Goal: Communication & Community: Answer question/provide support

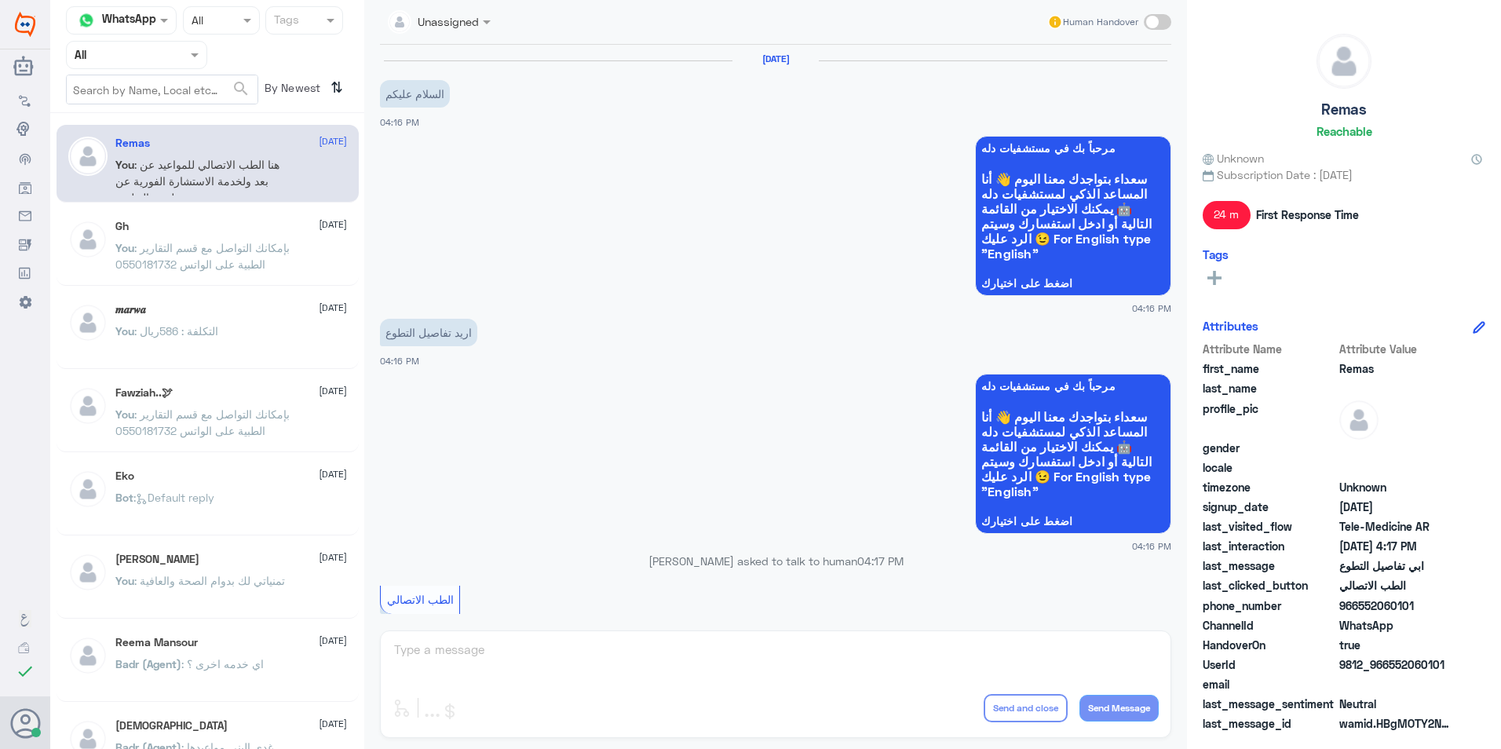
scroll to position [590, 0]
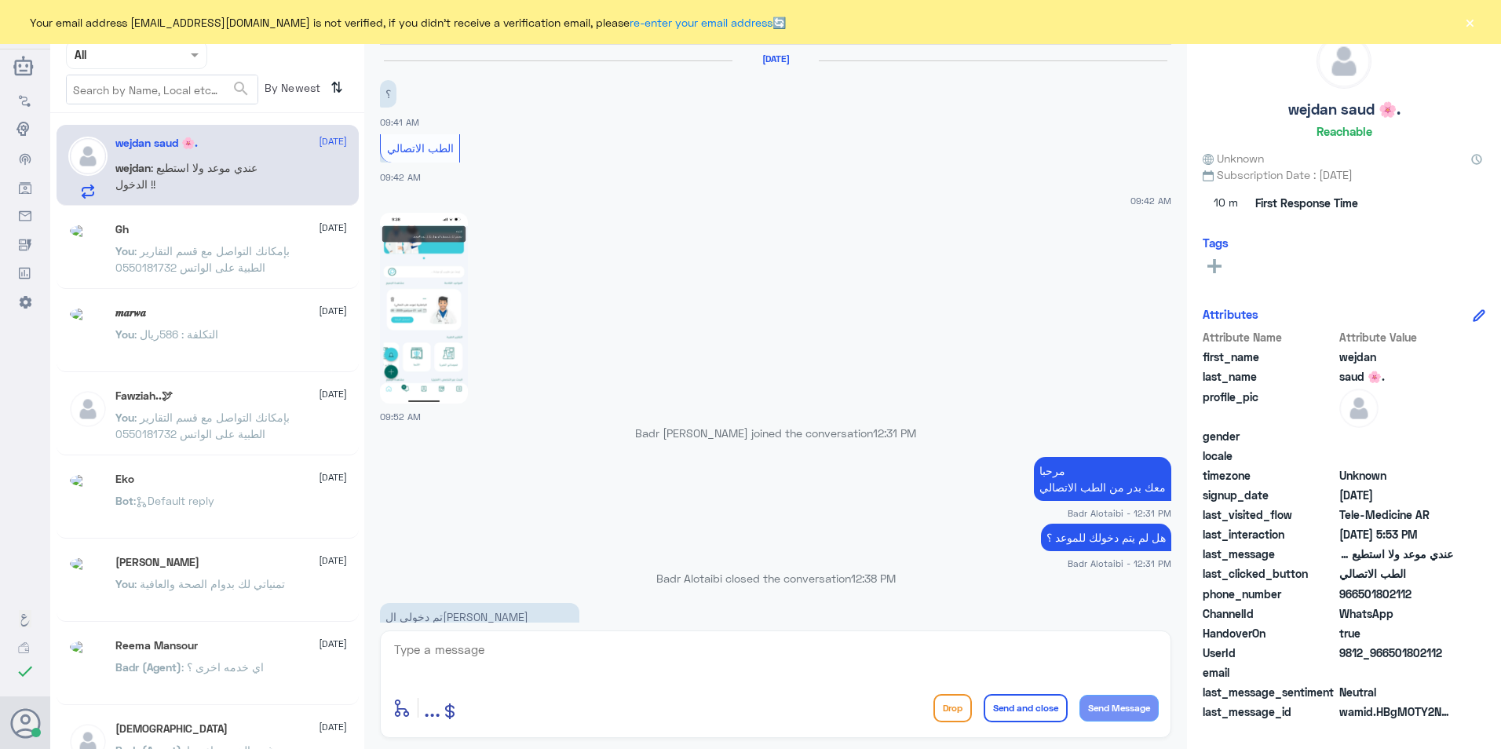
scroll to position [911, 0]
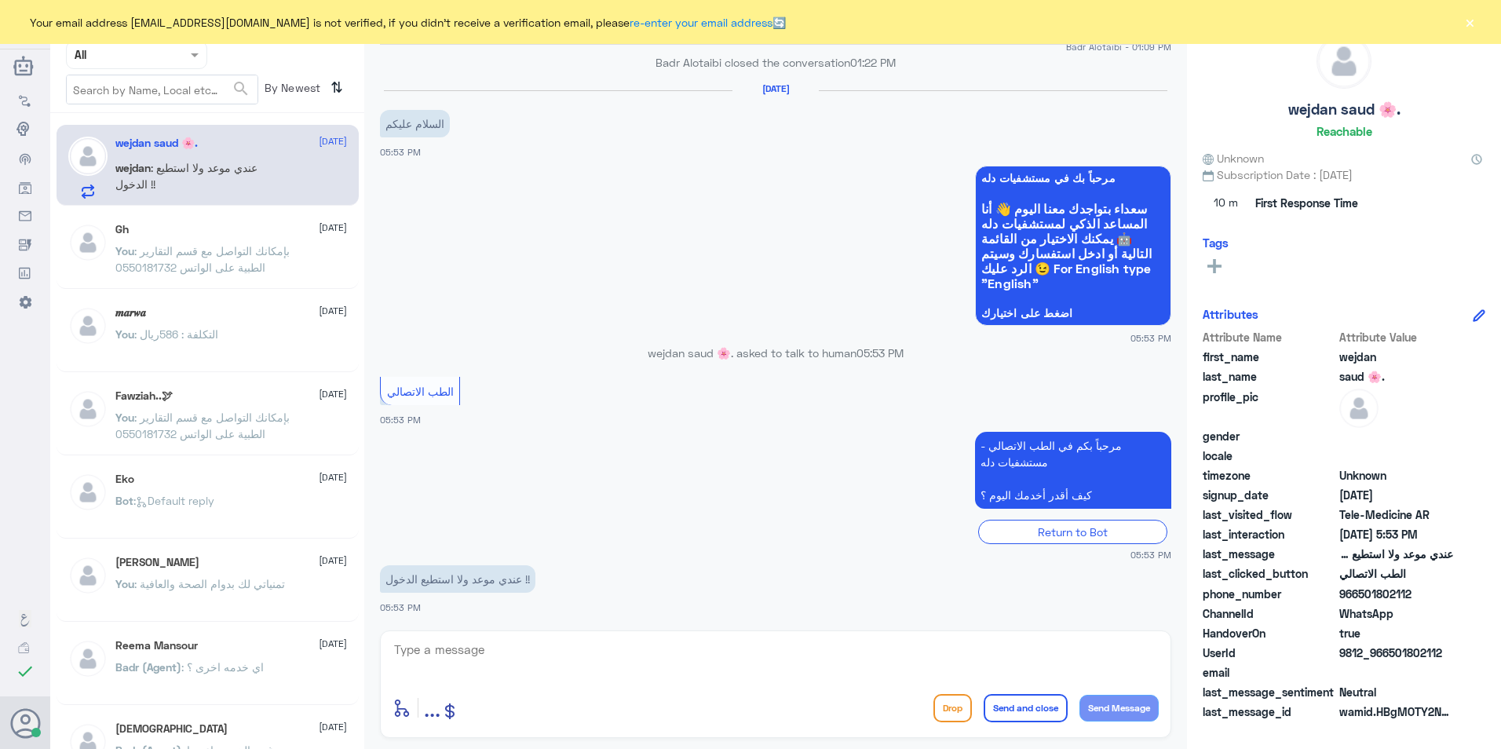
click at [480, 652] on textarea at bounding box center [776, 658] width 766 height 38
type textarea "مرحبا معك [PERSON_NAME] من الطب الاتصالي"
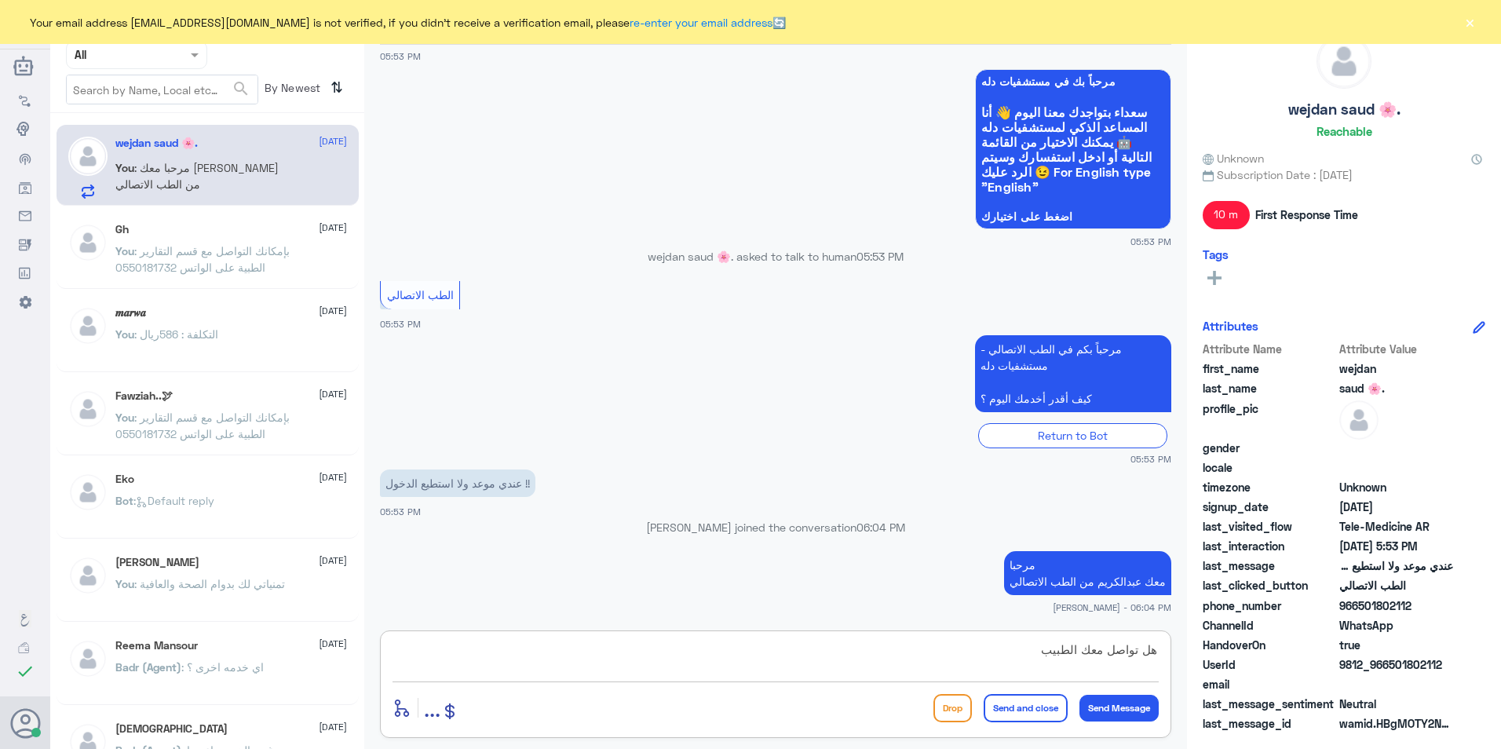
type textarea "هل تواصل معك الطبيب ؟"
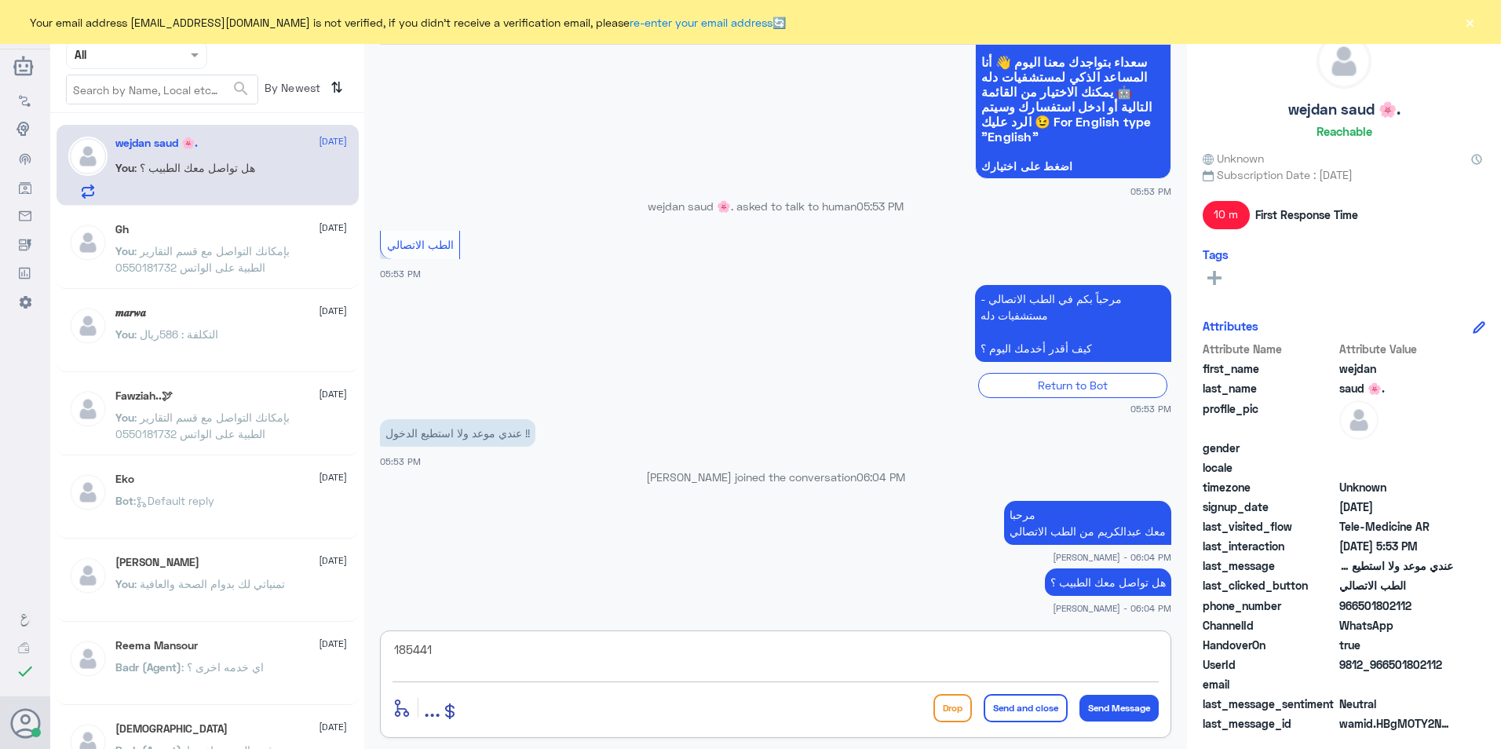
type textarea "1854415"
drag, startPoint x: 437, startPoint y: 656, endPoint x: 386, endPoint y: 655, distance: 51.0
click at [386, 655] on div "1854415 enter flow name ... Drop Send and close Send Message" at bounding box center [775, 684] width 791 height 108
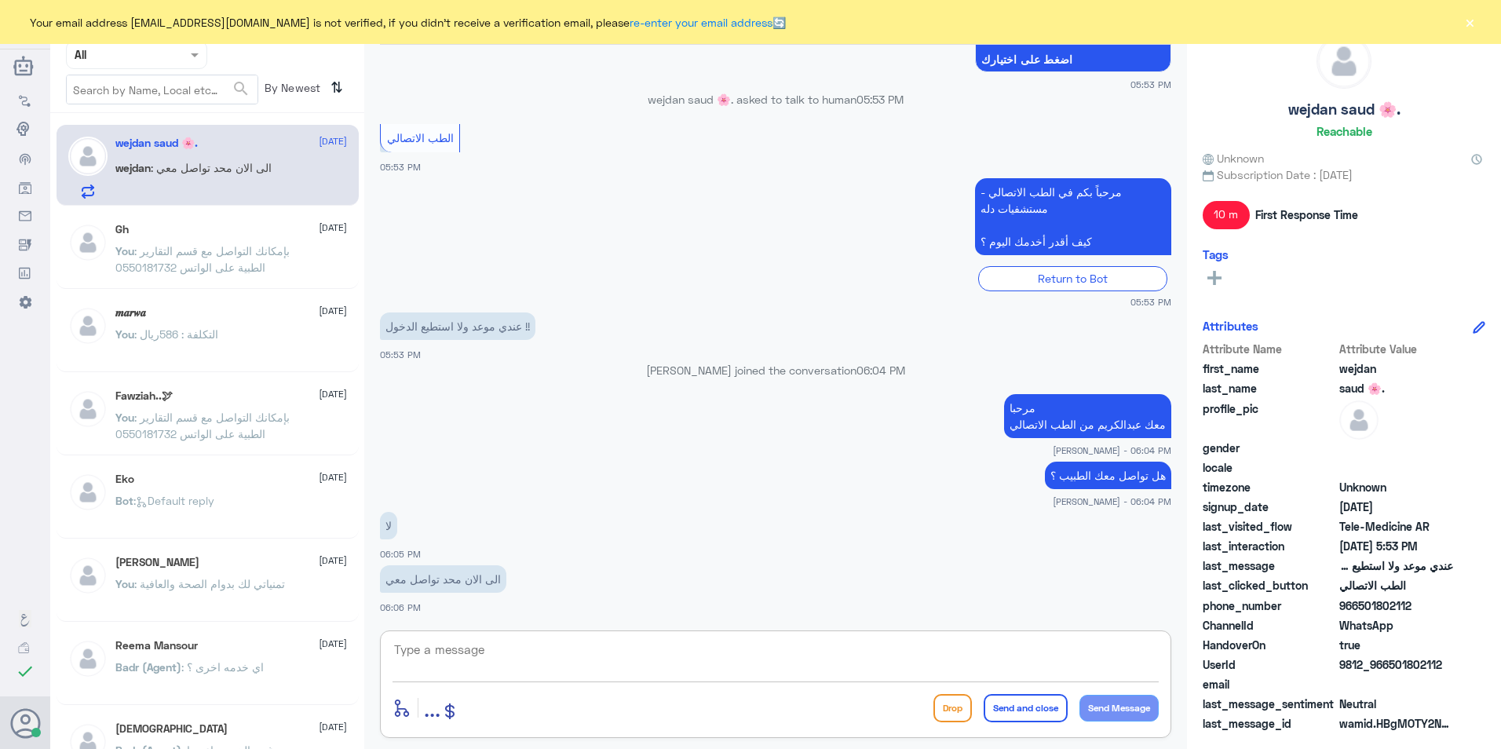
click at [826, 649] on textarea at bounding box center [776, 658] width 766 height 38
type textarea "ممكن رقم الملف او رقم الهوية"
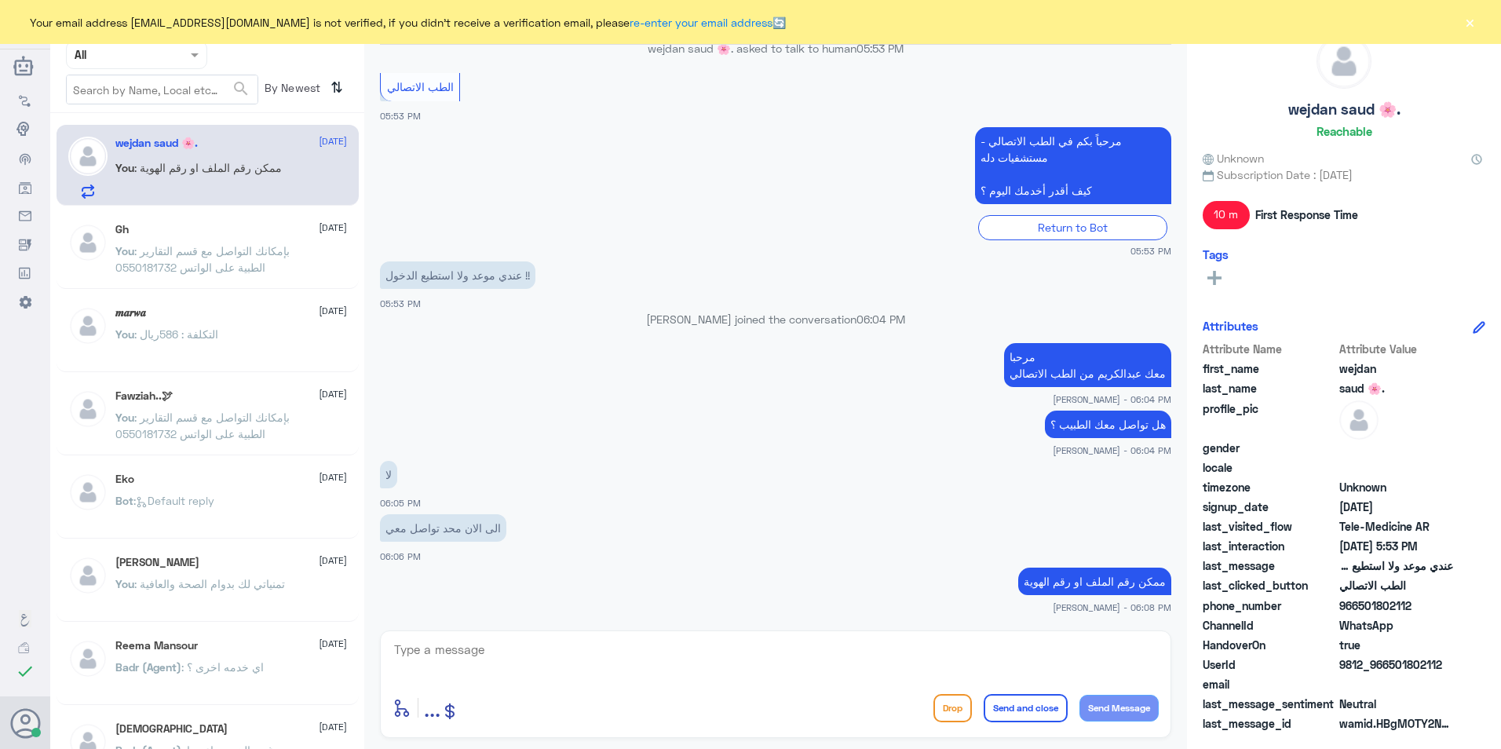
drag, startPoint x: 1411, startPoint y: 609, endPoint x: 1356, endPoint y: 608, distance: 55.7
click at [1356, 608] on span "966501802112" at bounding box center [1396, 605] width 114 height 16
copy span "501802112"
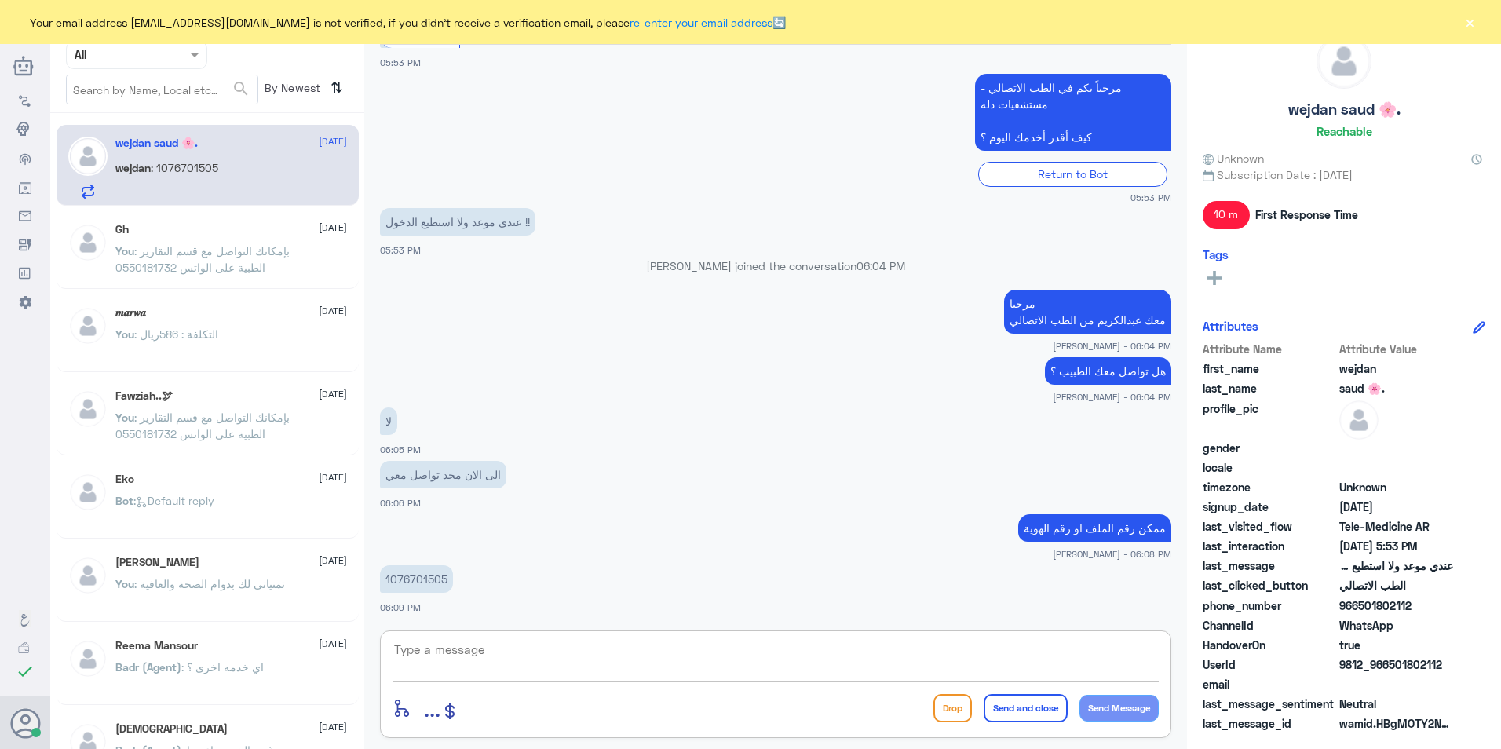
click at [516, 650] on textarea at bounding box center [776, 658] width 766 height 38
type textarea "الموعد مع [PERSON_NAME] صحيح ؟"
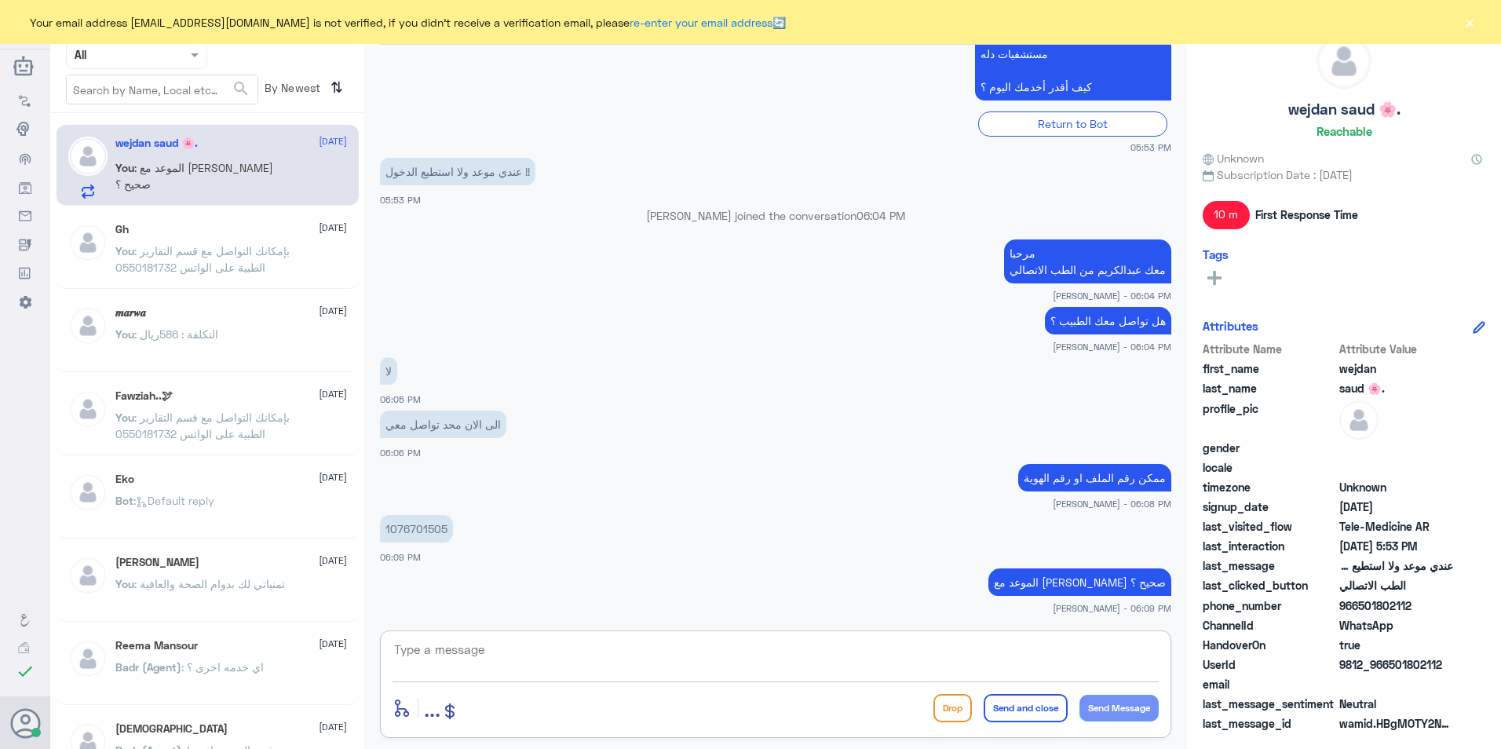
click at [703, 664] on textarea at bounding box center [776, 658] width 766 height 38
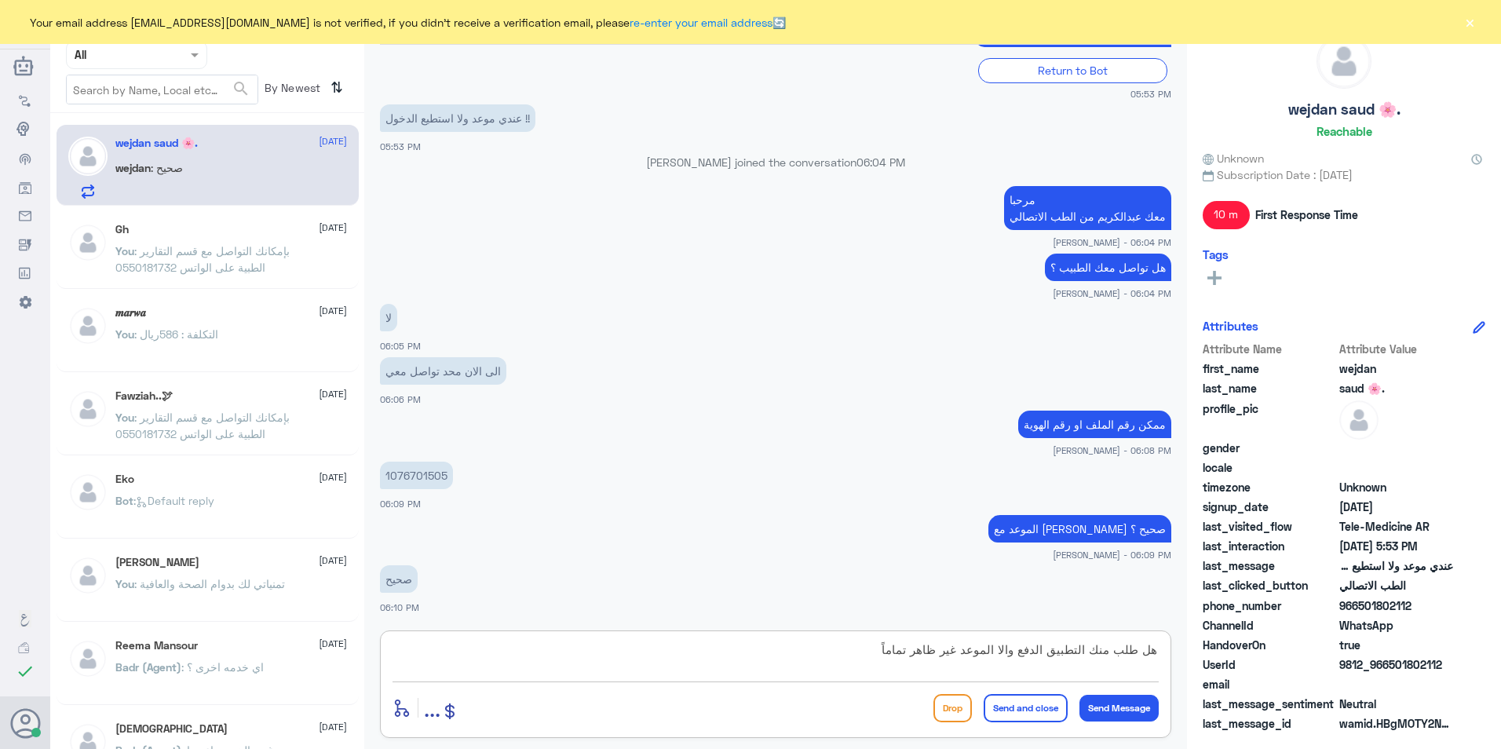
type textarea "هل طلب منك التطبيق الدفع والا الموعد غير ظاهر تماماً؟"
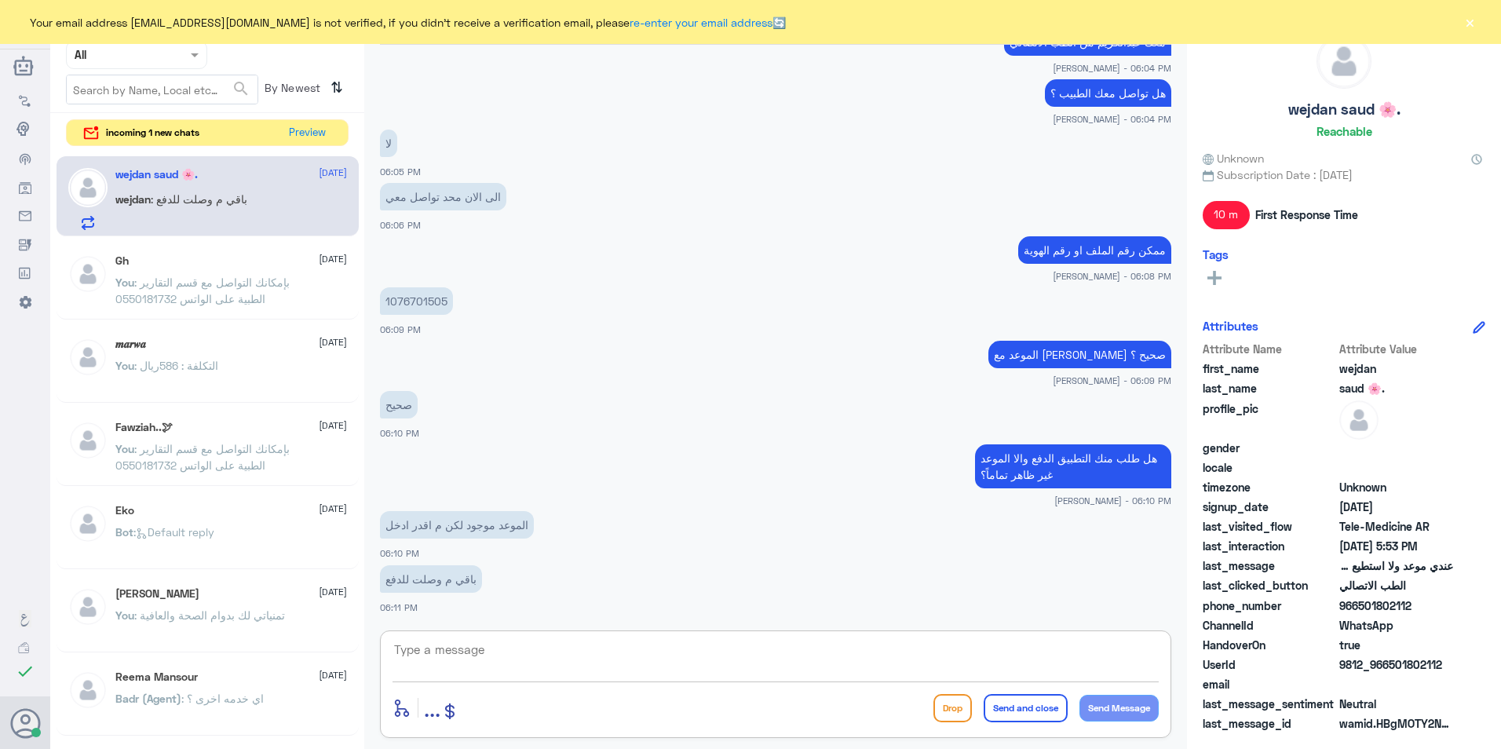
scroll to position [1736, 0]
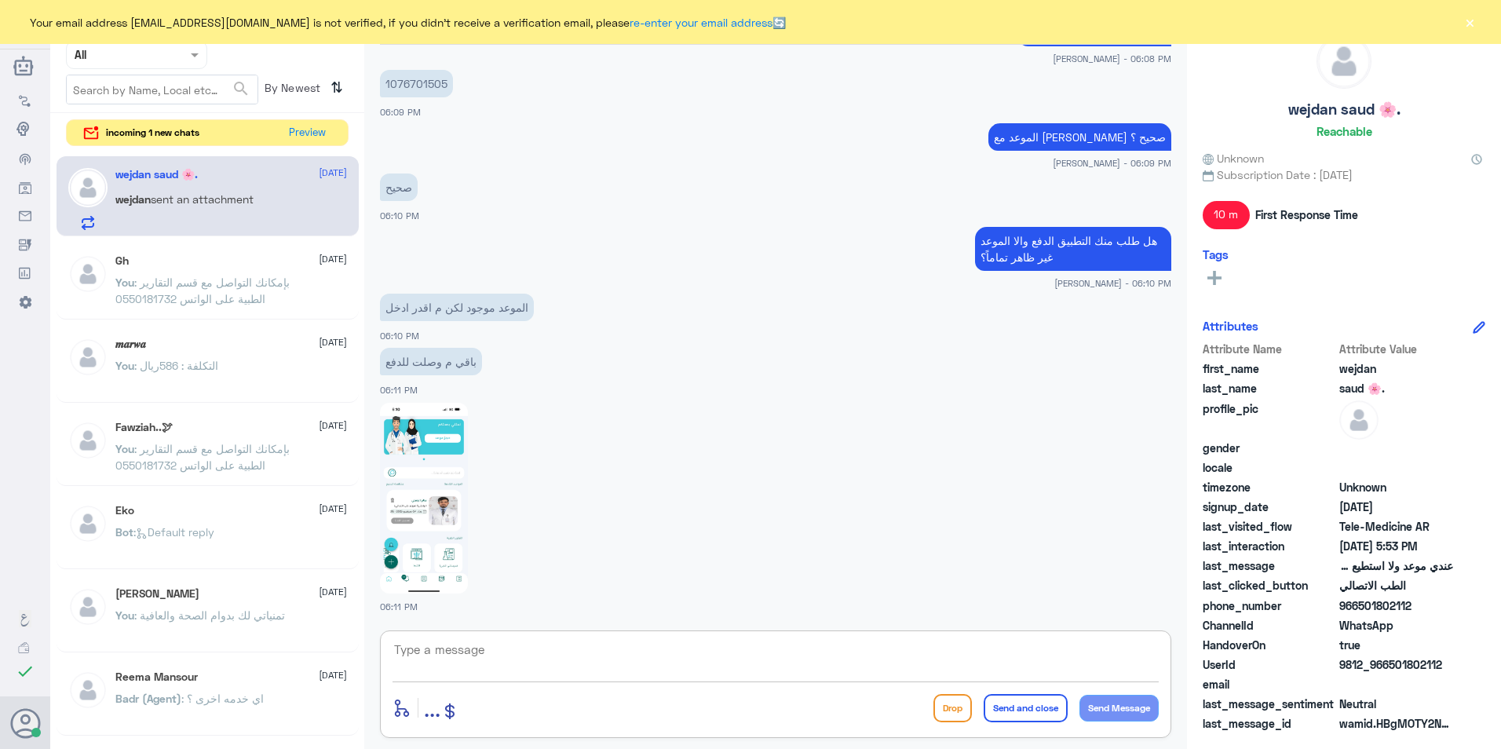
click at [457, 474] on img at bounding box center [424, 498] width 88 height 191
click at [660, 659] on textarea at bounding box center [776, 658] width 766 height 38
click at [466, 472] on img at bounding box center [424, 498] width 88 height 191
drag, startPoint x: 1055, startPoint y: 649, endPoint x: 1214, endPoint y: 659, distance: 159.6
click at [1214, 659] on div "Channel WhatsApp Status × All Tags Agent Filter All search By Newest ⇅ incoming…" at bounding box center [775, 377] width 1451 height 754
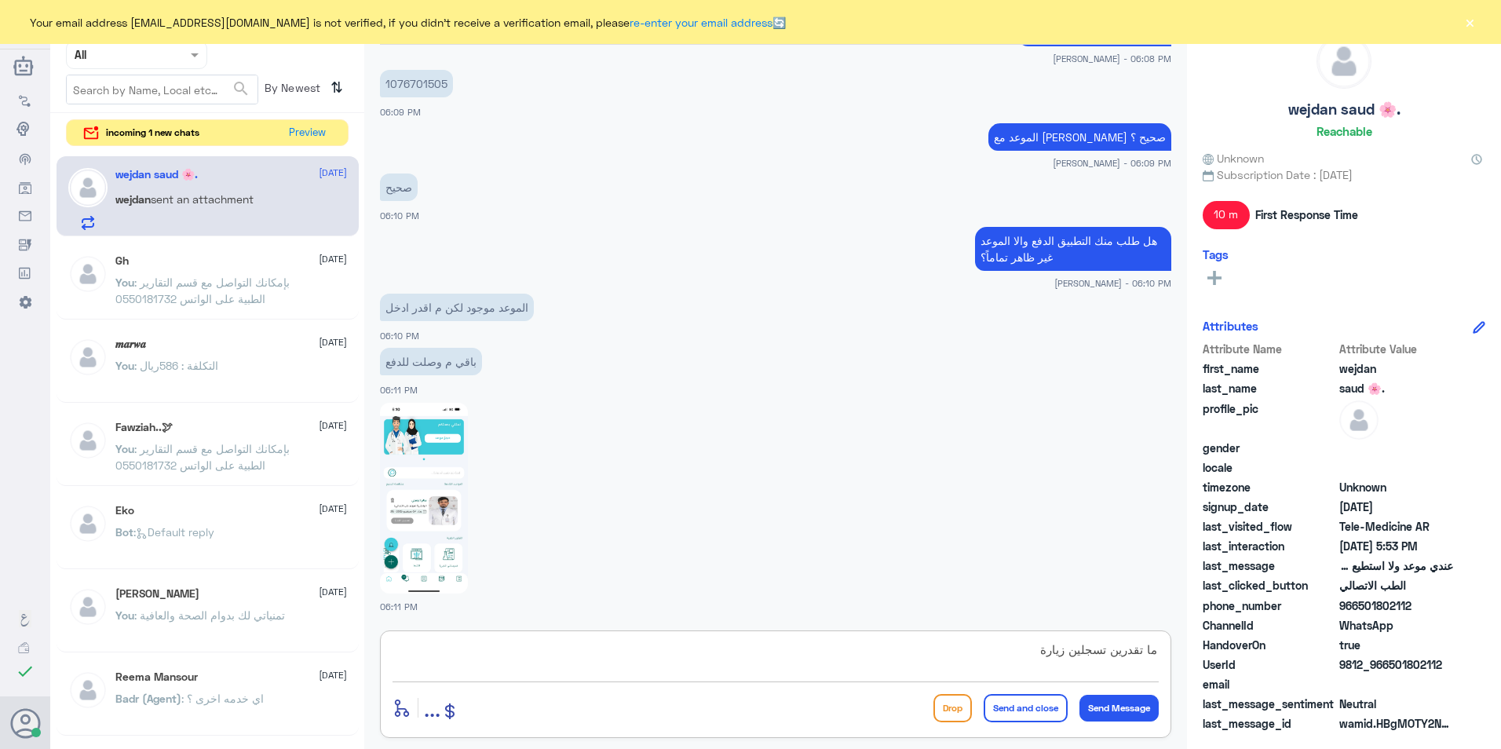
type textarea "ما تقدرين تسجلين زيارة ؟"
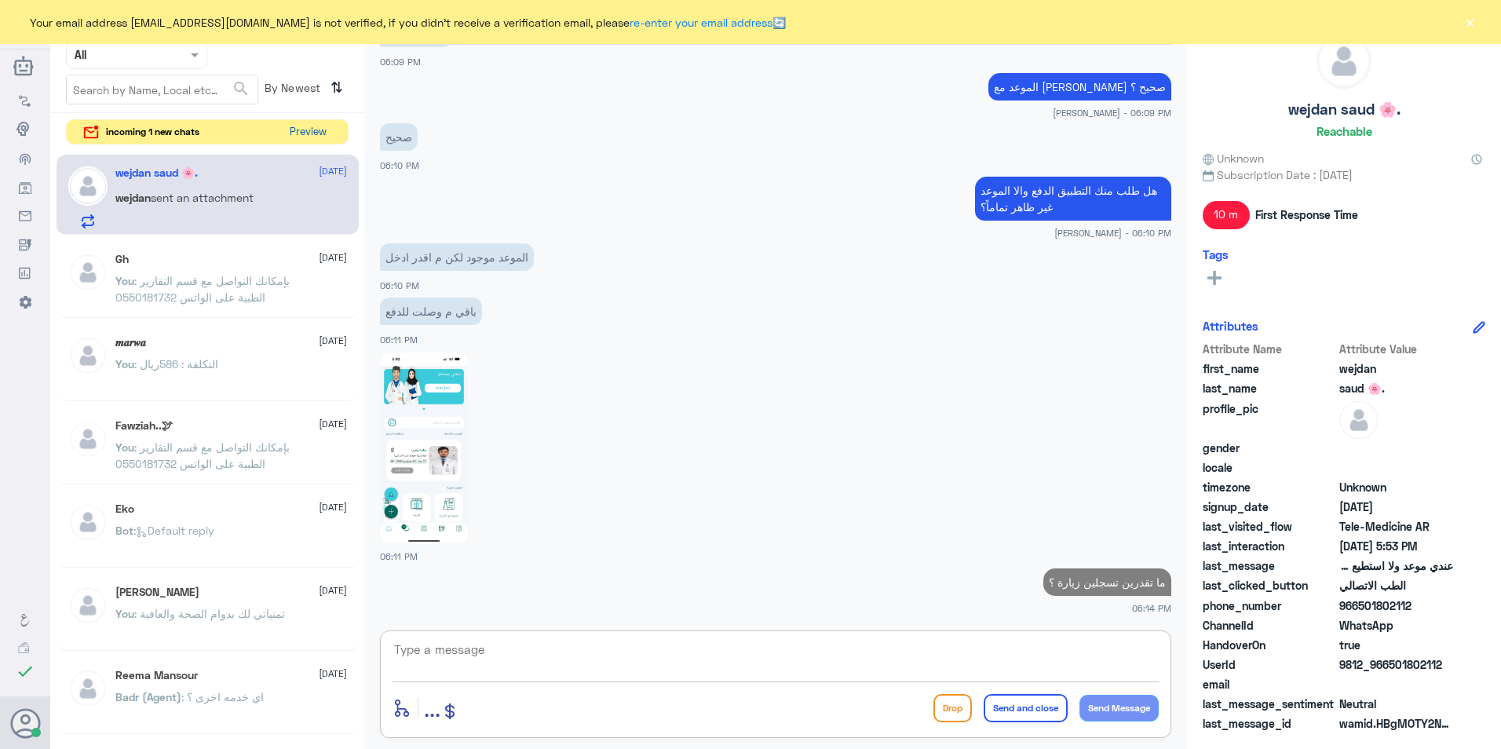
click at [304, 133] on button "Preview" at bounding box center [307, 132] width 49 height 24
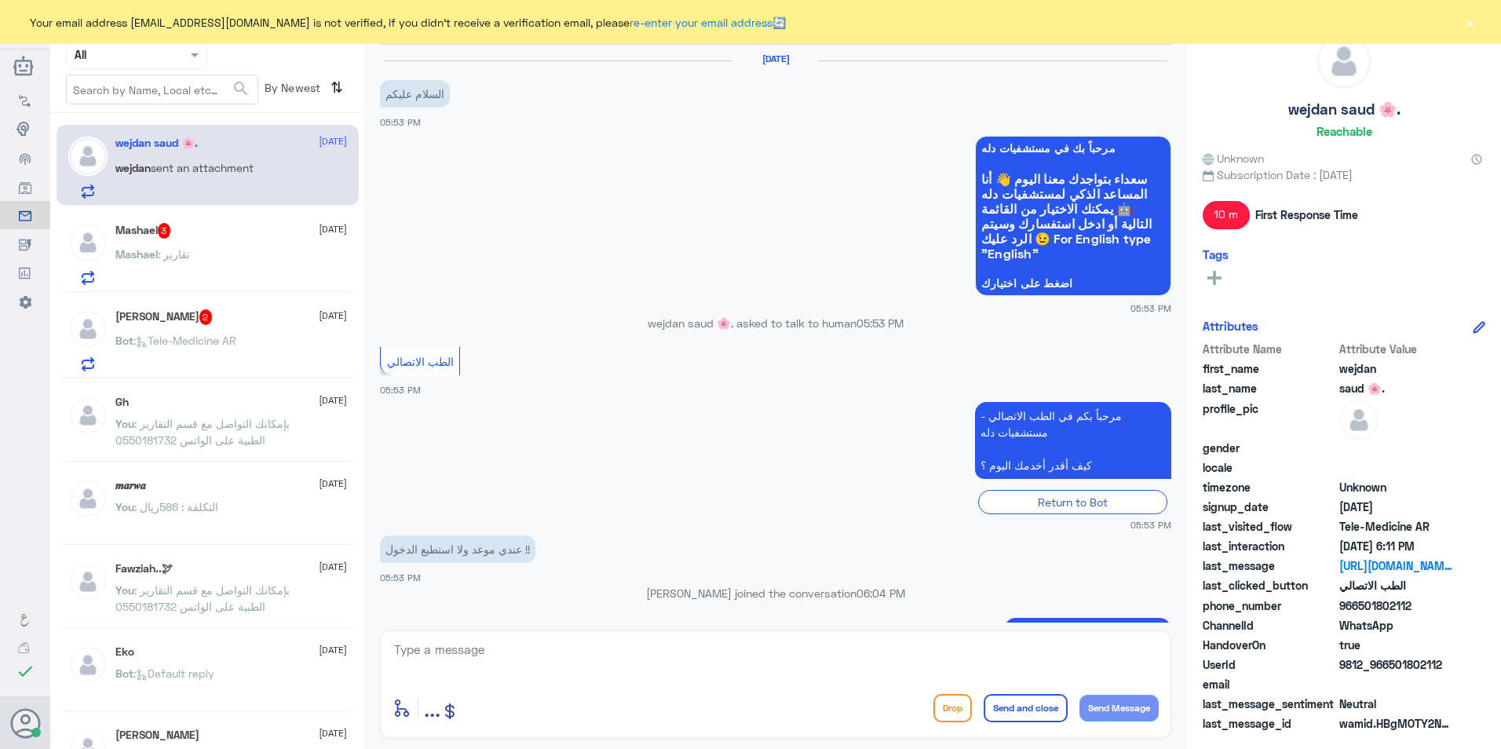
scroll to position [823, 0]
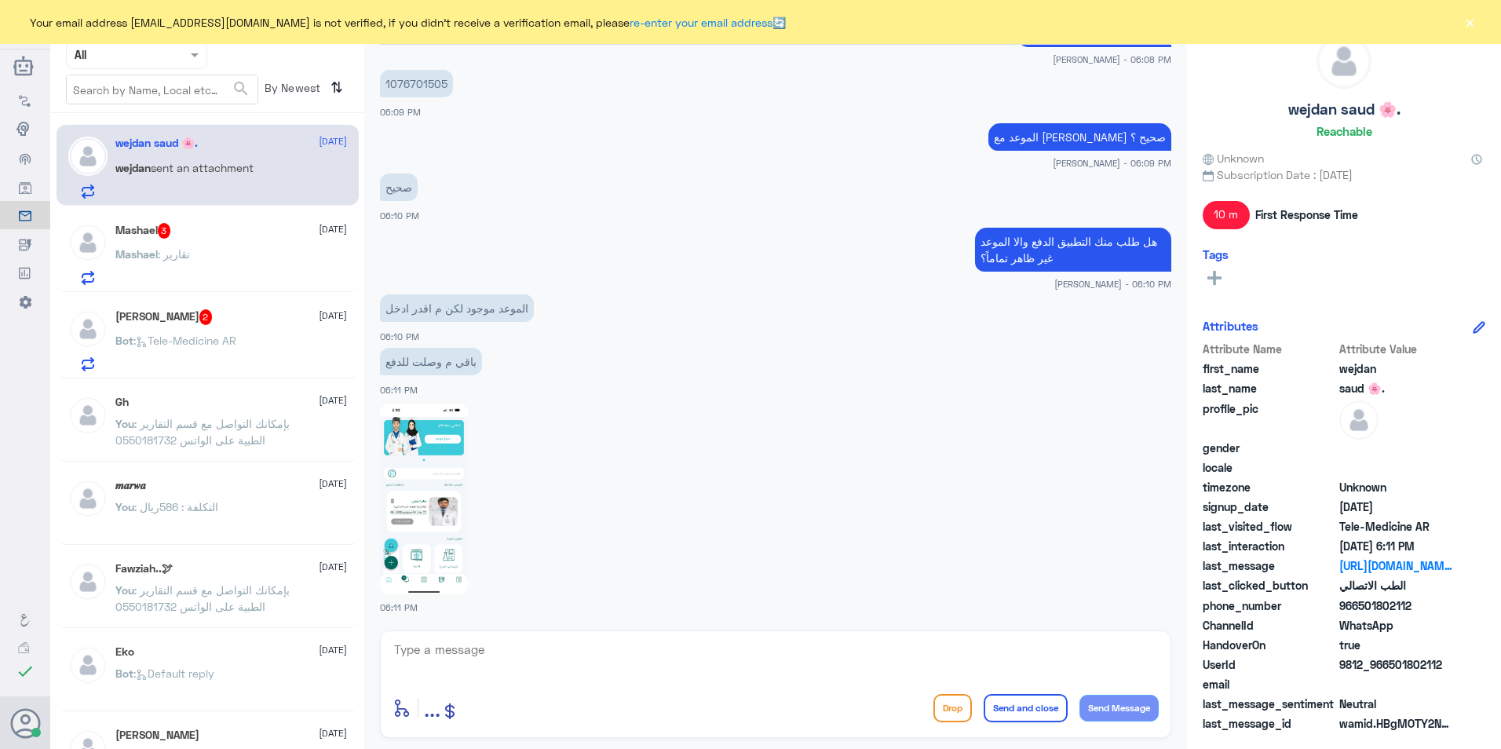
click at [223, 268] on div "Mashael : تقارير" at bounding box center [231, 267] width 232 height 35
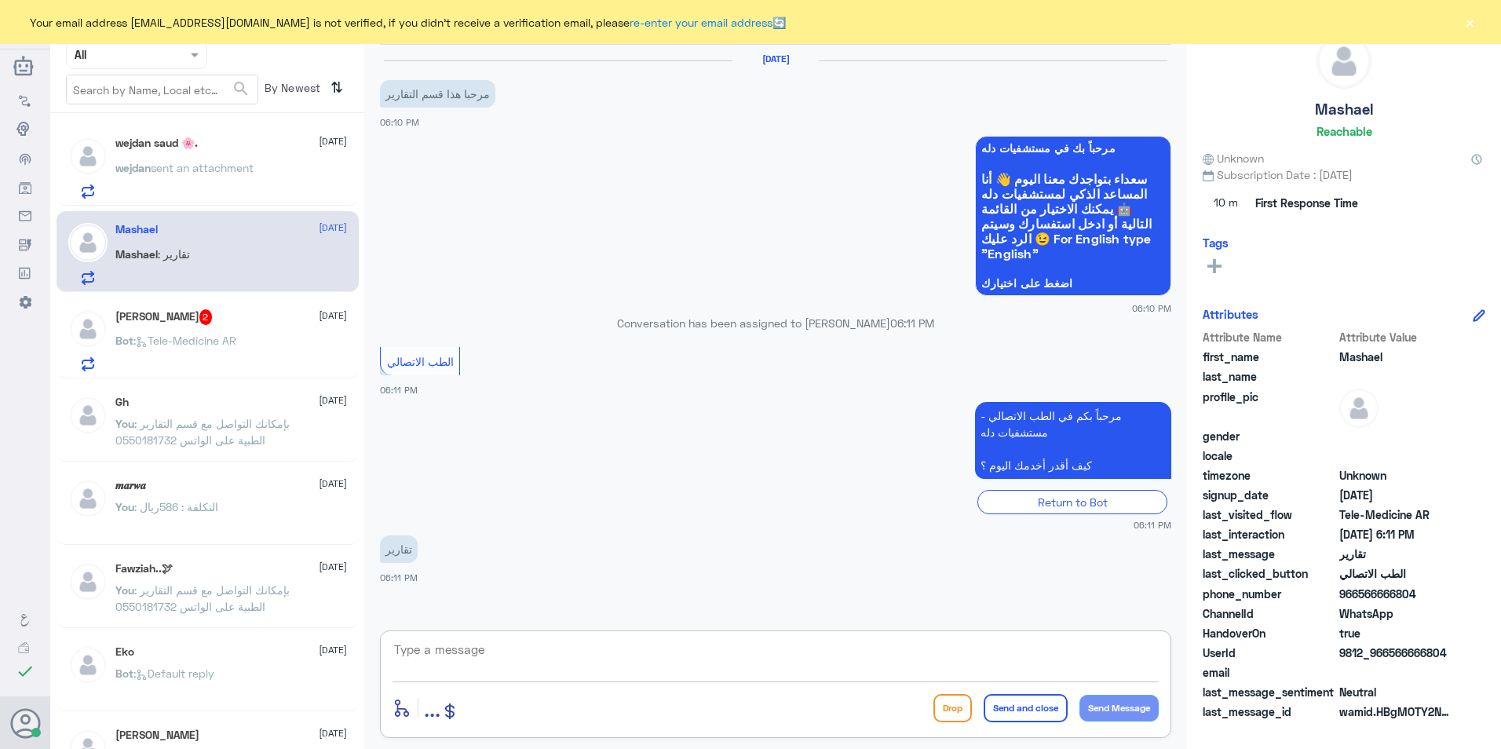
click at [546, 644] on textarea at bounding box center [776, 658] width 766 height 38
type textarea "بإمكانك التواصل مع قسم التقارير الطبية على واتس الرقام : 0550181732"
click at [1018, 710] on button "Send and close" at bounding box center [1026, 708] width 84 height 28
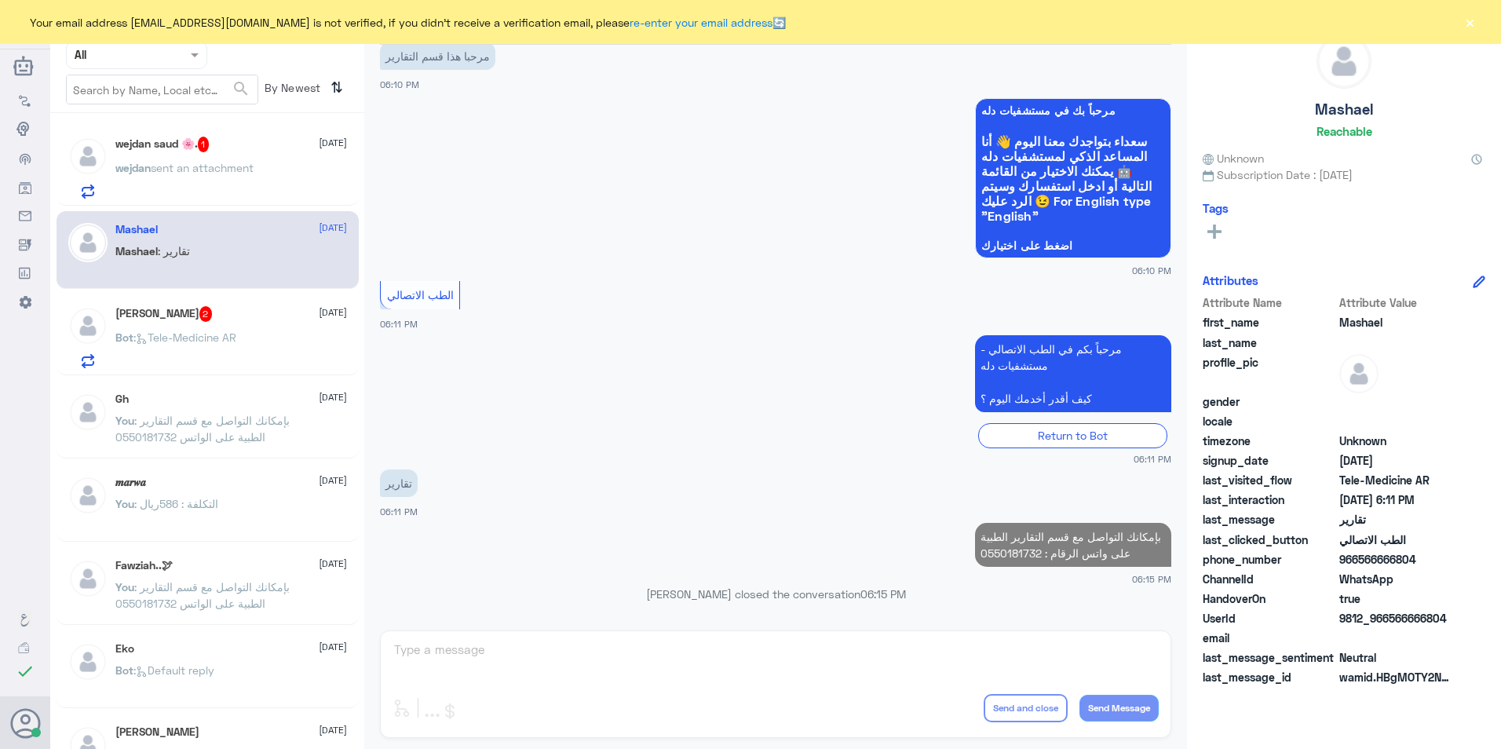
click at [256, 136] on div "wejdan saud 🌸. 1 [DATE] wejdan sent an attachment" at bounding box center [208, 165] width 302 height 81
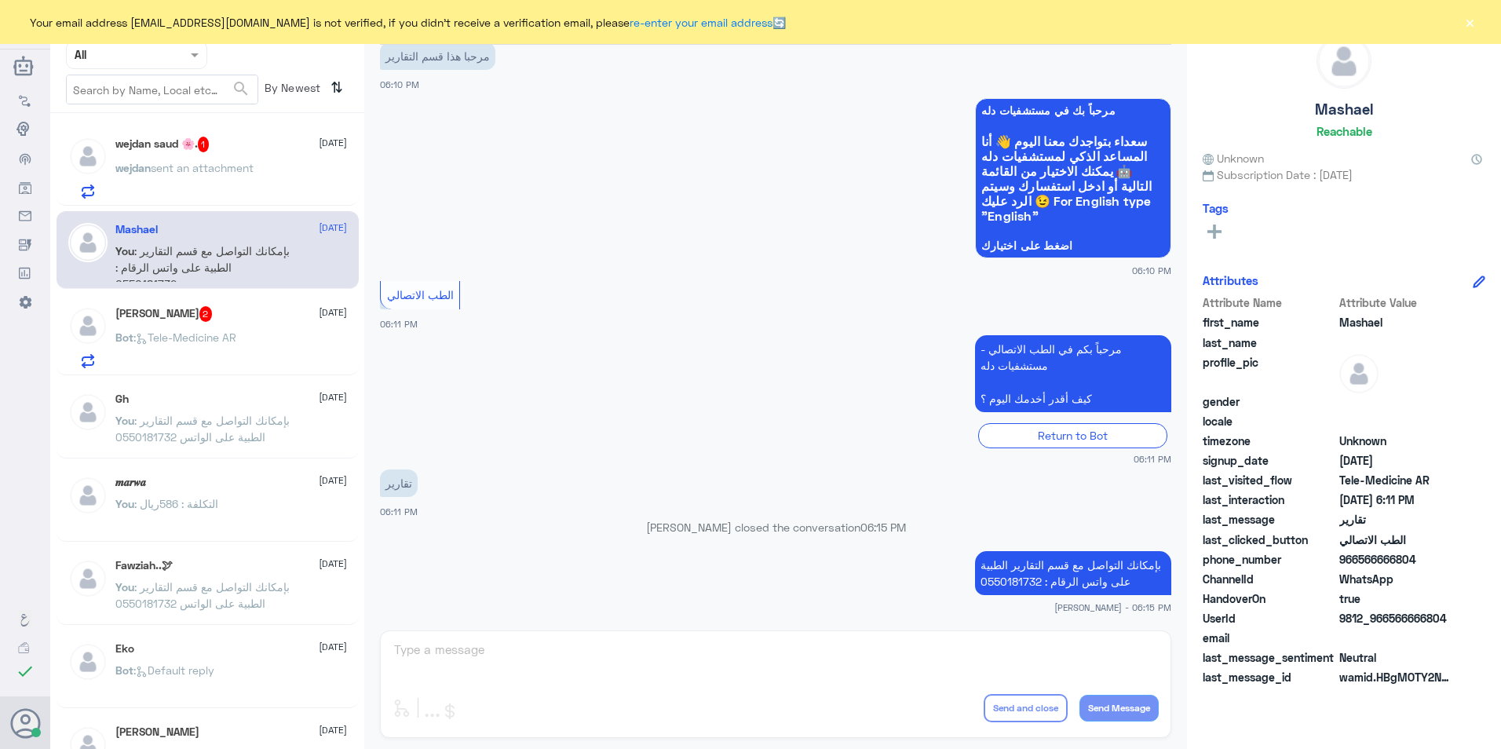
click at [261, 145] on div "wejdan saud 🌸. 1 [DATE]" at bounding box center [231, 145] width 232 height 16
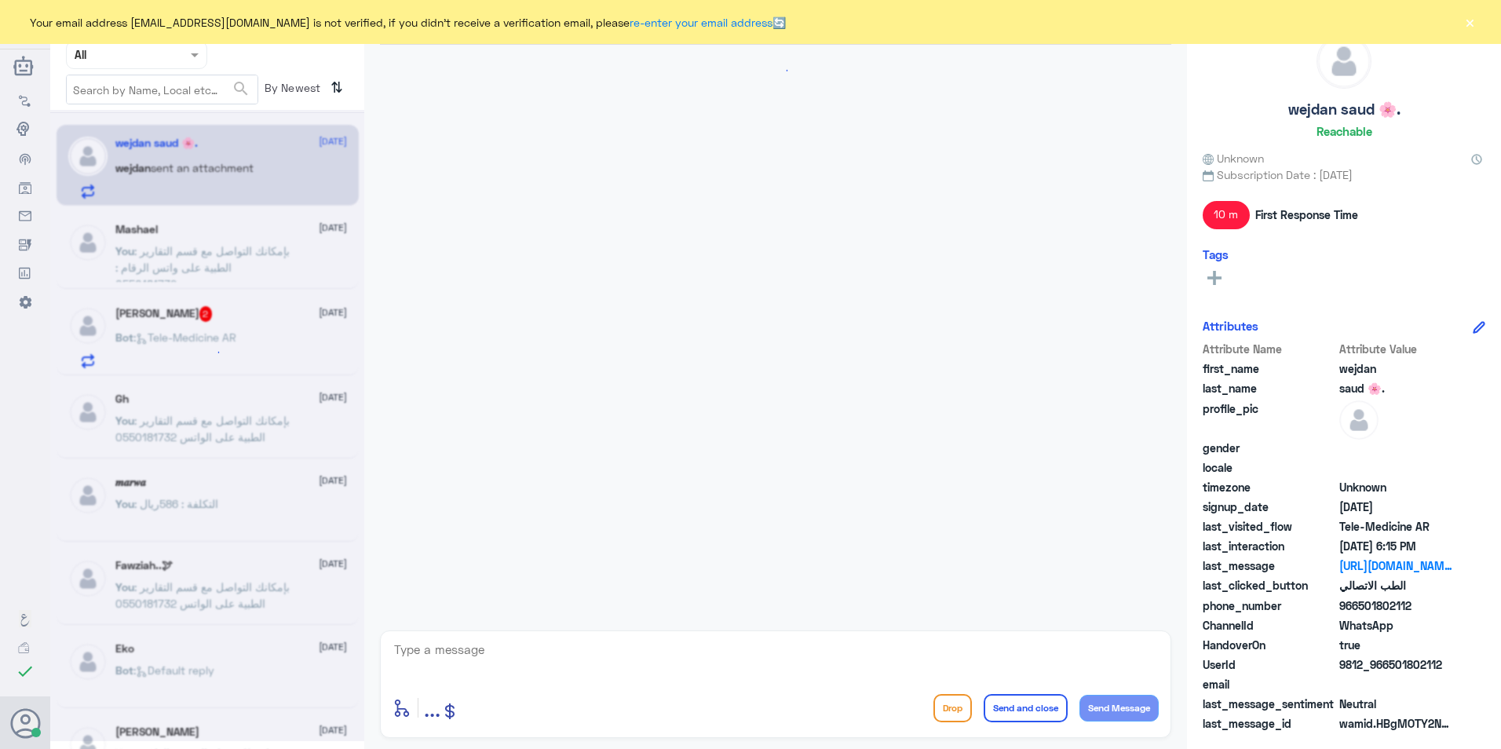
scroll to position [692, 0]
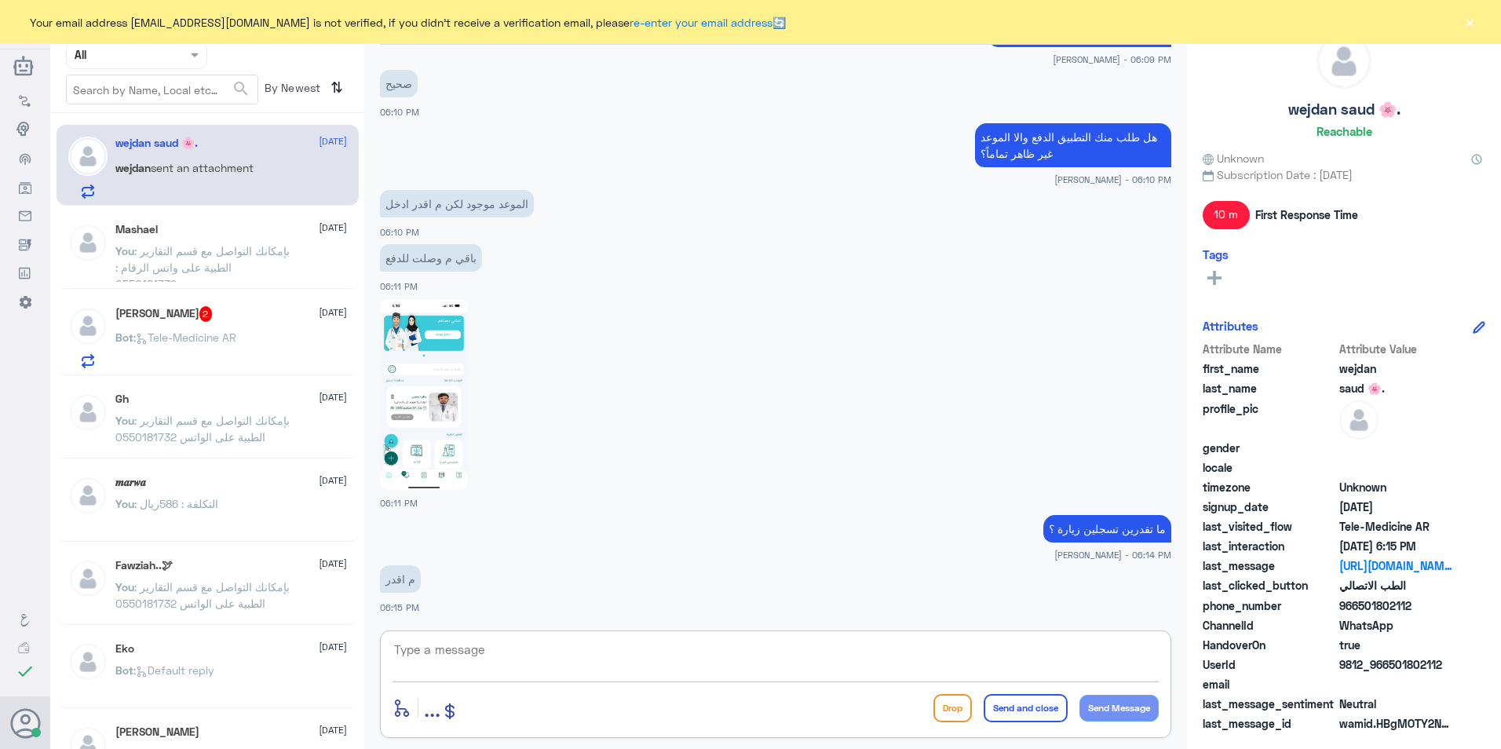
click at [626, 662] on textarea at bounding box center [776, 658] width 766 height 38
type textarea "ل"
type textarea "طيب تحبين اوصلك بطبيب عام حاليا ً ؟"
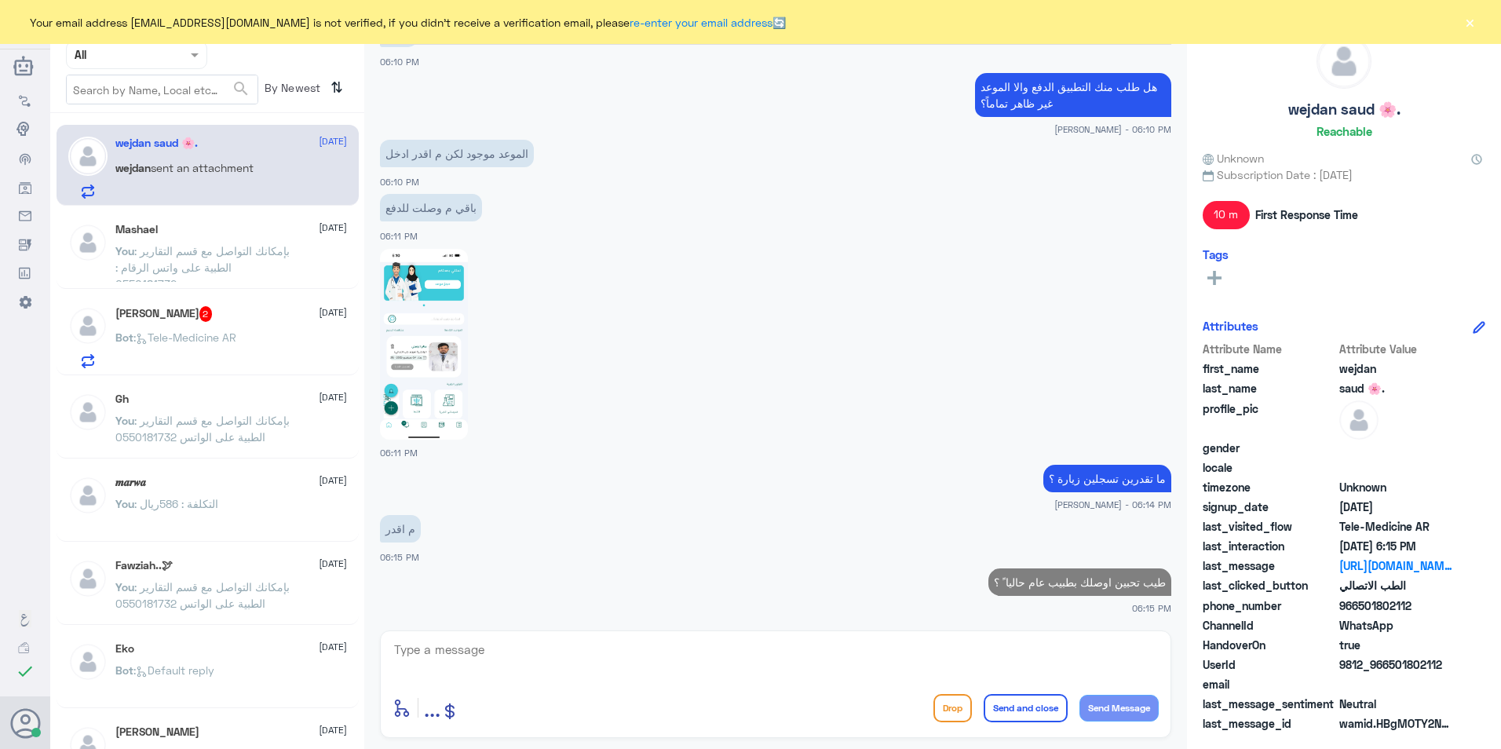
click at [235, 323] on div "[PERSON_NAME] 2 [DATE] Bot : Tele-Medicine AR" at bounding box center [231, 337] width 232 height 62
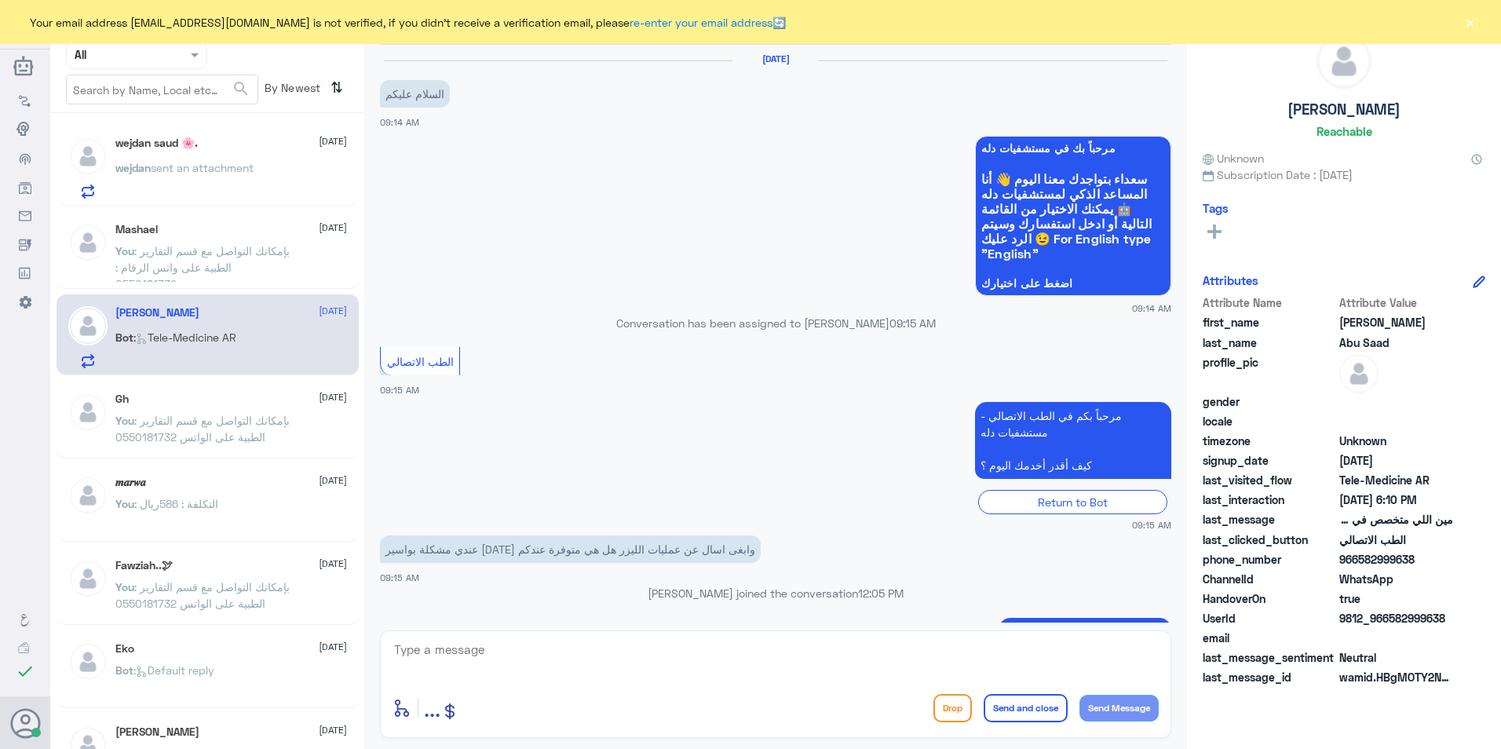
scroll to position [633, 0]
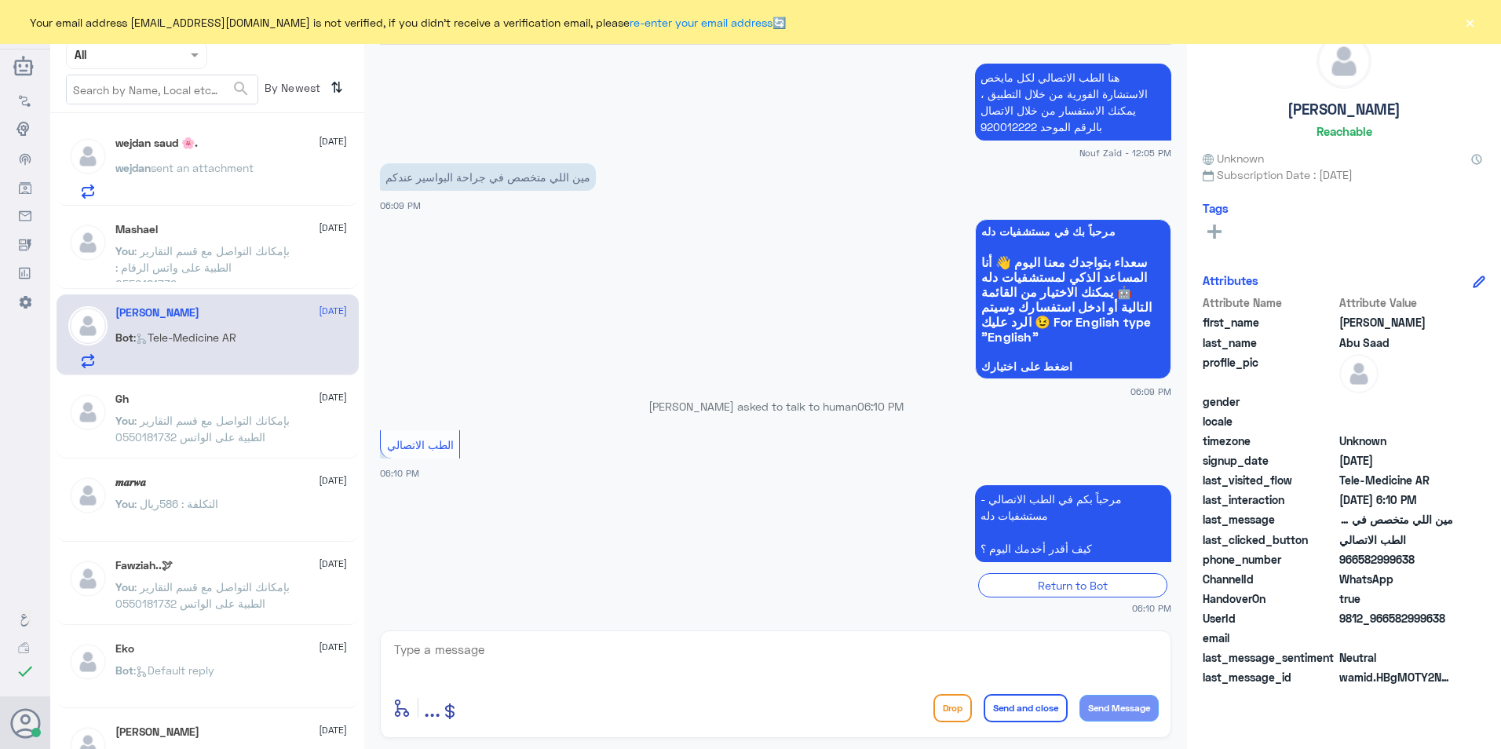
click at [675, 664] on textarea at bounding box center [776, 658] width 766 height 38
type textarea "مرحبا معك [PERSON_NAME] من الطب الاتصالي"
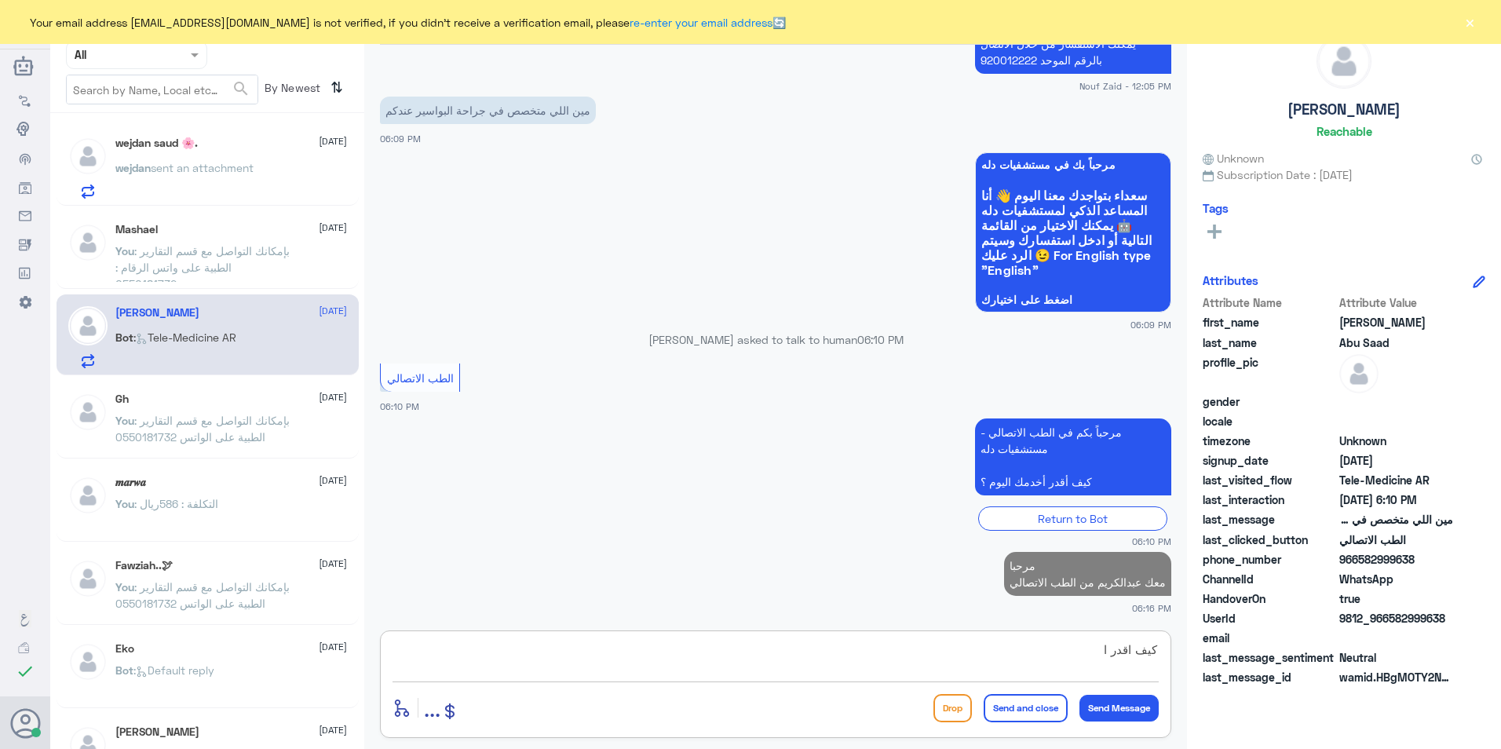
scroll to position [699, 0]
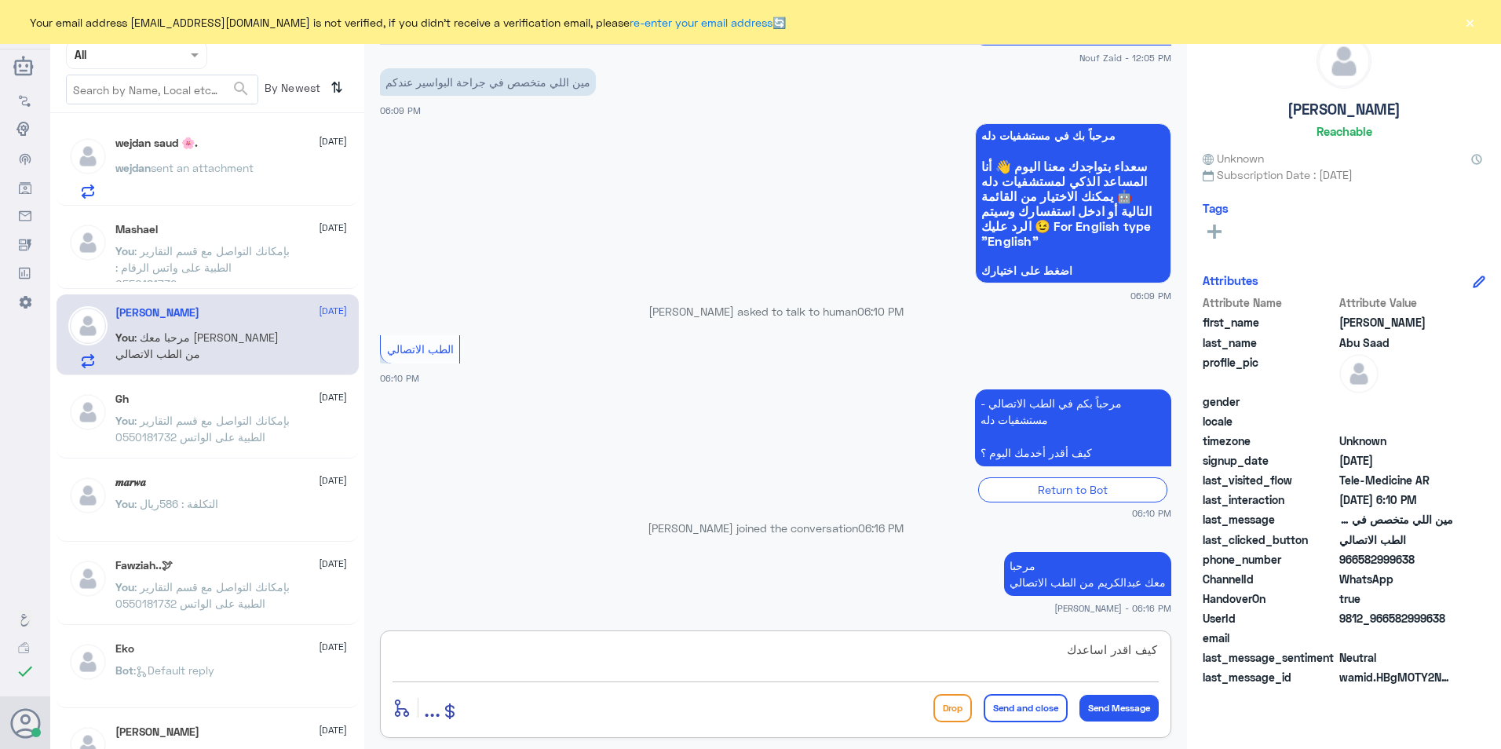
type textarea "كيف اقدر اساعدك"
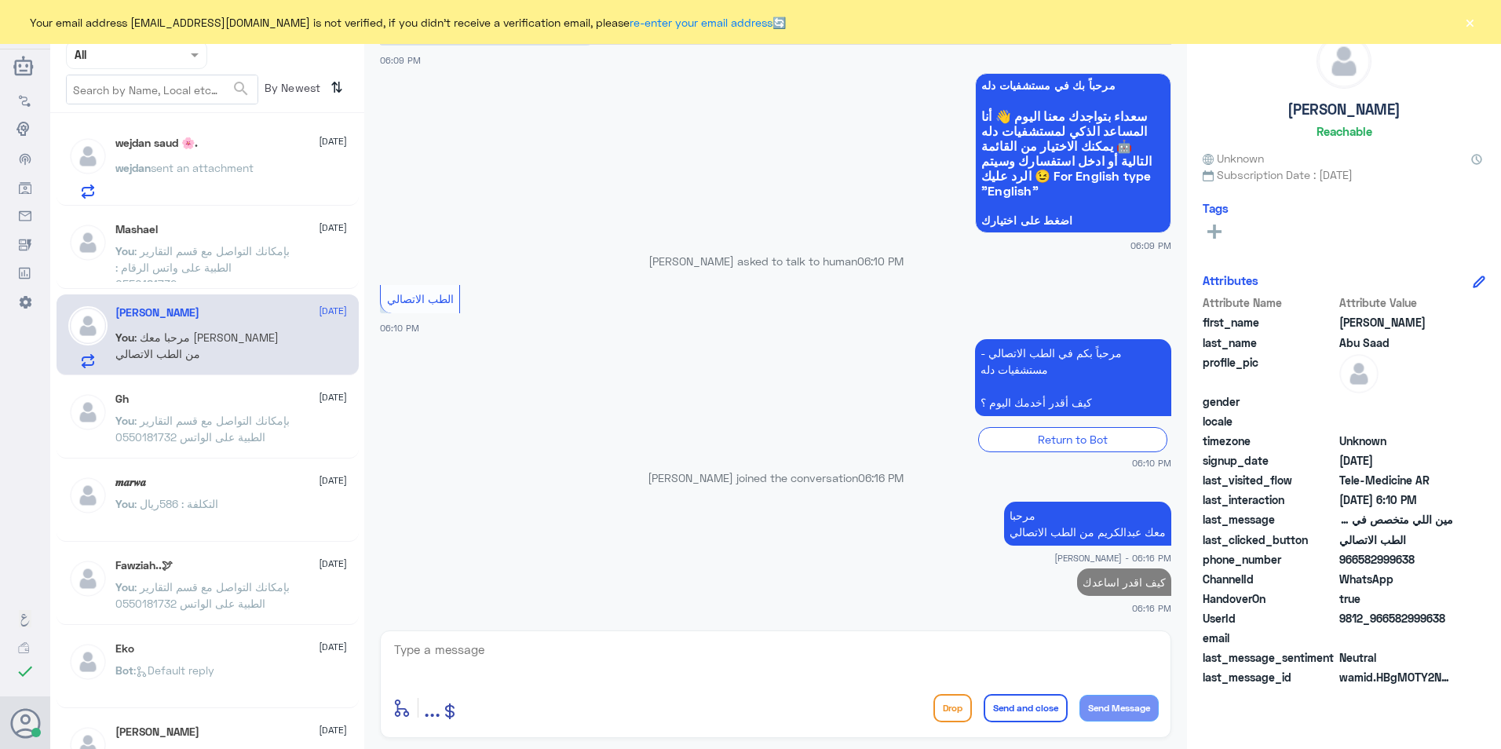
click at [254, 172] on span "sent an attachment" at bounding box center [202, 167] width 103 height 13
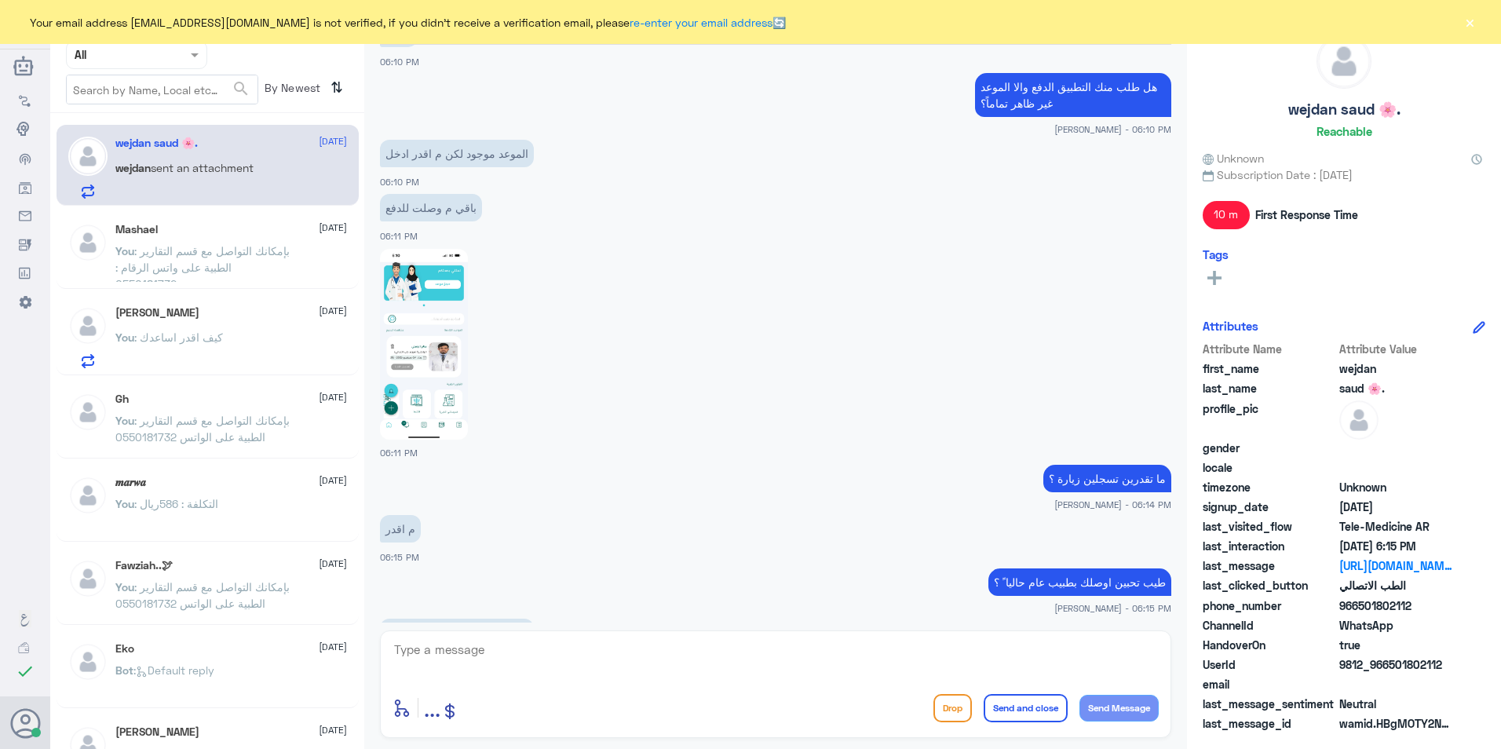
scroll to position [904, 0]
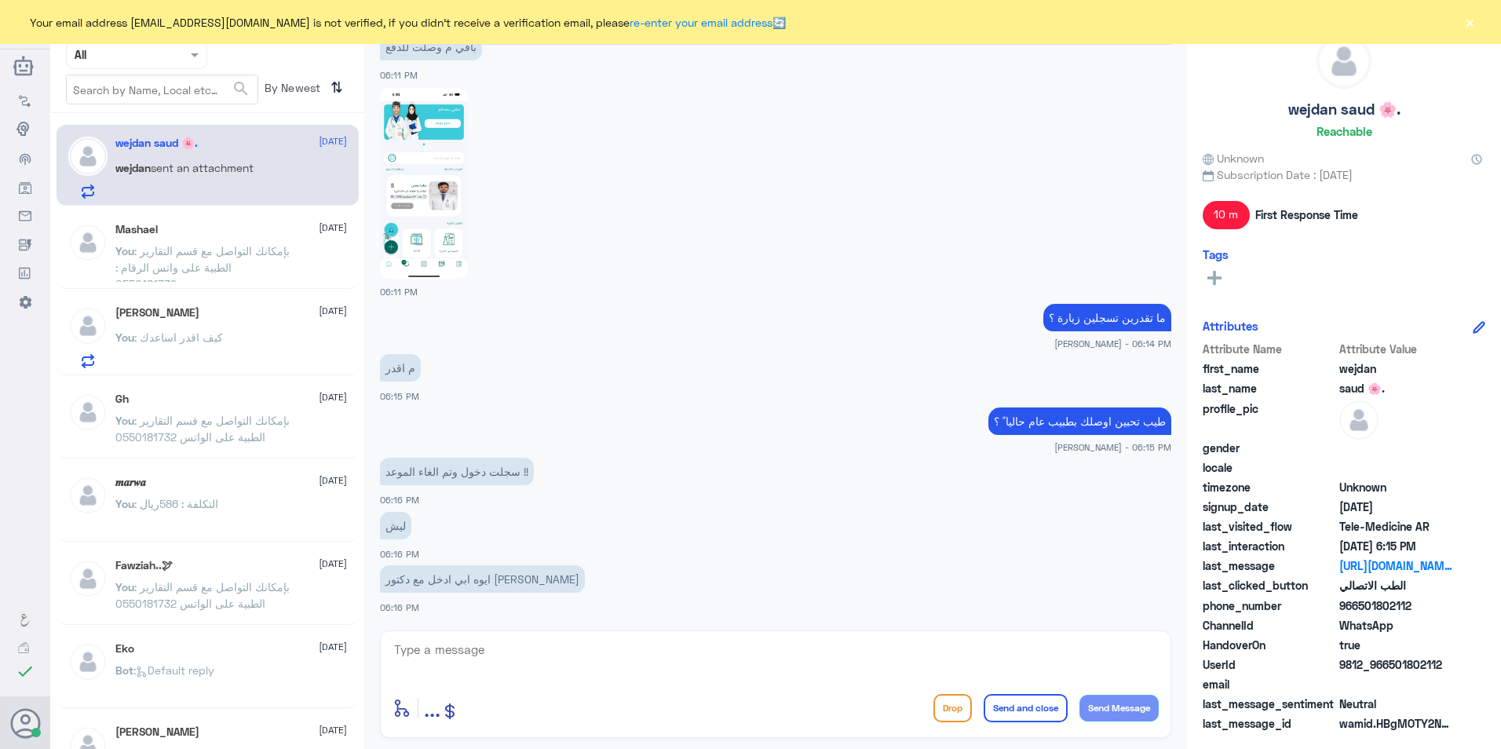
click at [716, 630] on div "enter flow name ... Drop Send and close Send Message" at bounding box center [775, 684] width 791 height 108
click at [711, 650] on textarea at bounding box center [776, 658] width 766 height 38
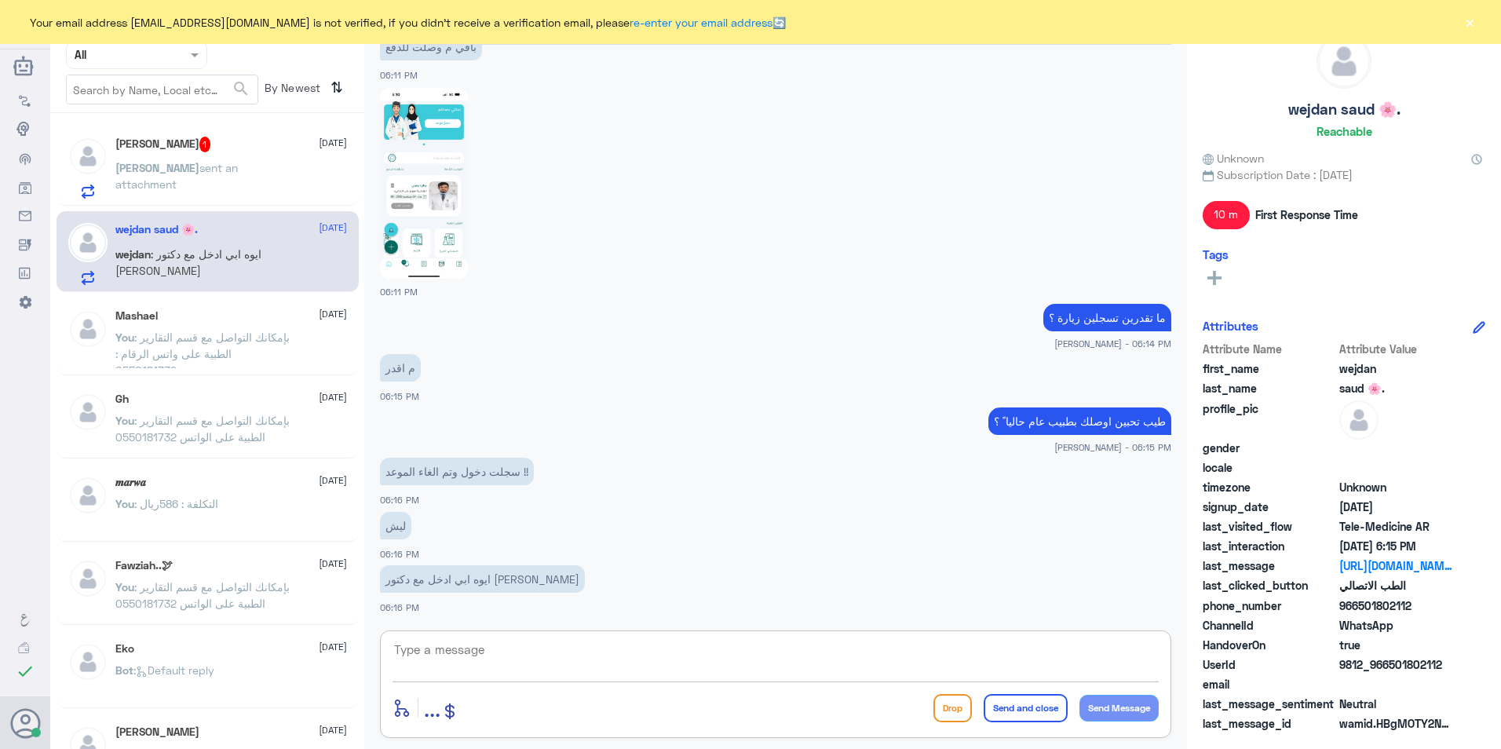
click at [729, 665] on textarea at bounding box center [776, 658] width 766 height 38
type textarea "تم التواصل هاتفياً تمنياتنا لك بدوام الصحة والعافية"
click at [1039, 712] on button "Send and close" at bounding box center [1026, 708] width 84 height 28
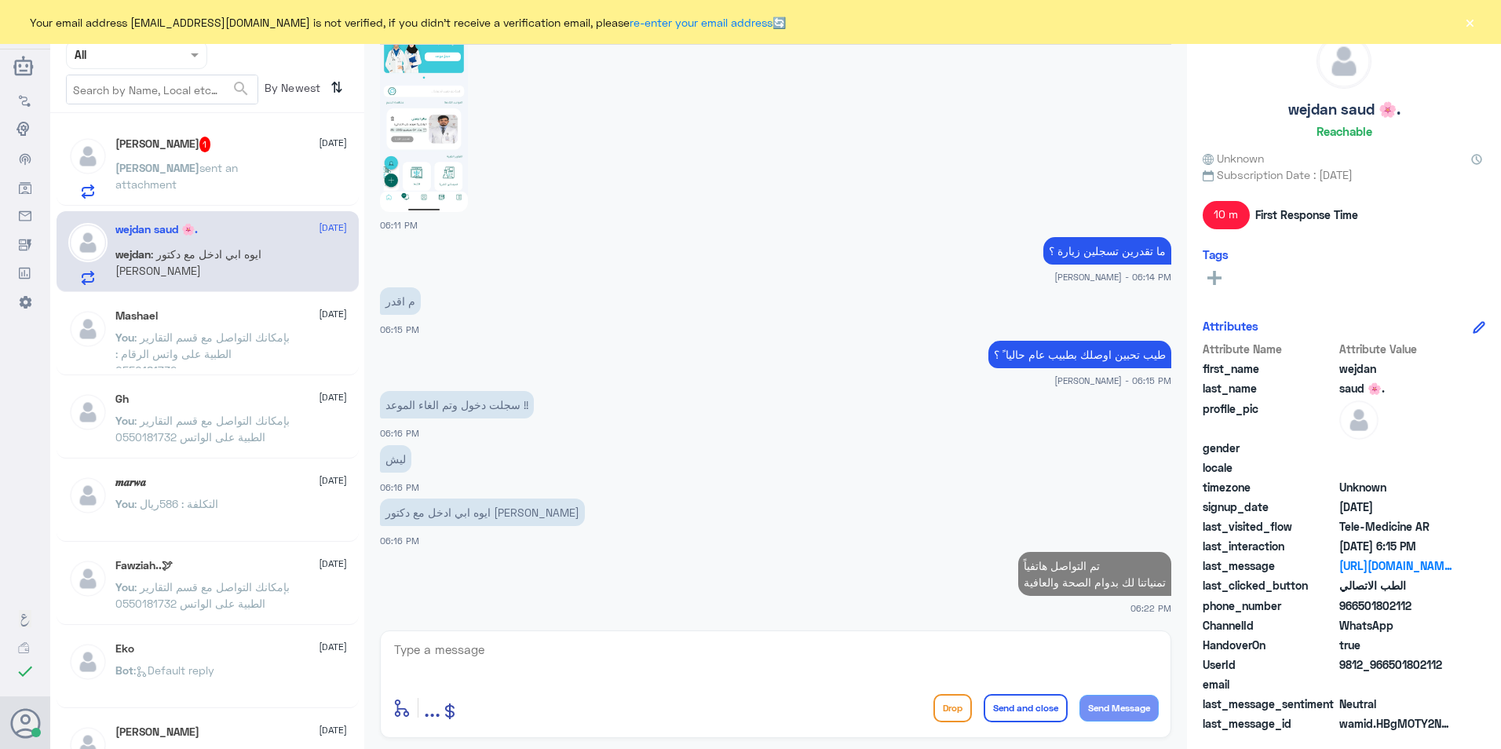
scroll to position [966, 0]
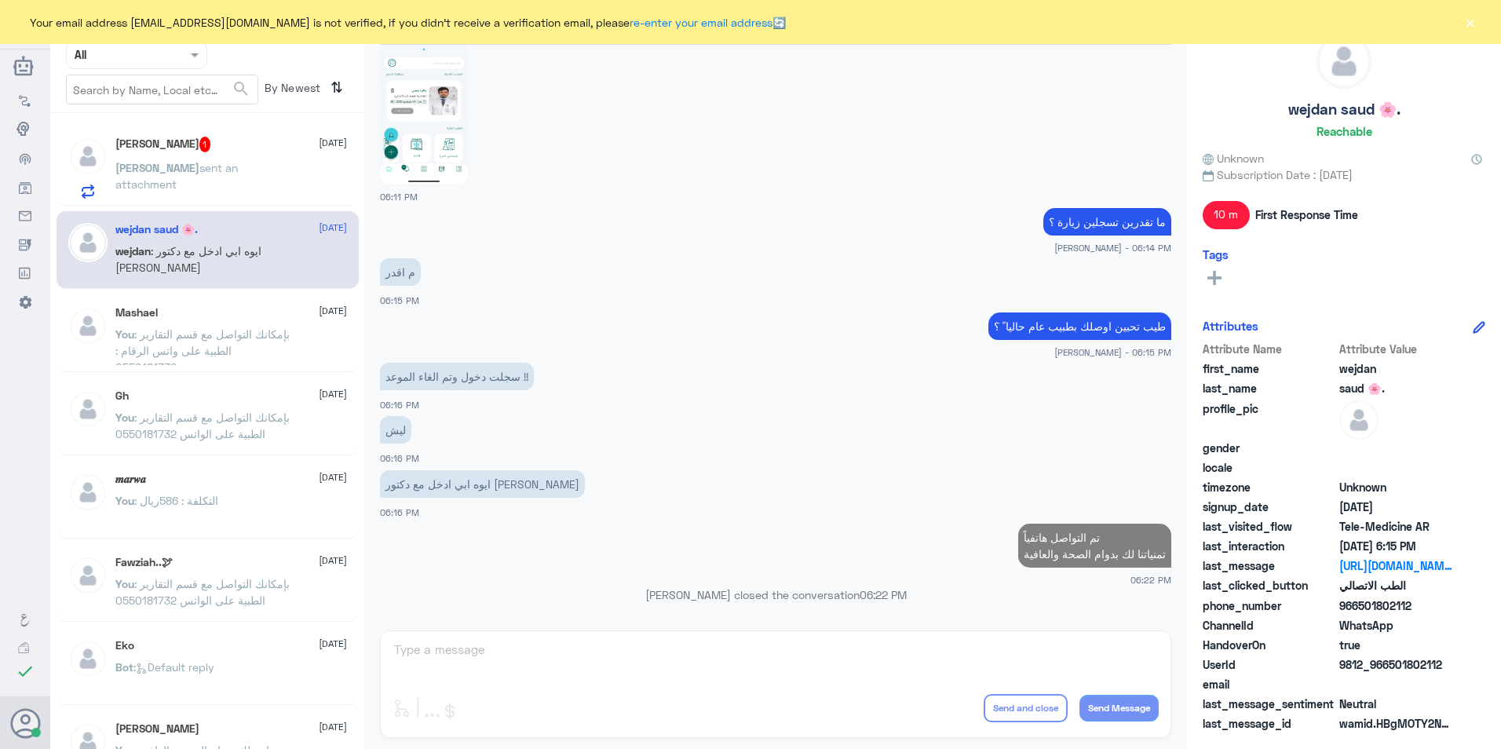
click at [274, 150] on div "[PERSON_NAME] 1 [DATE]" at bounding box center [231, 145] width 232 height 16
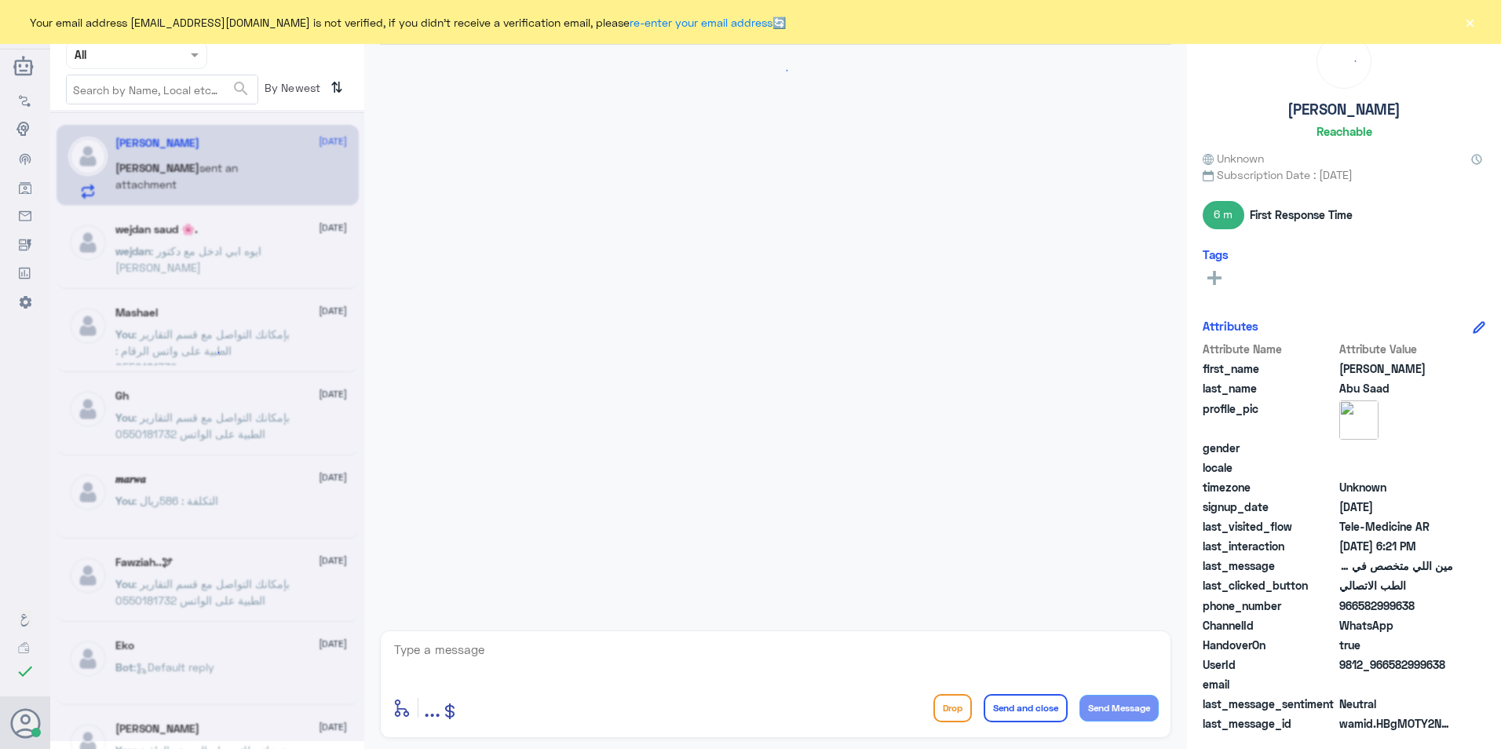
scroll to position [779, 0]
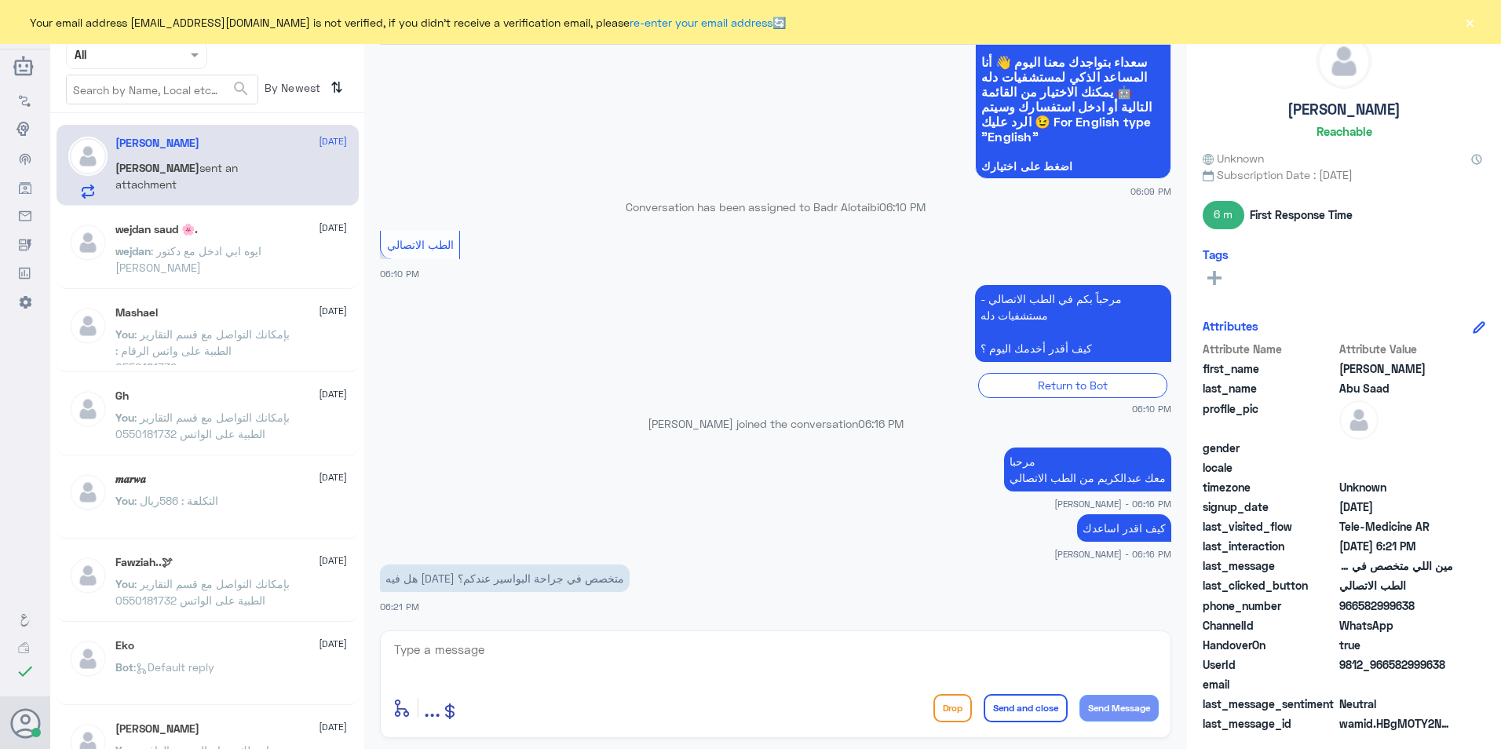
click at [641, 648] on textarea at bounding box center [776, 658] width 766 height 38
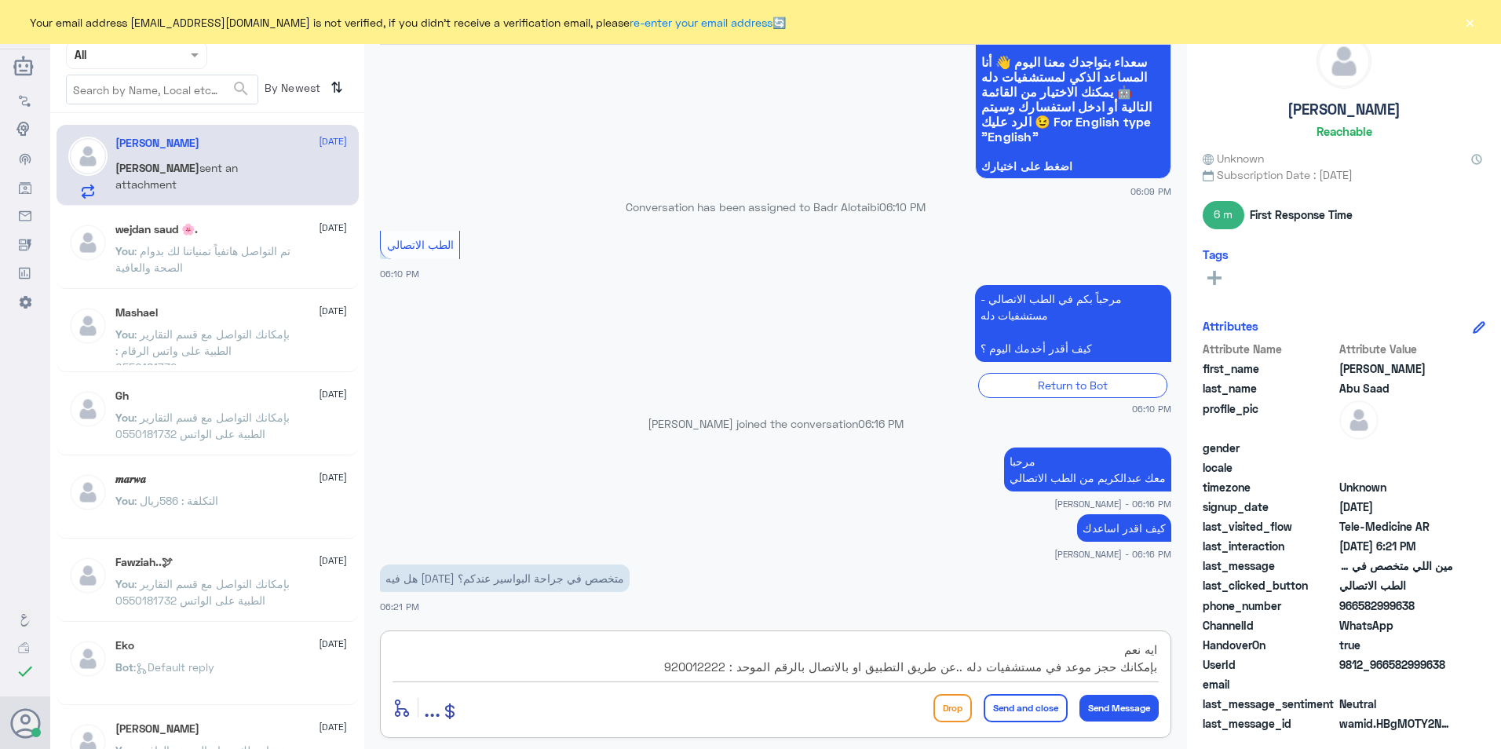
type textarea "ايه نعم بإمكانك حجز موعد في مستشفيات دله ..عن طريق التطبيق او بالاتصال بالرقم ا…"
click at [1048, 702] on button "Send and close" at bounding box center [1026, 708] width 84 height 28
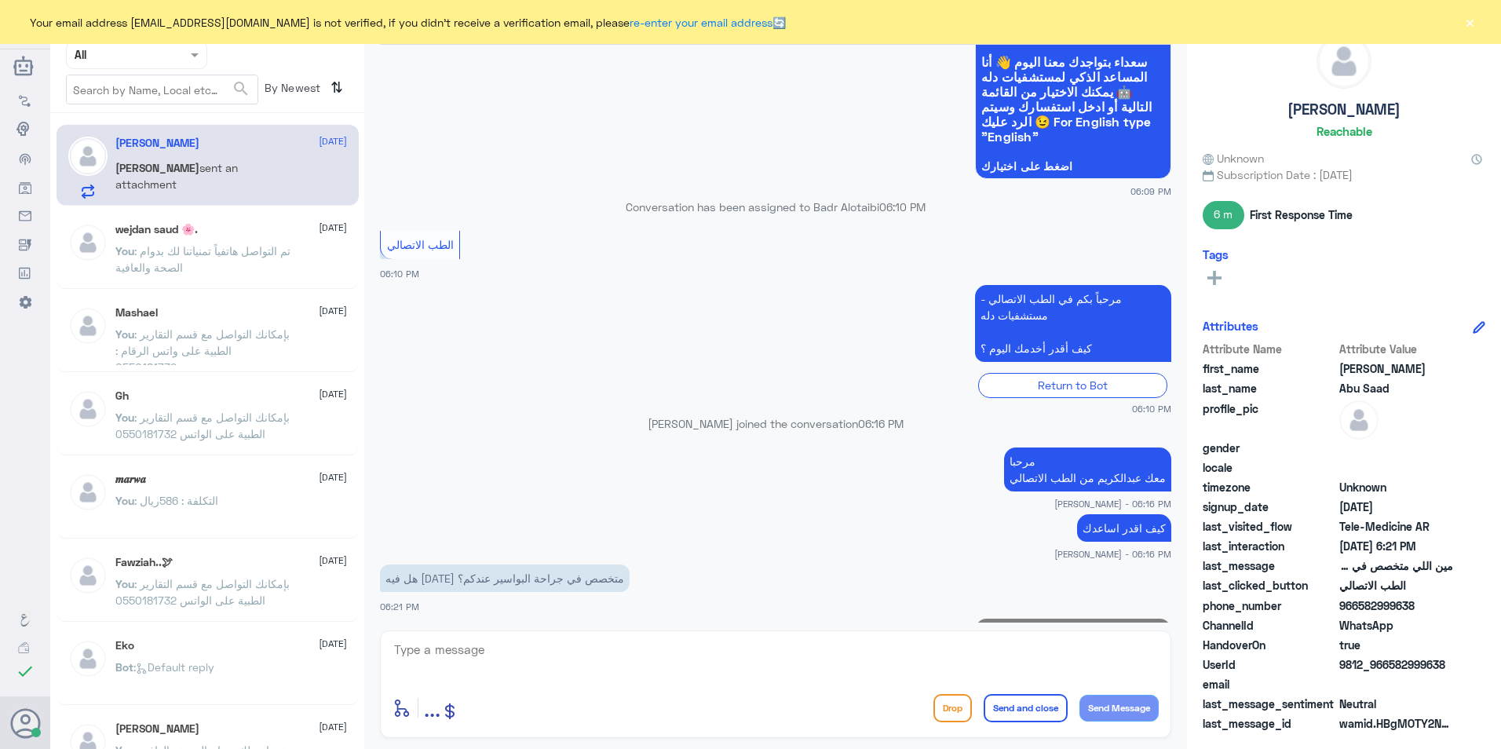
scroll to position [878, 0]
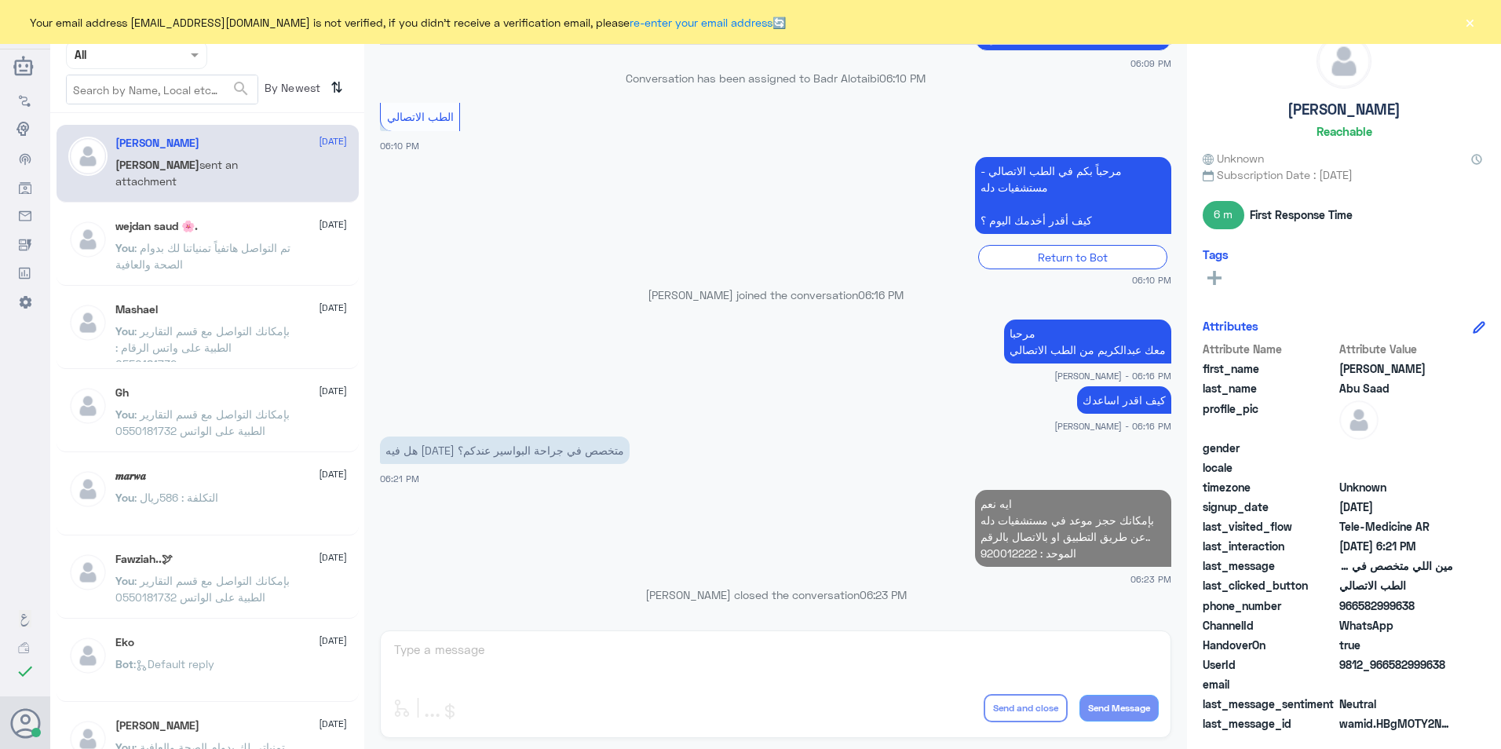
click at [190, 319] on div "[PERSON_NAME] [DATE] You : بإمكانك التواصل مع قسم التقارير الطبية على واتس الرق…" at bounding box center [231, 332] width 232 height 59
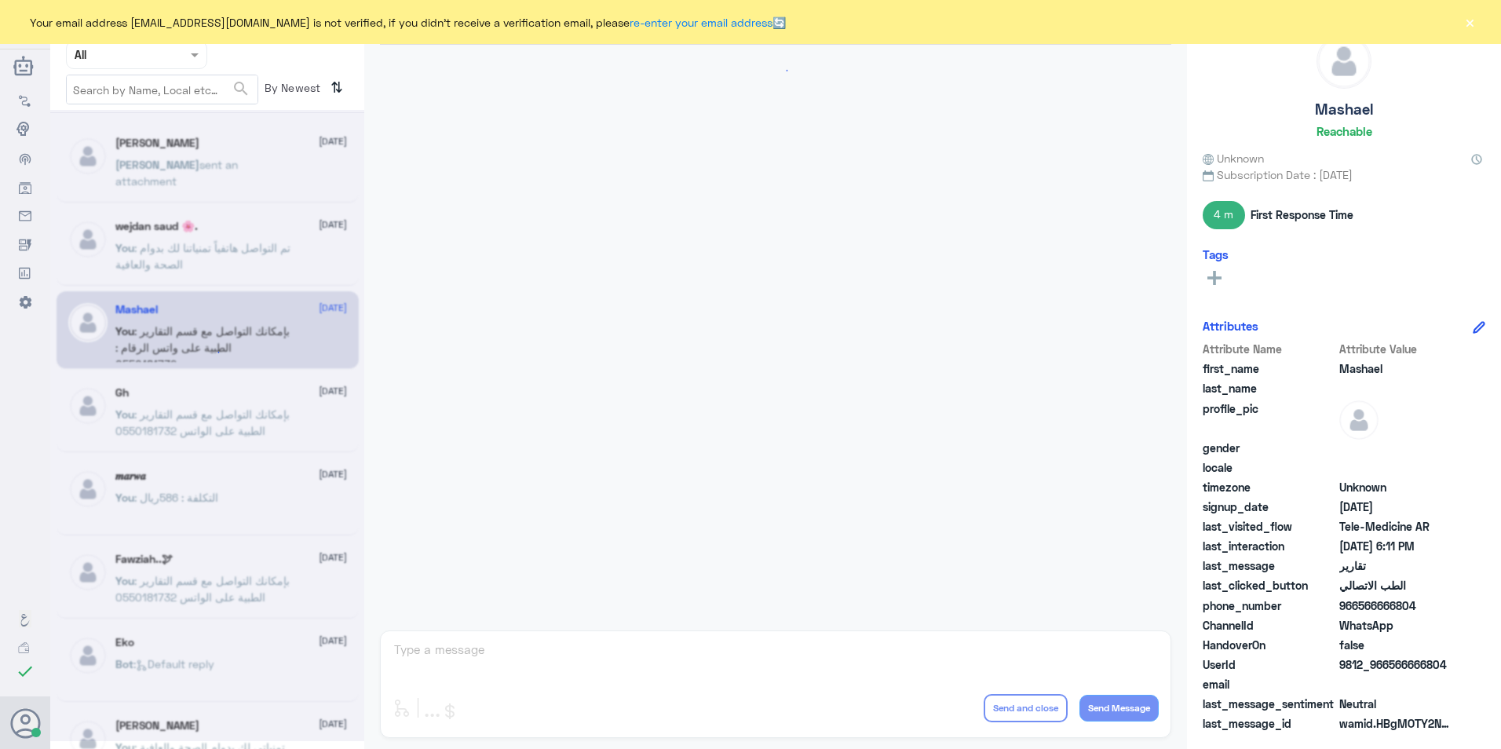
scroll to position [66, 0]
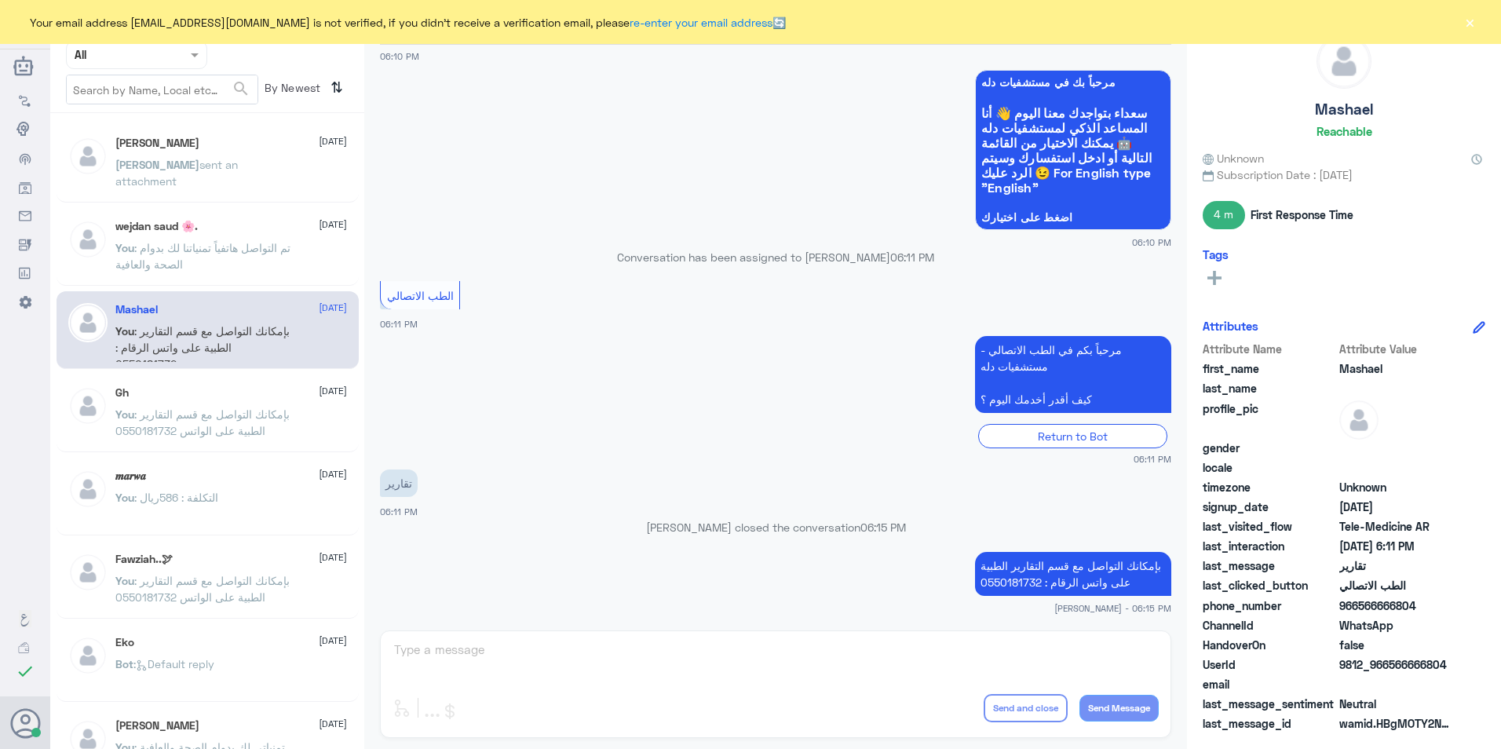
click at [232, 254] on span ": تم التواصل هاتفياً تمنياتنا لك بدوام الصحة والعافية" at bounding box center [202, 256] width 175 height 30
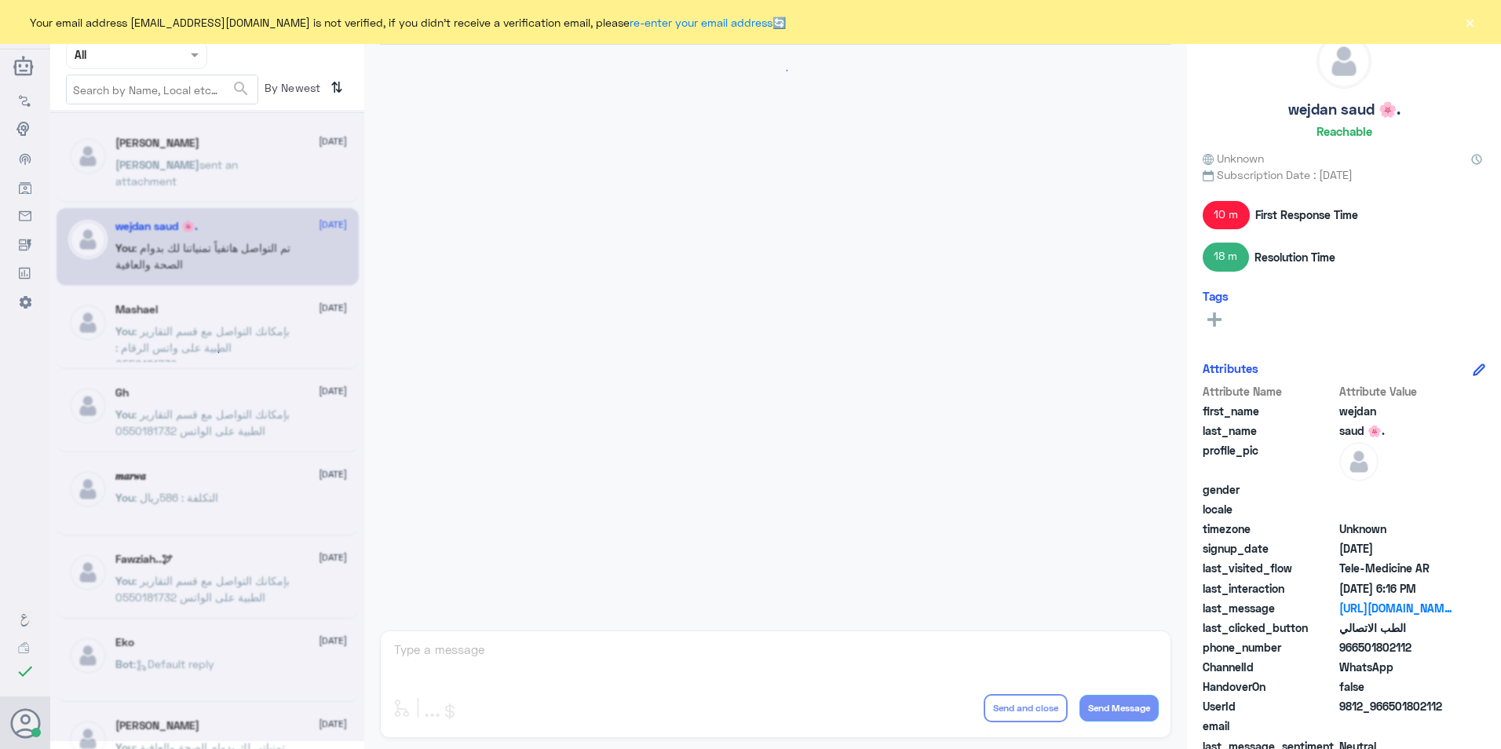
scroll to position [696, 0]
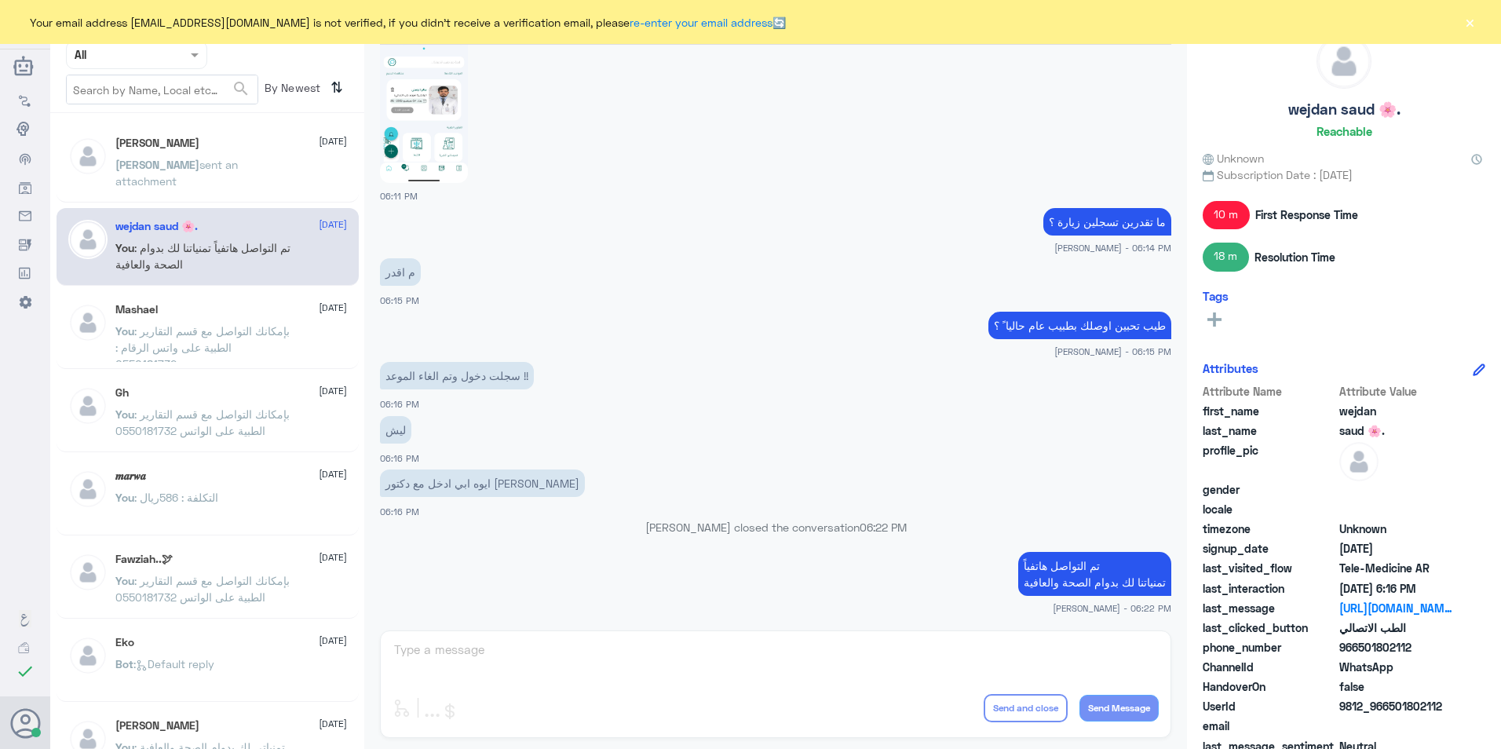
click at [1477, 20] on button "×" at bounding box center [1470, 22] width 16 height 16
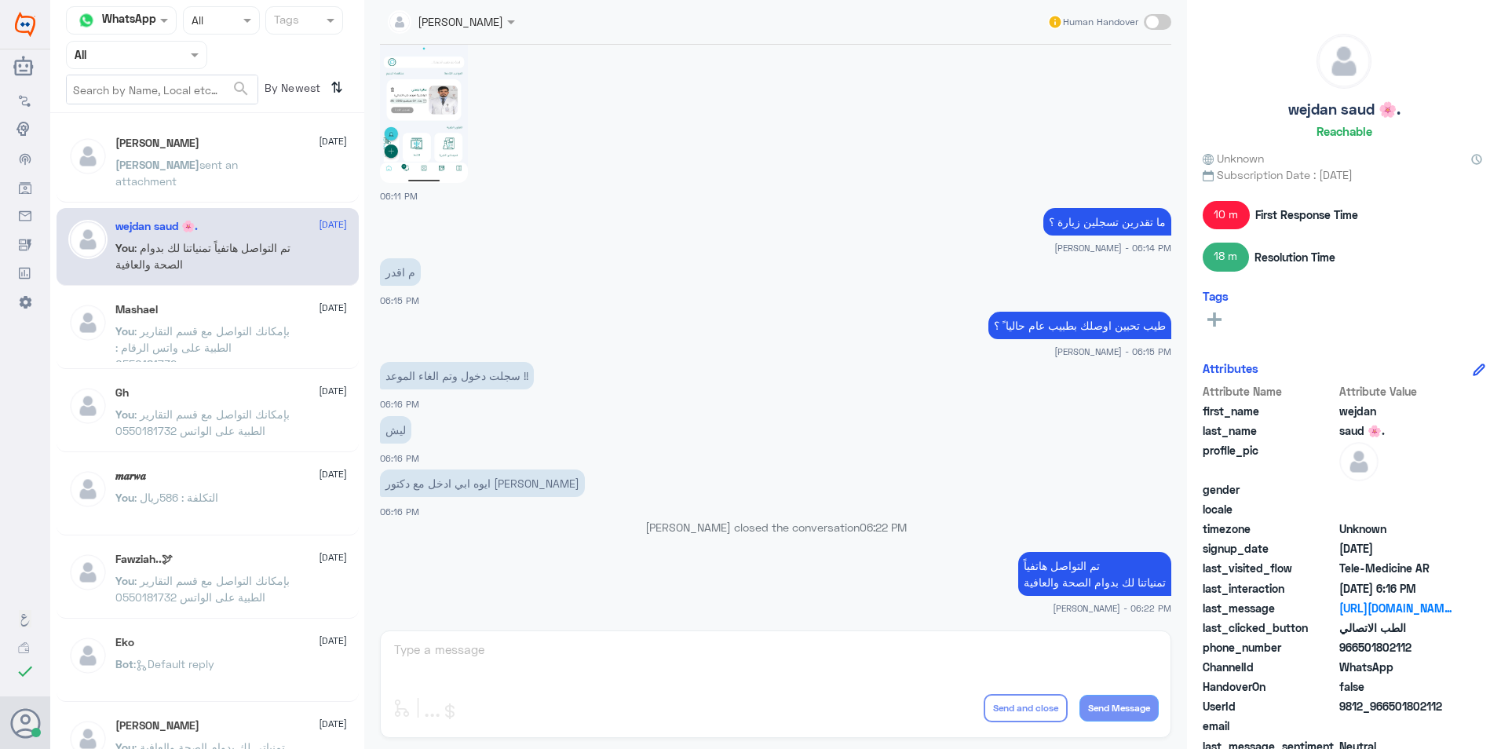
click at [195, 157] on p "[PERSON_NAME] sent an attachment" at bounding box center [203, 175] width 177 height 39
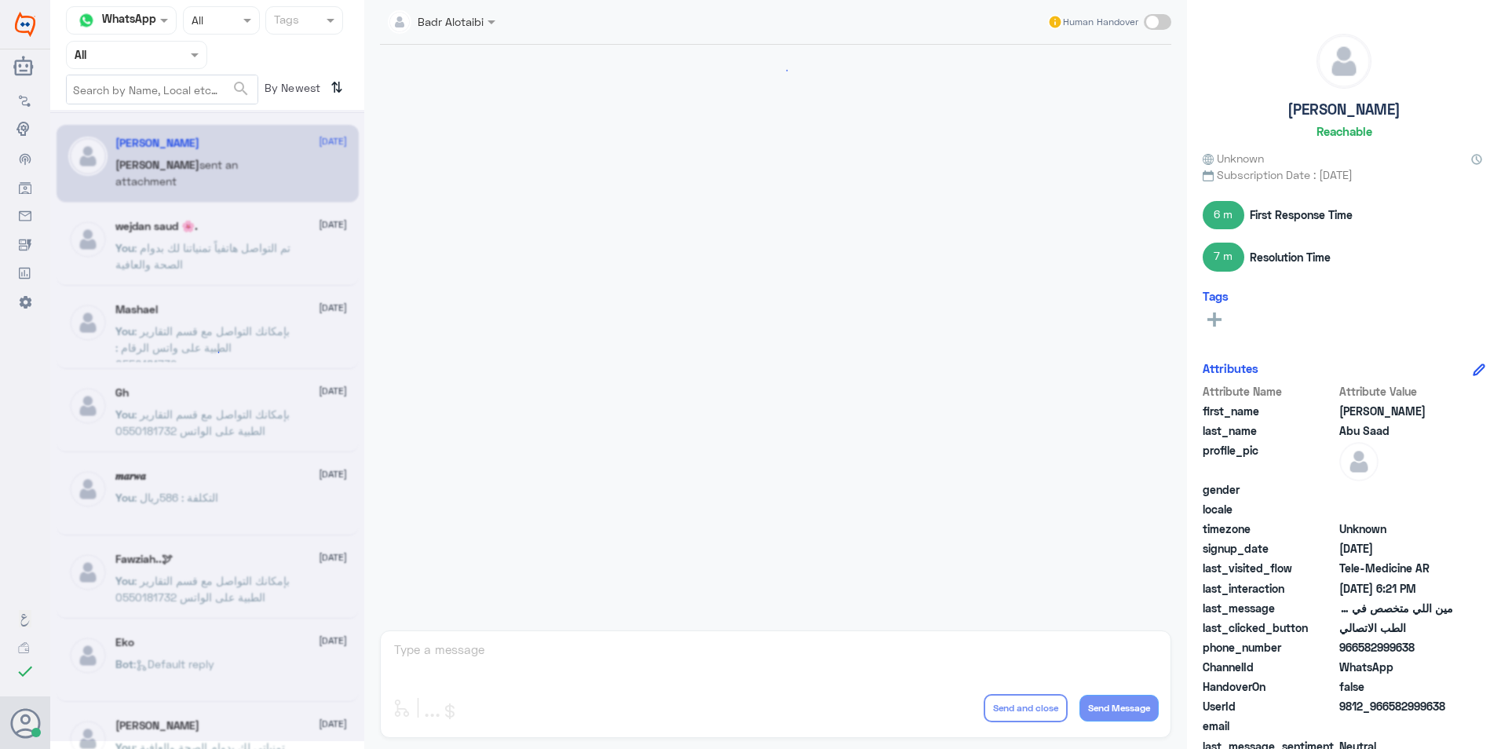
scroll to position [726, 0]
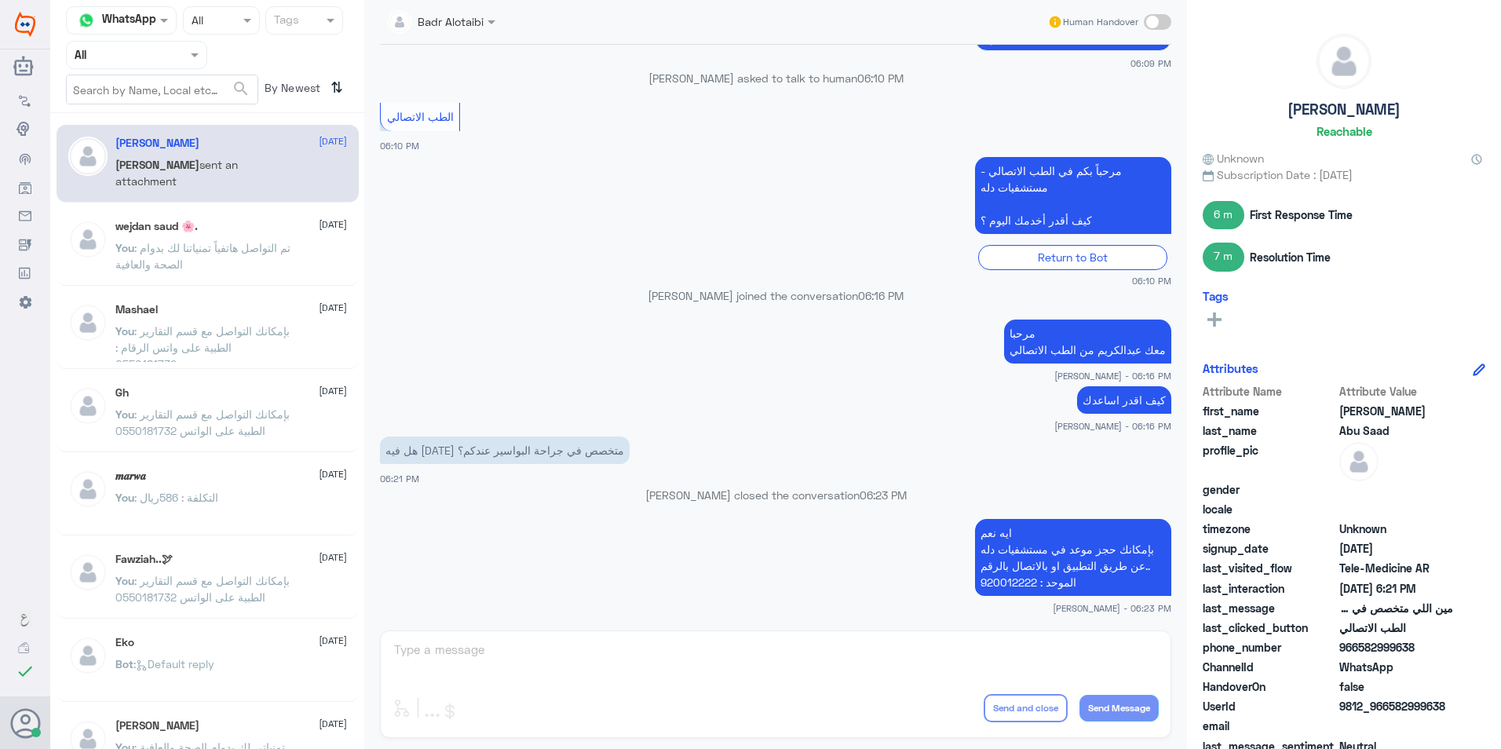
click at [174, 318] on div "[PERSON_NAME] [DATE] You : بإمكانك التواصل مع قسم التقارير الطبية على واتس الرق…" at bounding box center [231, 332] width 232 height 59
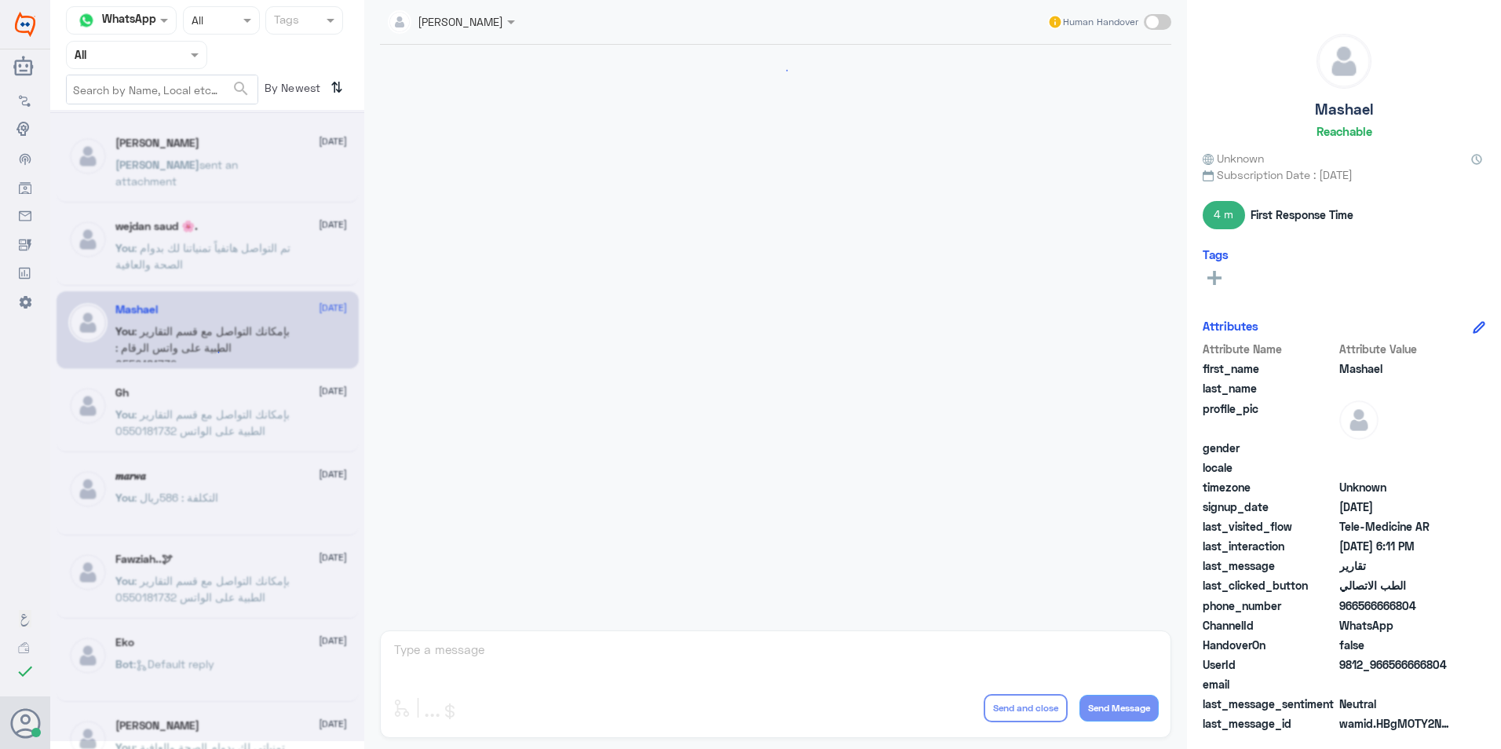
scroll to position [66, 0]
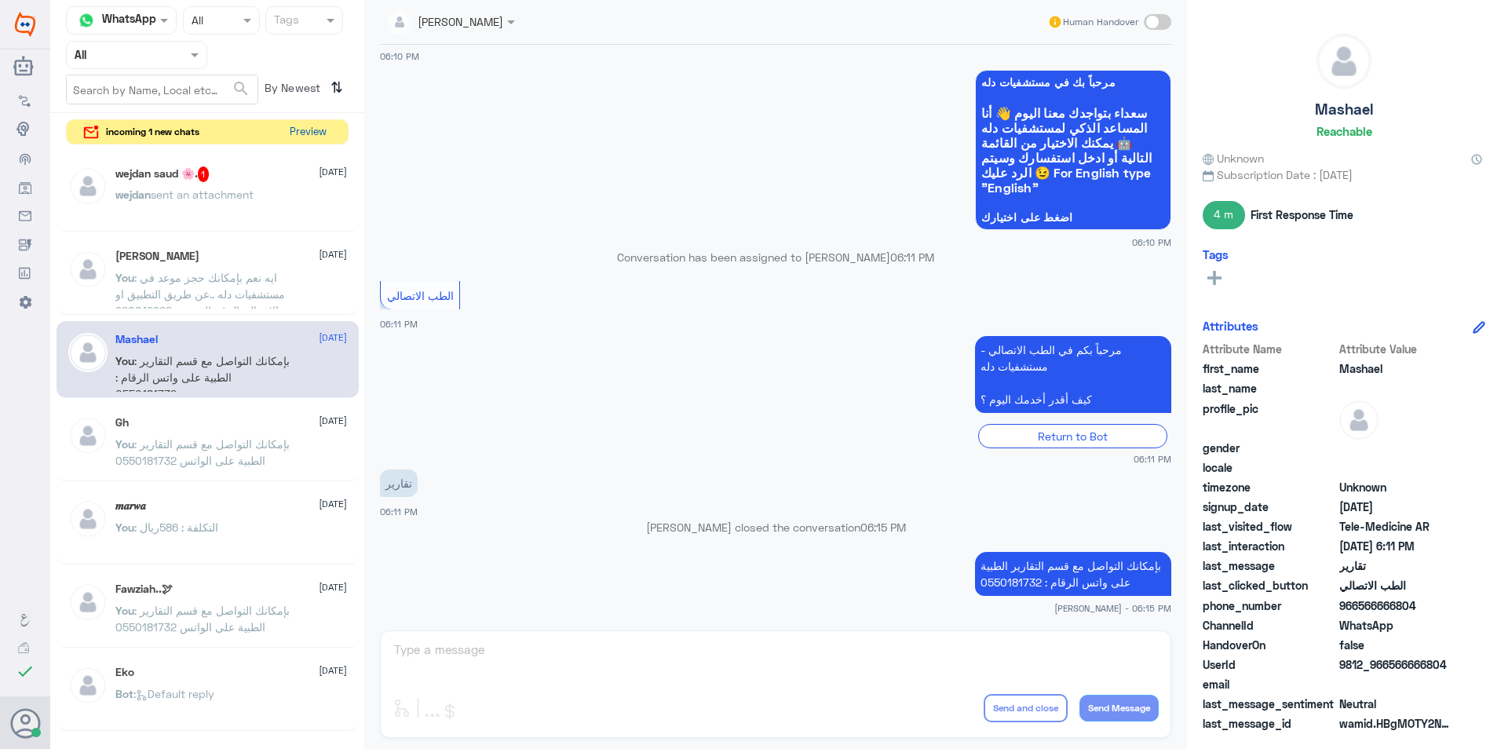
click at [311, 138] on button "Preview" at bounding box center [307, 132] width 49 height 24
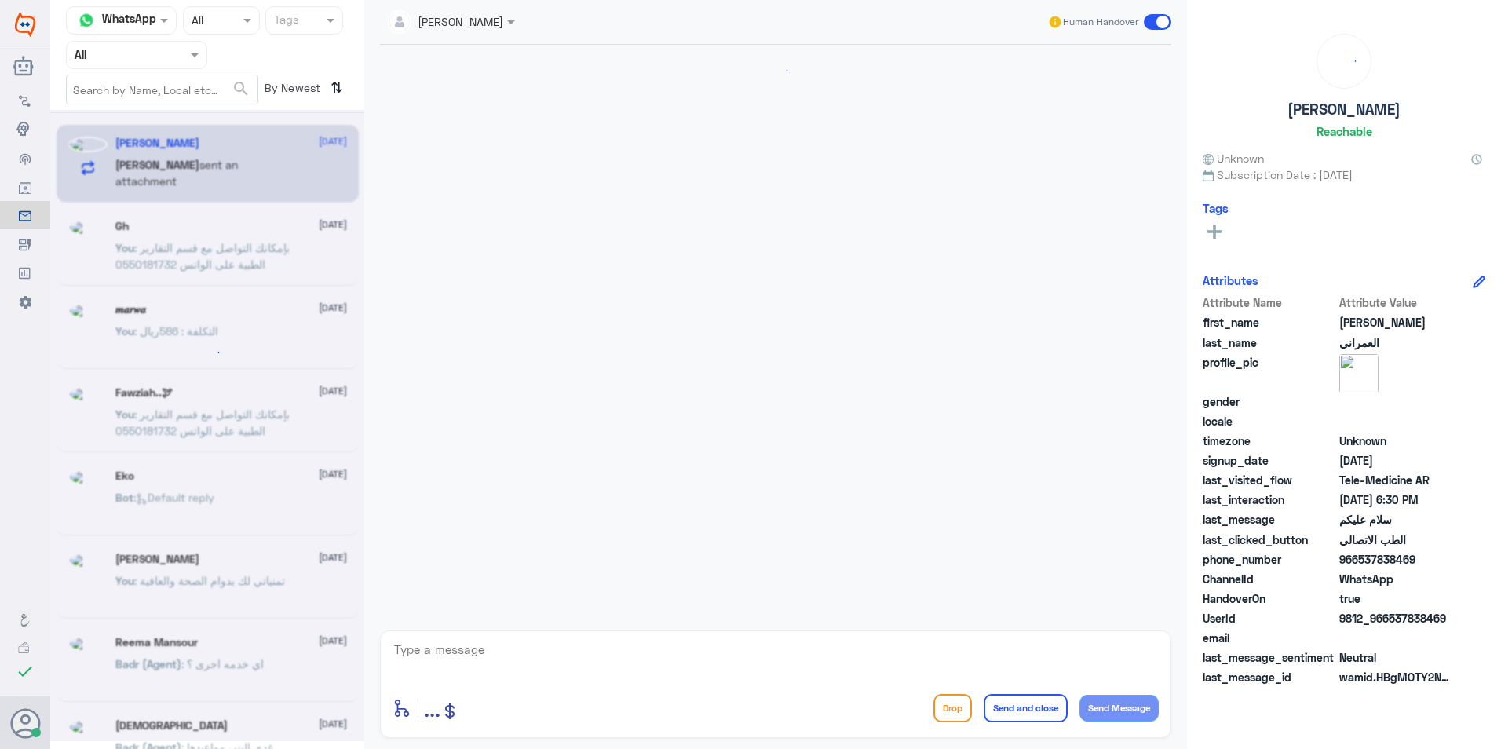
scroll to position [155, 0]
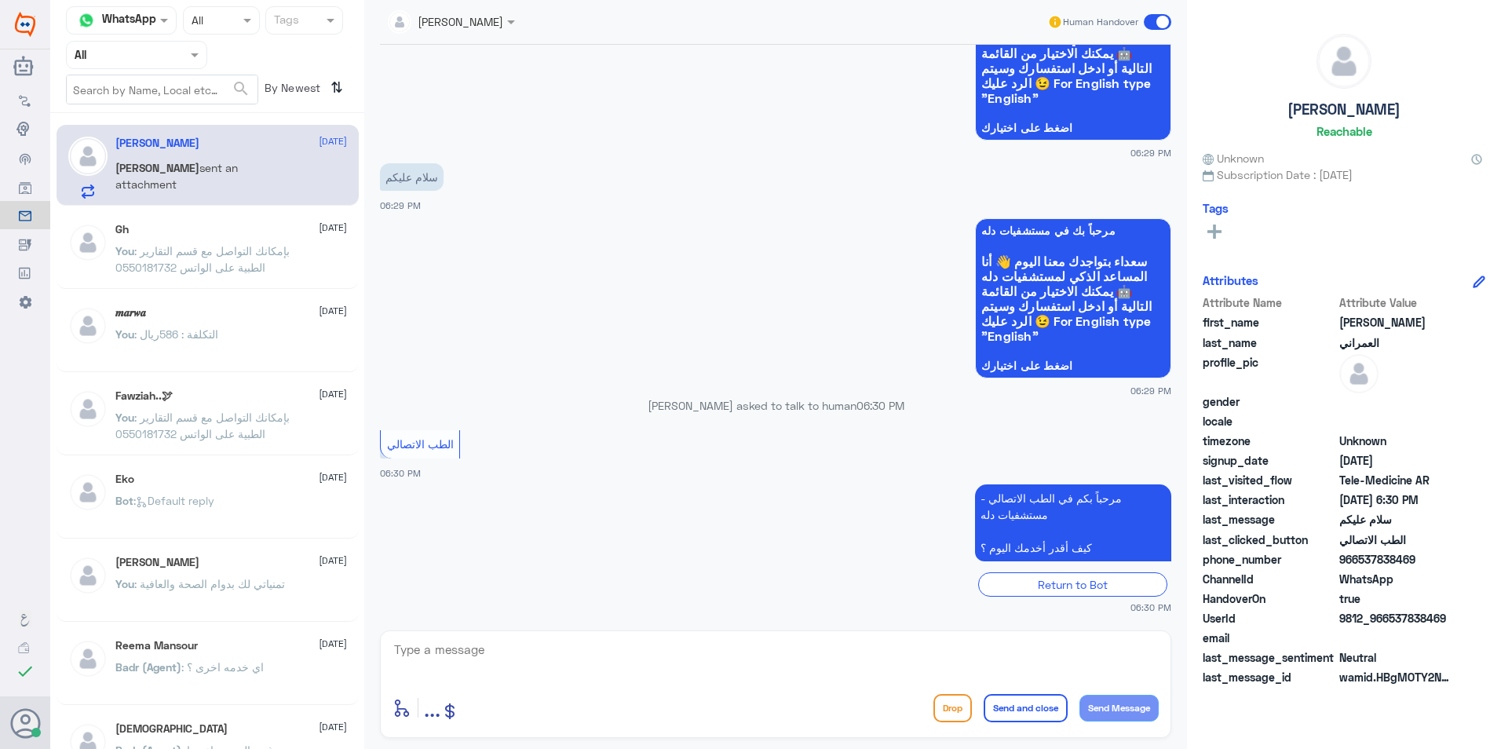
click at [470, 655] on textarea at bounding box center [776, 658] width 766 height 38
type textarea "مرحبا معك [PERSON_NAME] من الطب الاتصالي"
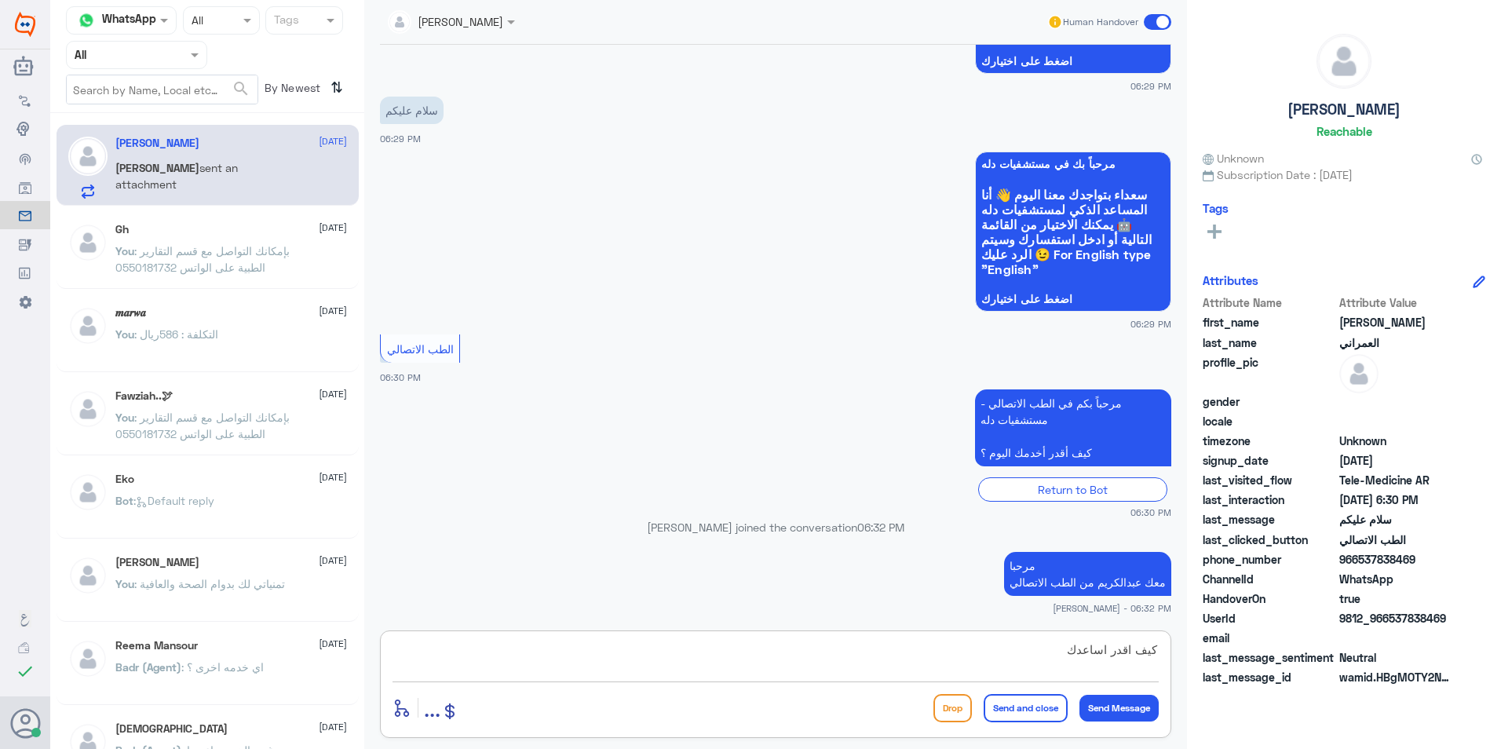
type textarea "كيف اقدر اساعدك"
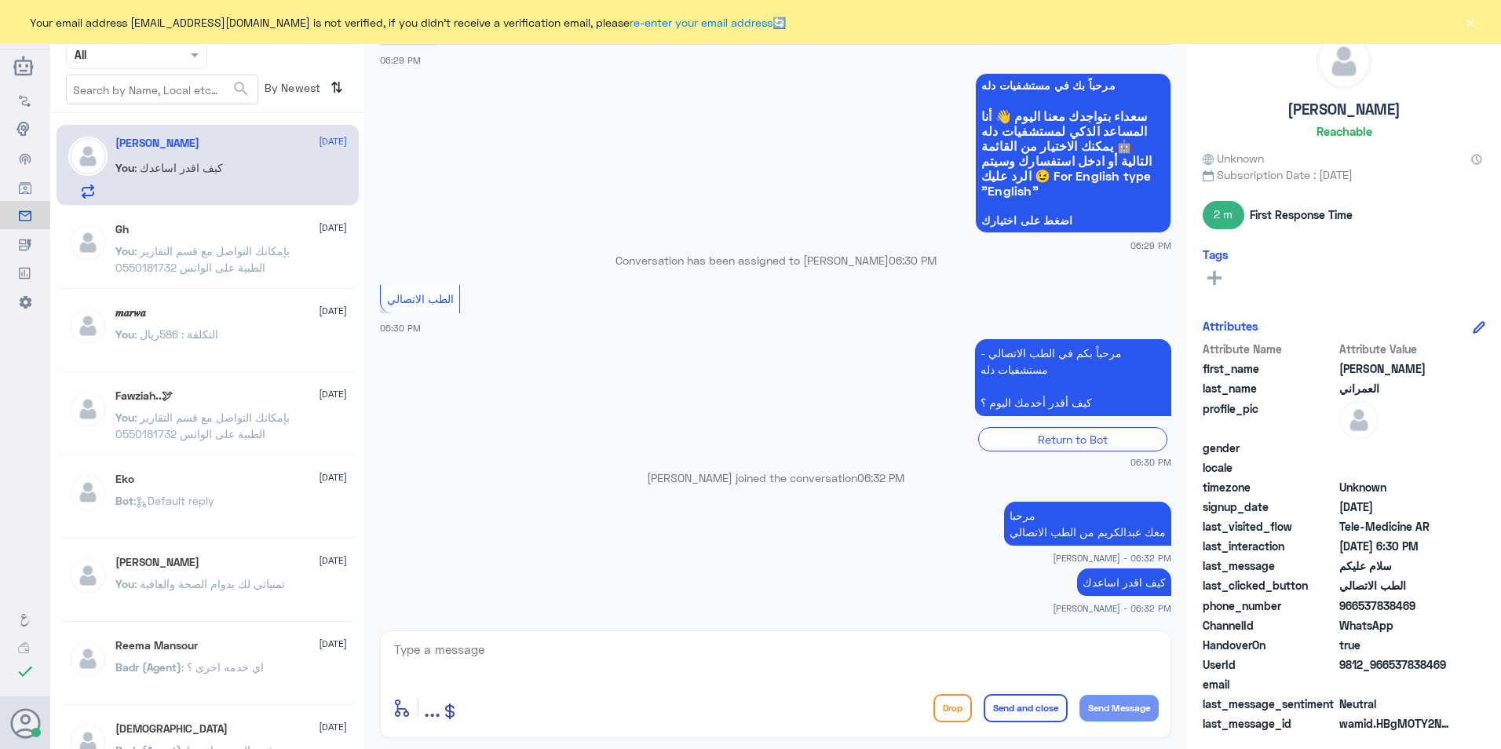
scroll to position [355, 0]
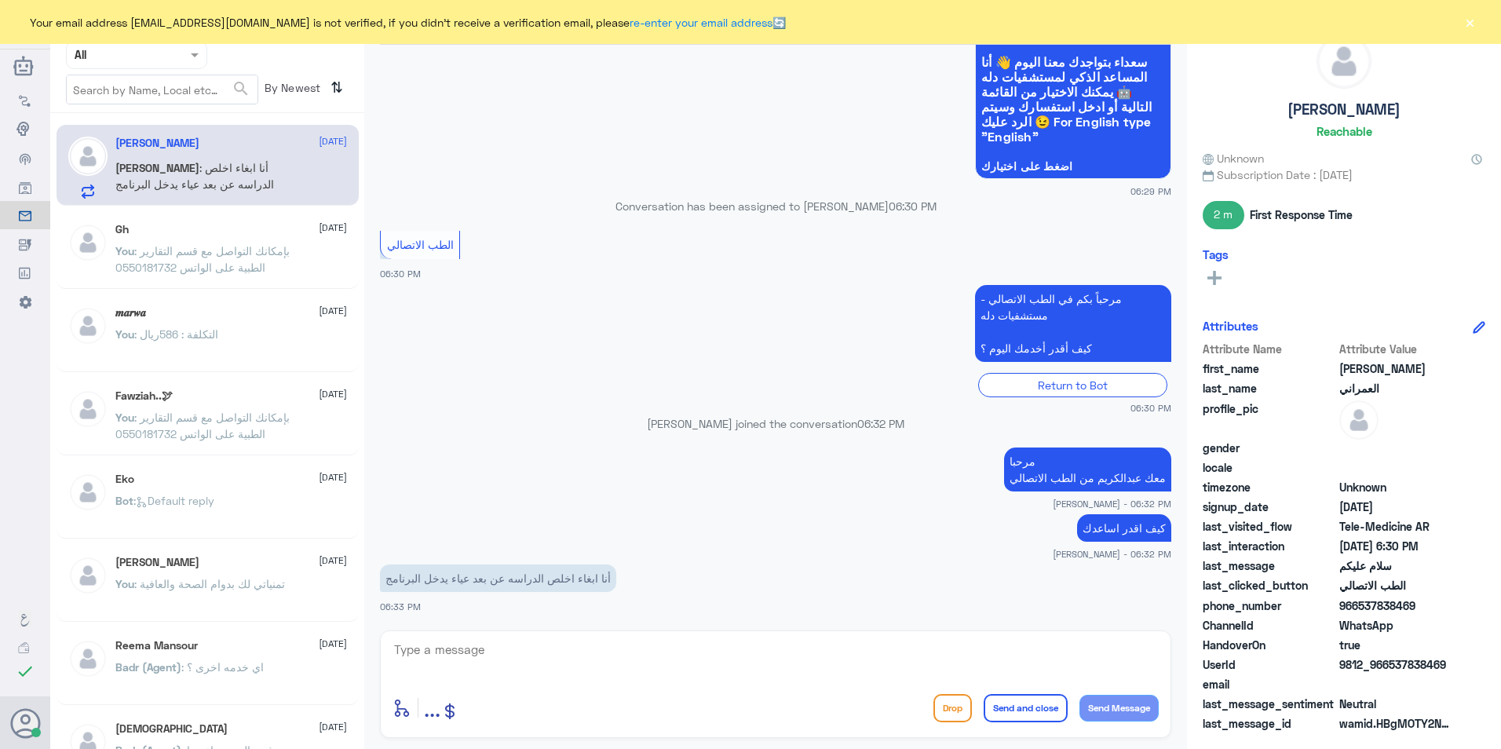
click at [1473, 24] on button "×" at bounding box center [1470, 22] width 16 height 16
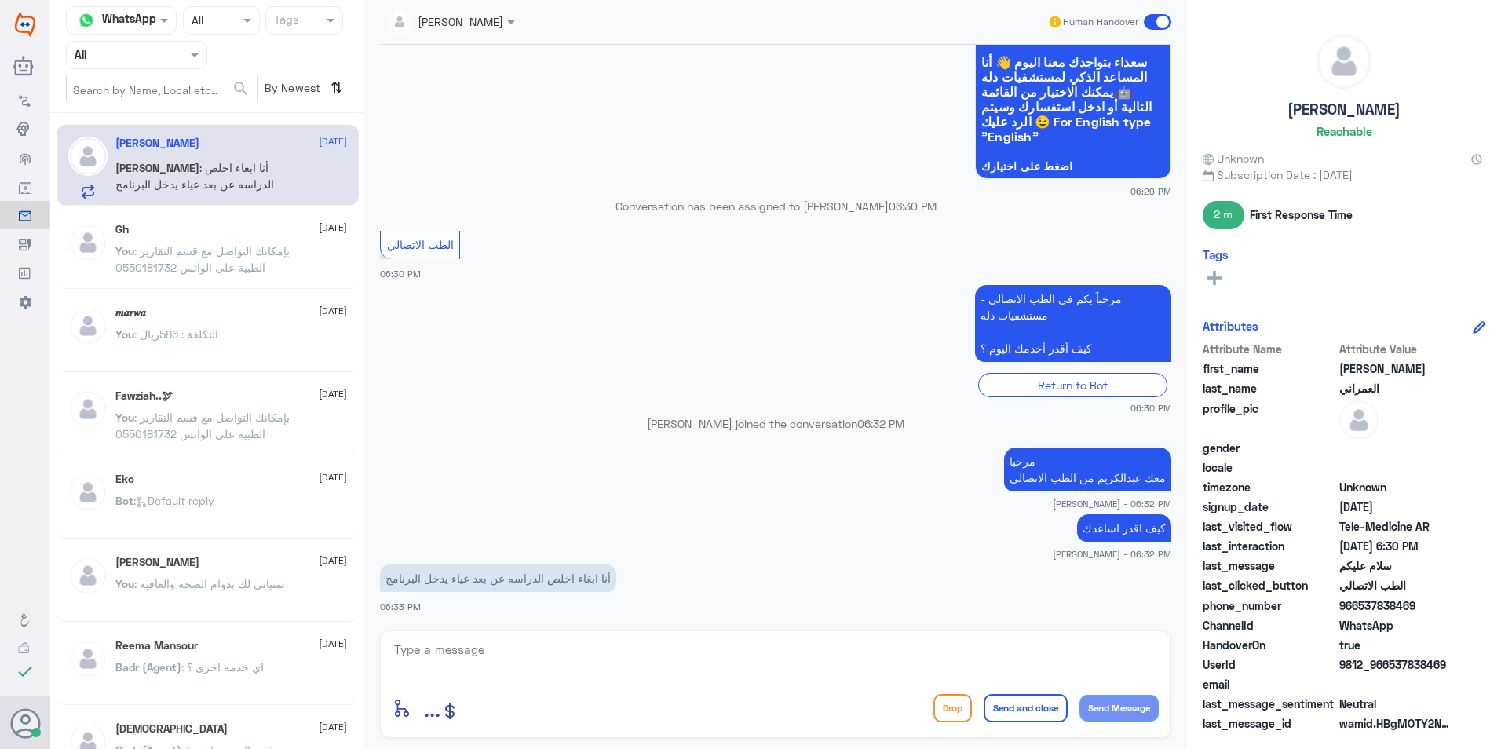
click at [823, 642] on textarea at bounding box center [776, 658] width 766 height 38
type textarea "ممكن توضح استفسارك اكثر"
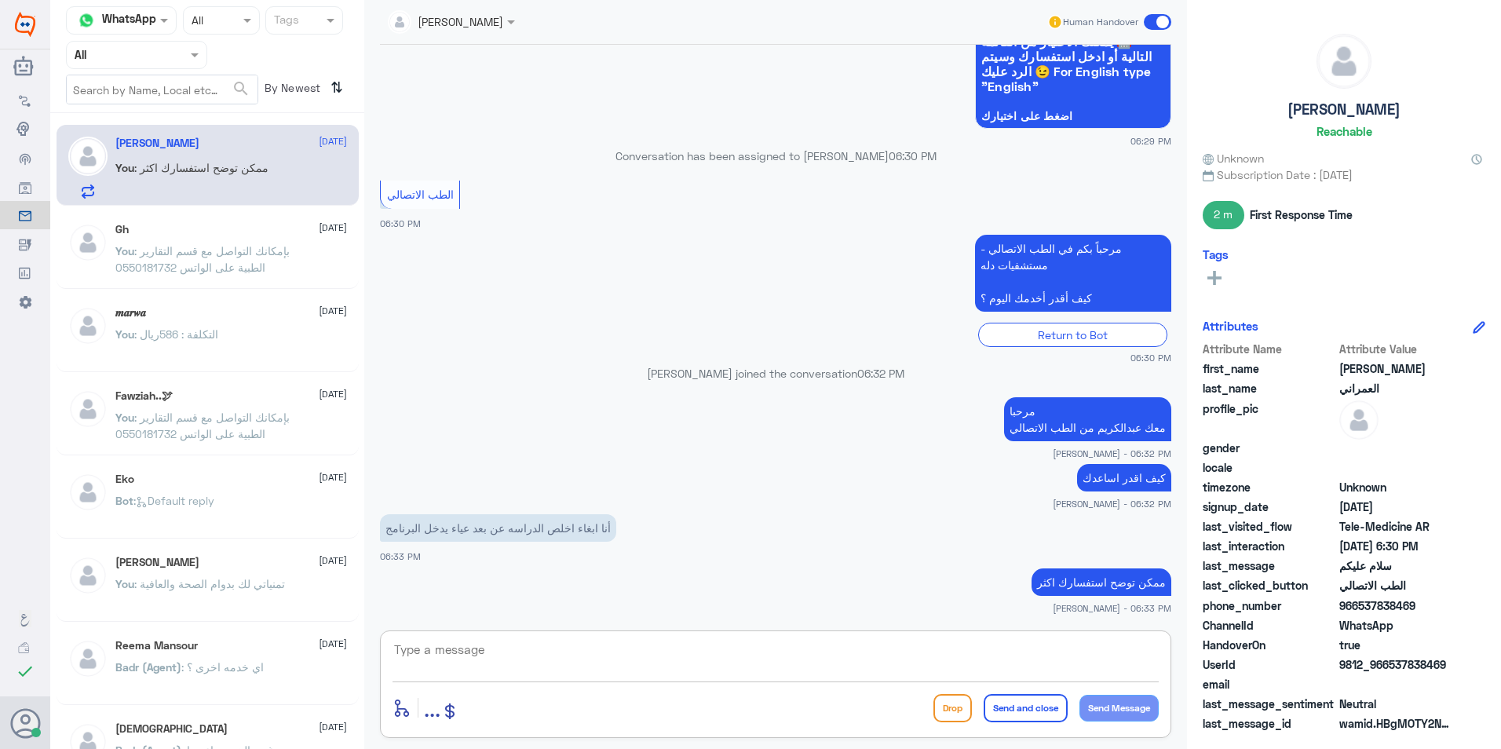
scroll to position [458, 0]
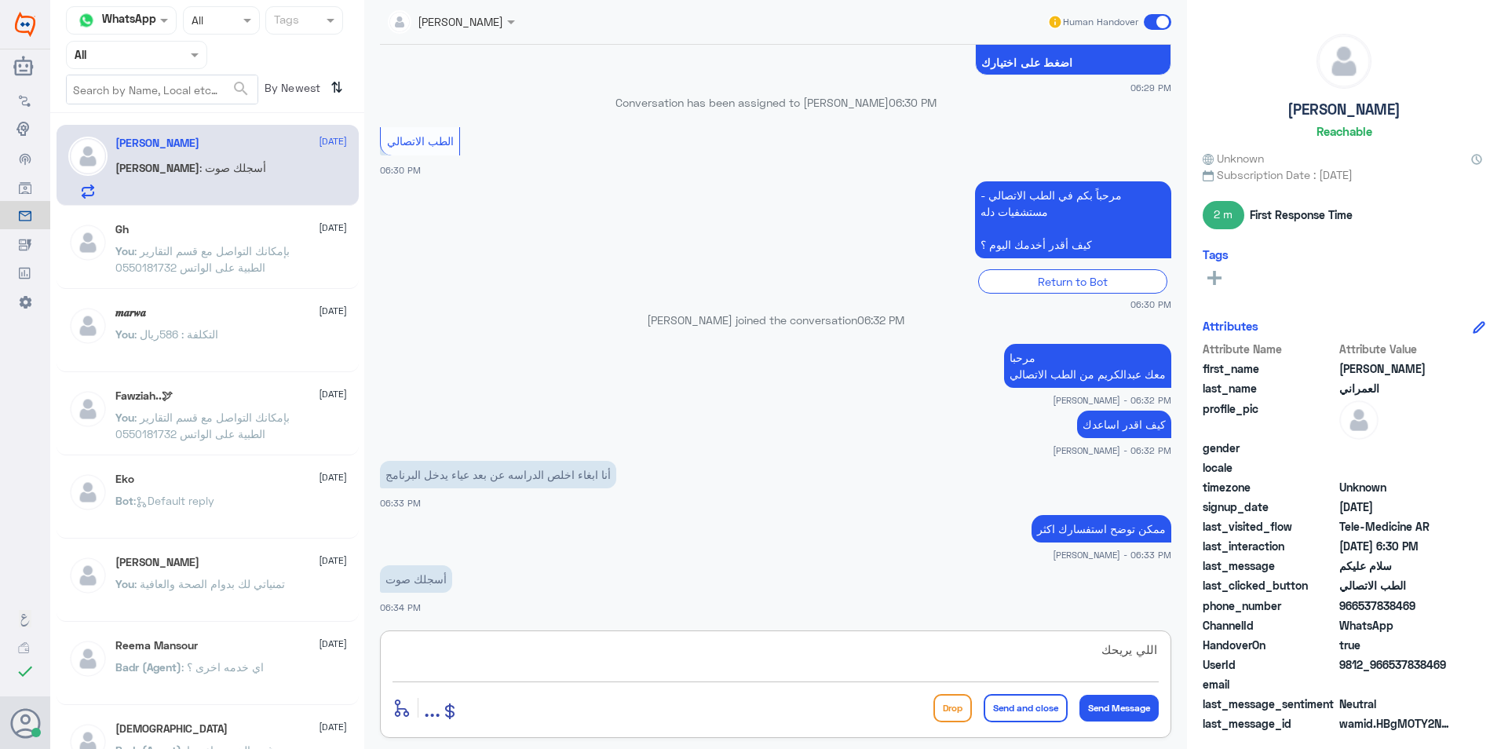
type textarea "اللي يريحك"
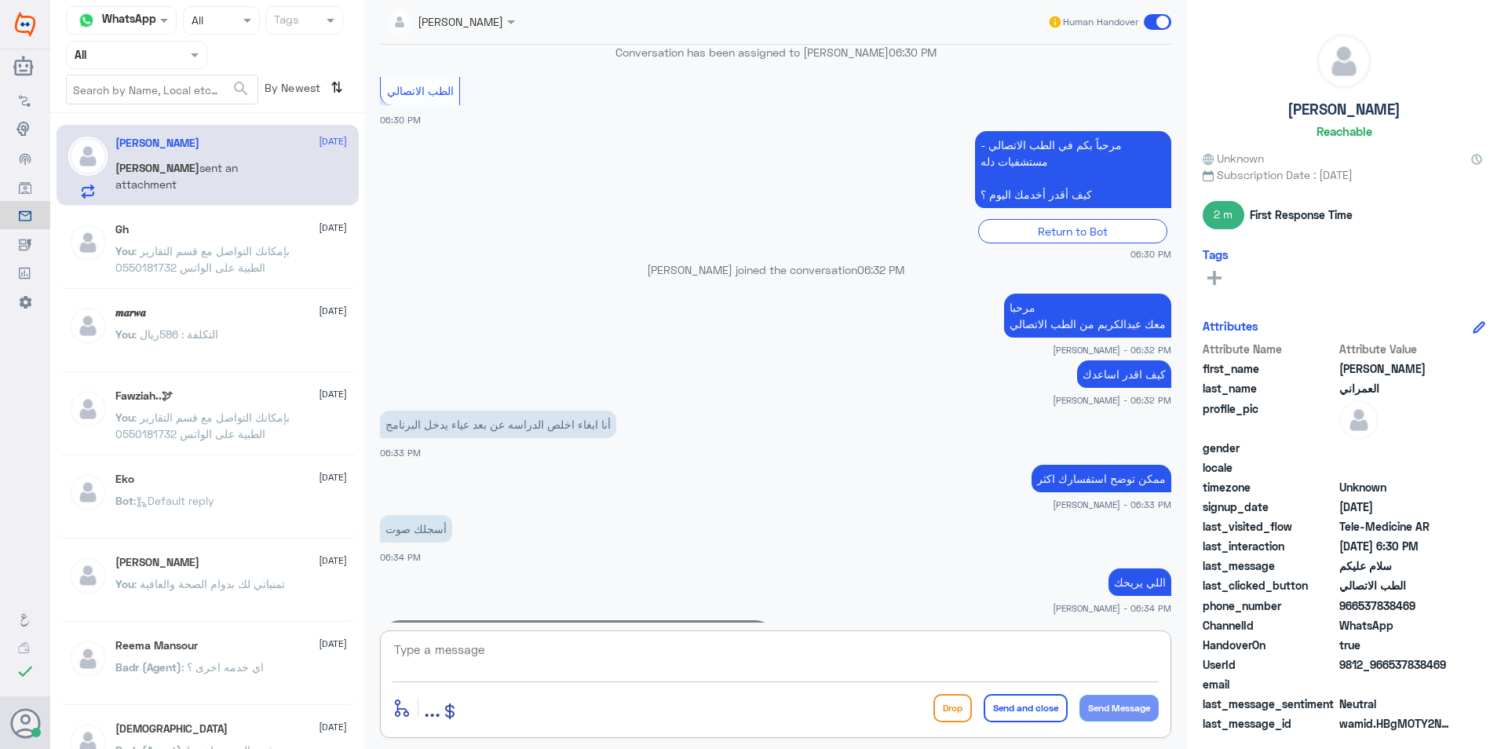
scroll to position [578, 0]
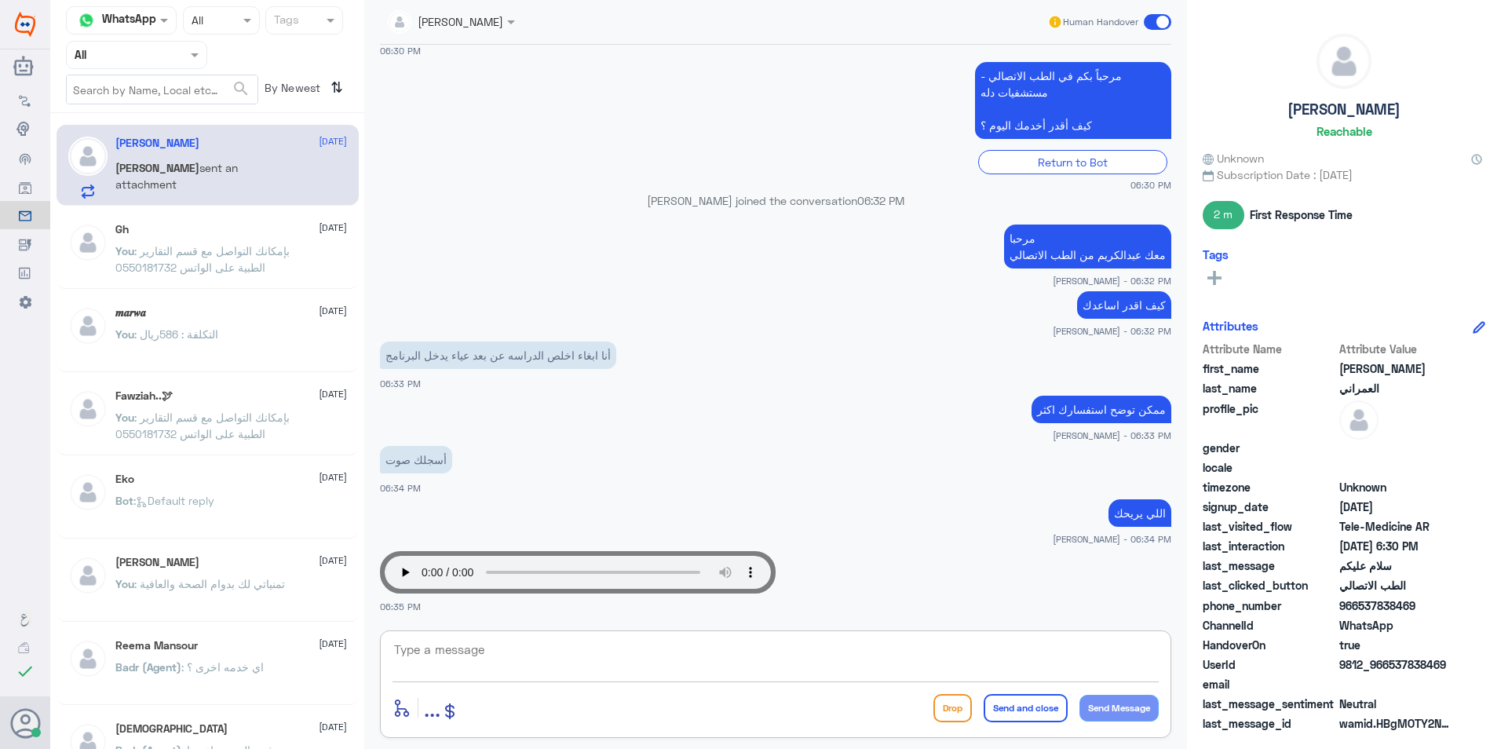
click at [603, 648] on textarea at bounding box center [776, 658] width 766 height 38
type textarea "عزيزي هذا واتس مستشفيات دله"
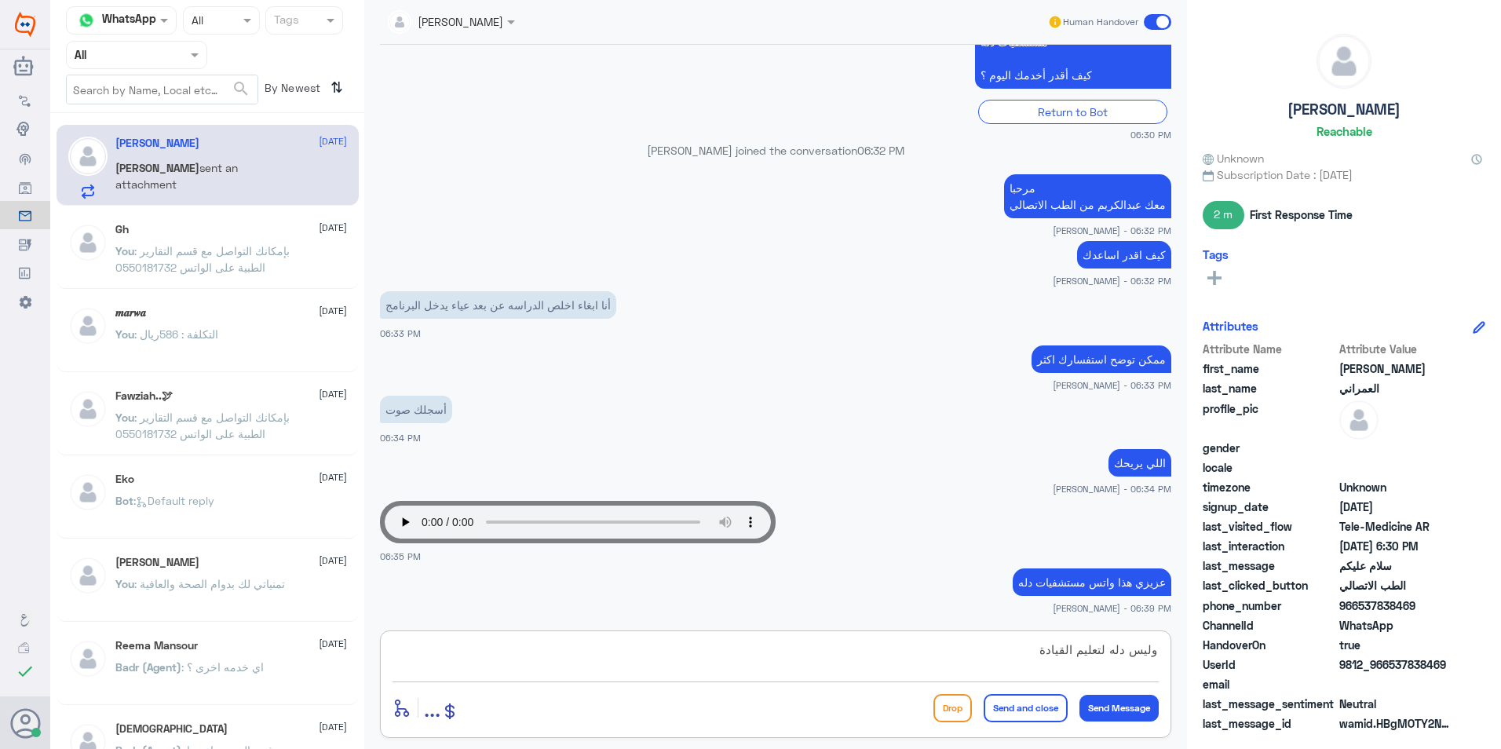
type textarea "وليس دله لتعليم القيادة"
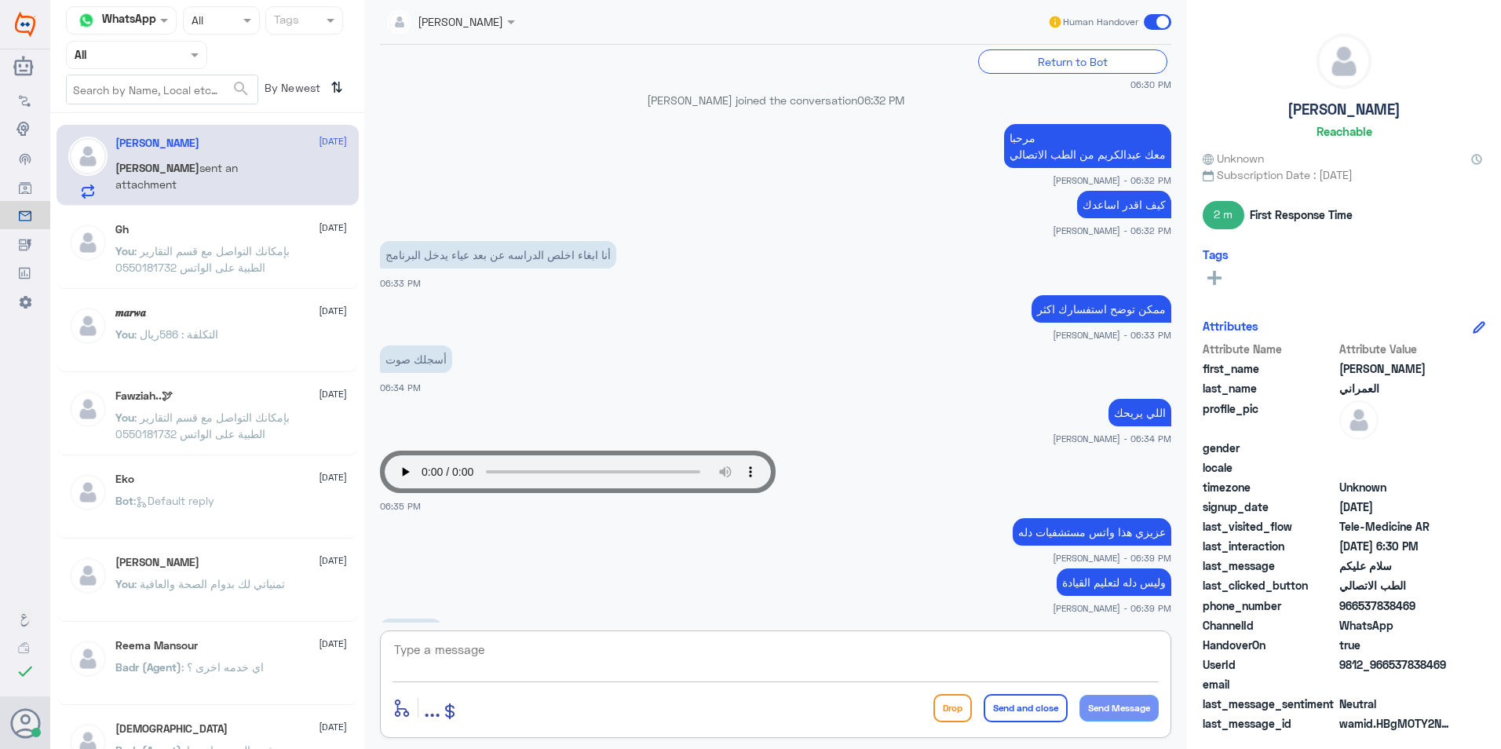
scroll to position [732, 0]
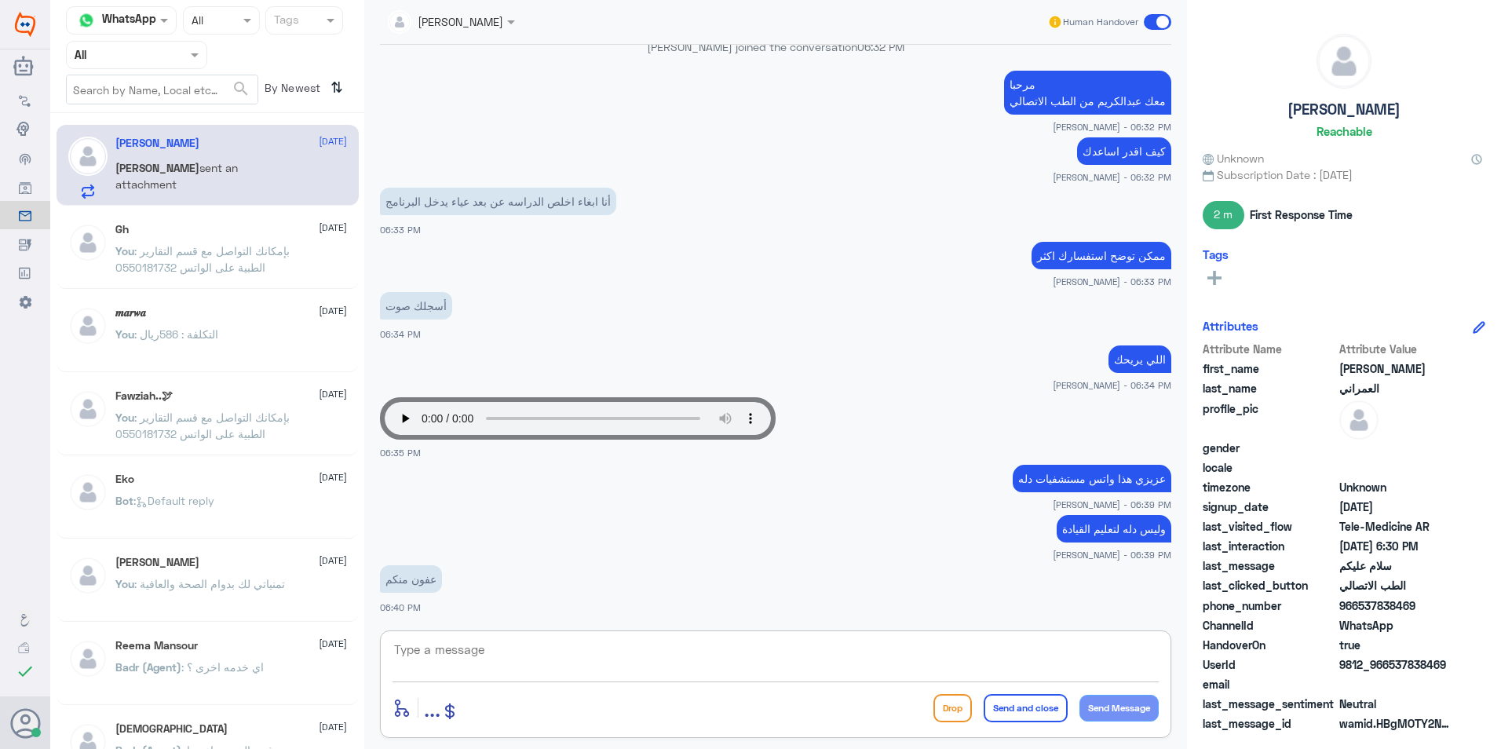
click at [1154, 26] on span at bounding box center [1157, 22] width 27 height 16
click at [0, 0] on input "checkbox" at bounding box center [0, 0] width 0 height 0
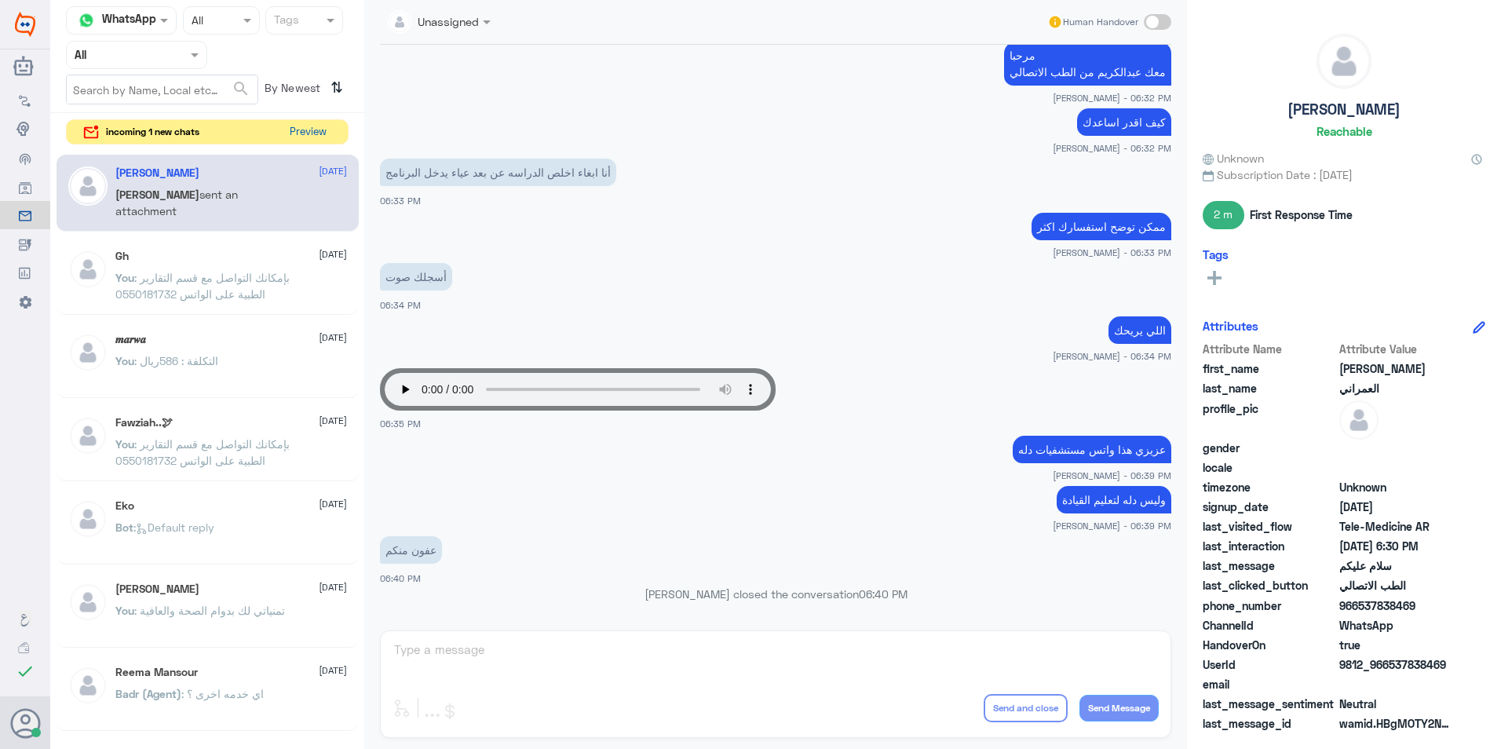
click at [306, 134] on button "Preview" at bounding box center [307, 132] width 49 height 24
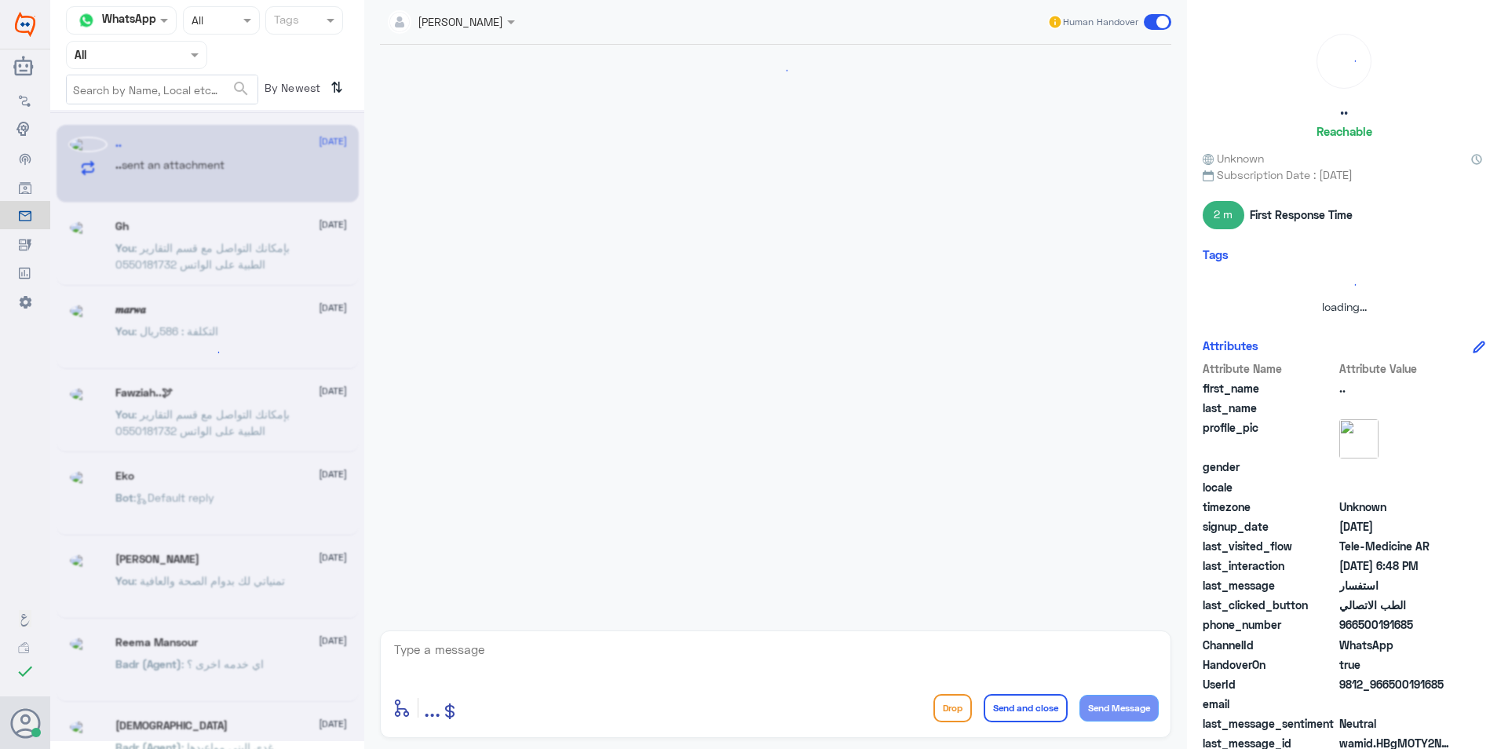
scroll to position [666, 0]
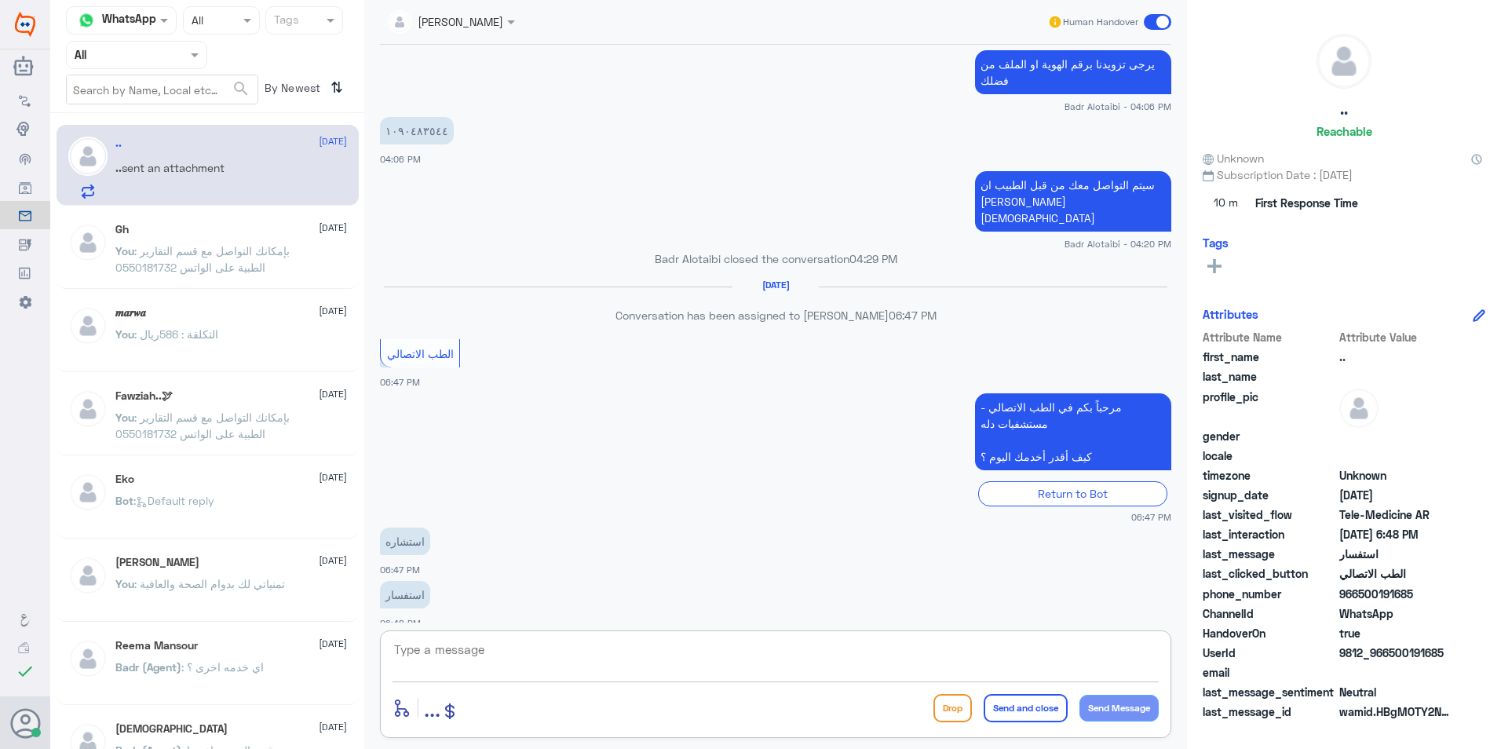
click at [527, 663] on textarea at bounding box center [776, 658] width 766 height 38
type textarea "مرحبا معك [PERSON_NAME] من الطب الاتصالي"
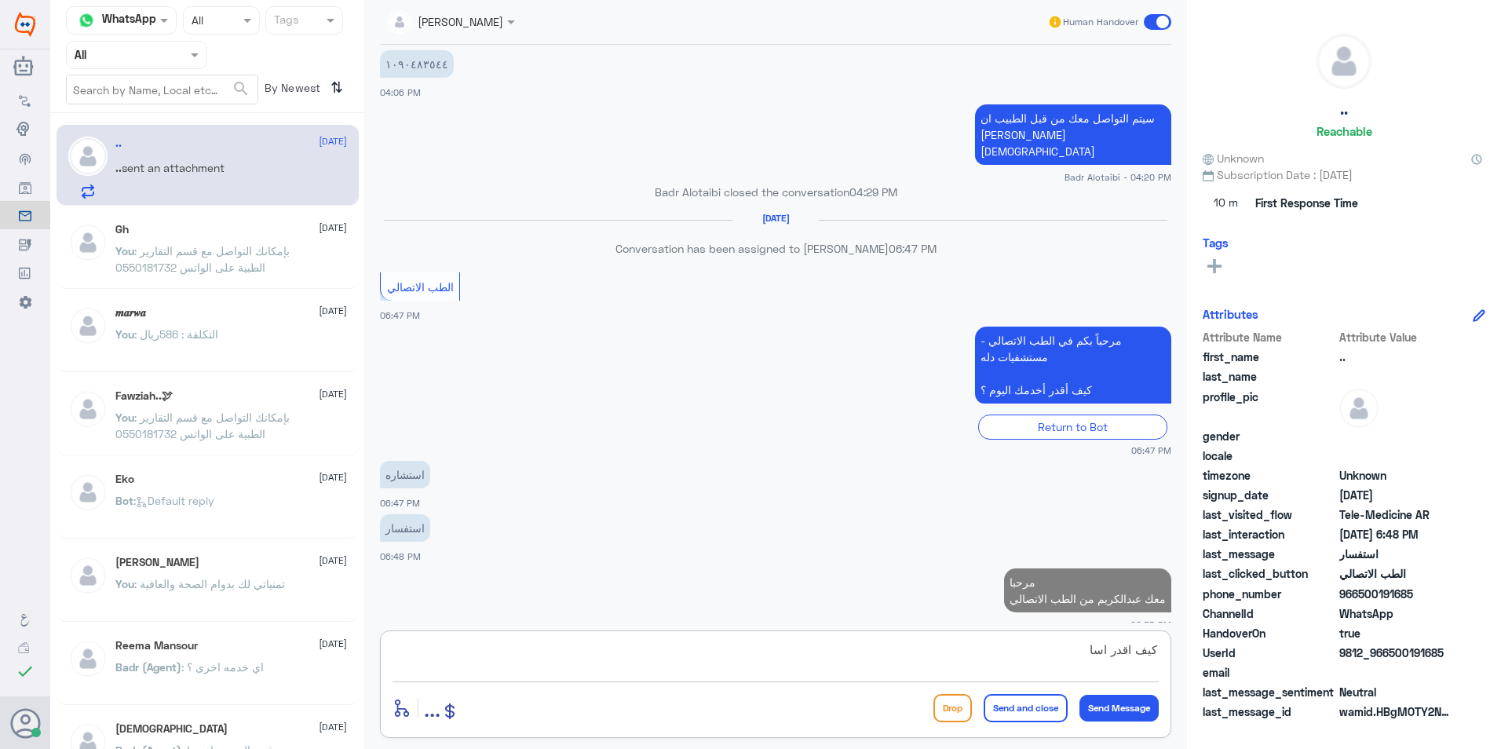
scroll to position [729, 0]
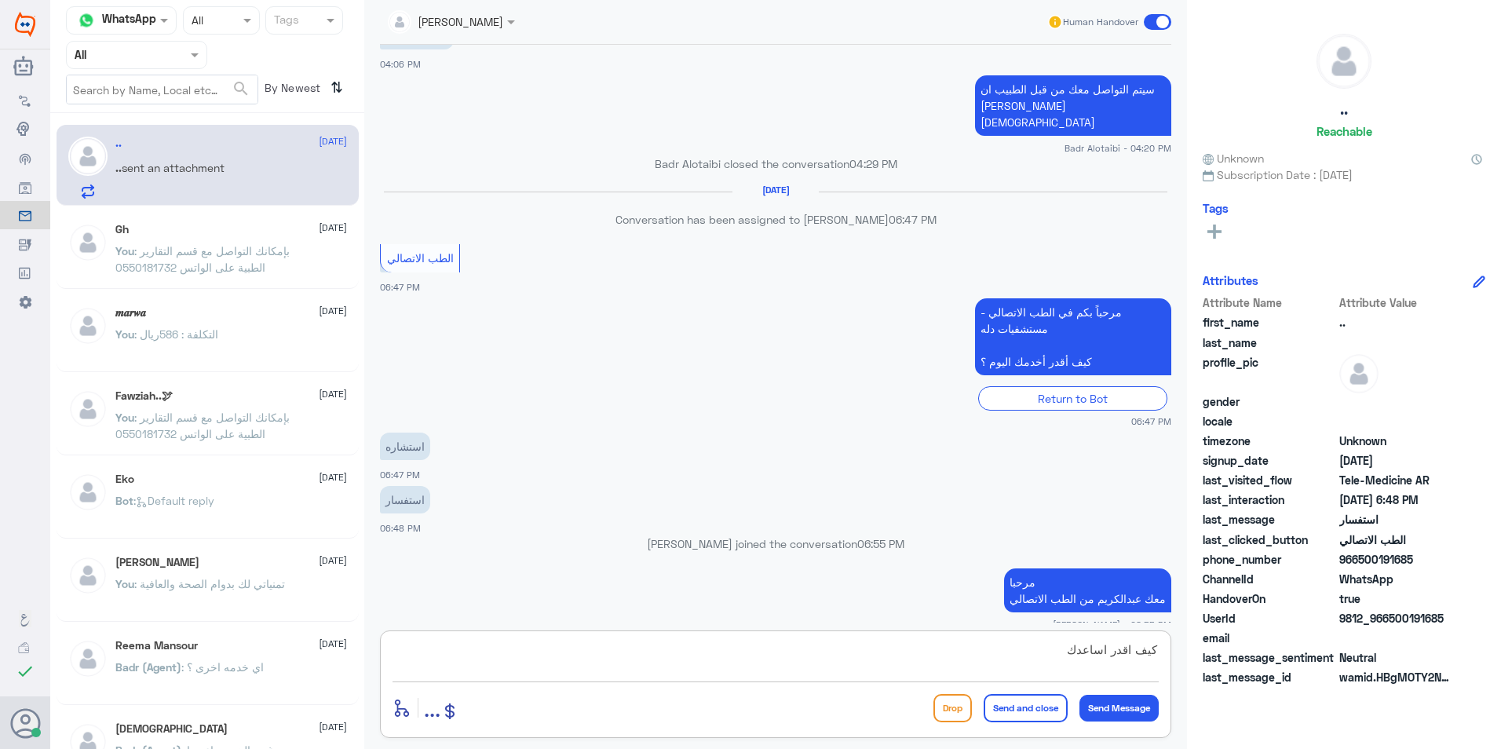
type textarea "كيف اقدر اساعدك ؟"
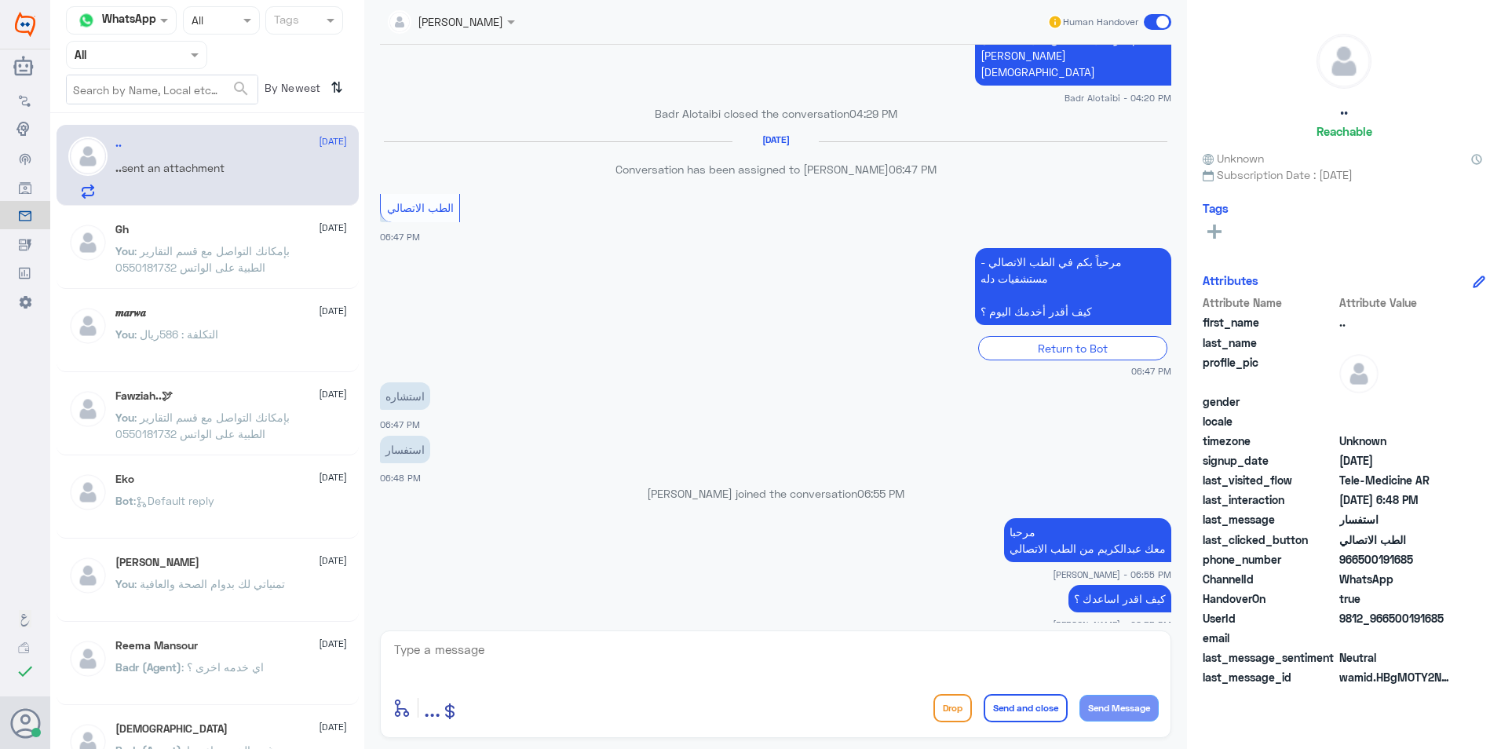
drag, startPoint x: 1441, startPoint y: 617, endPoint x: 1389, endPoint y: 623, distance: 53.0
click at [1389, 623] on span "9812_966500191685" at bounding box center [1396, 618] width 114 height 16
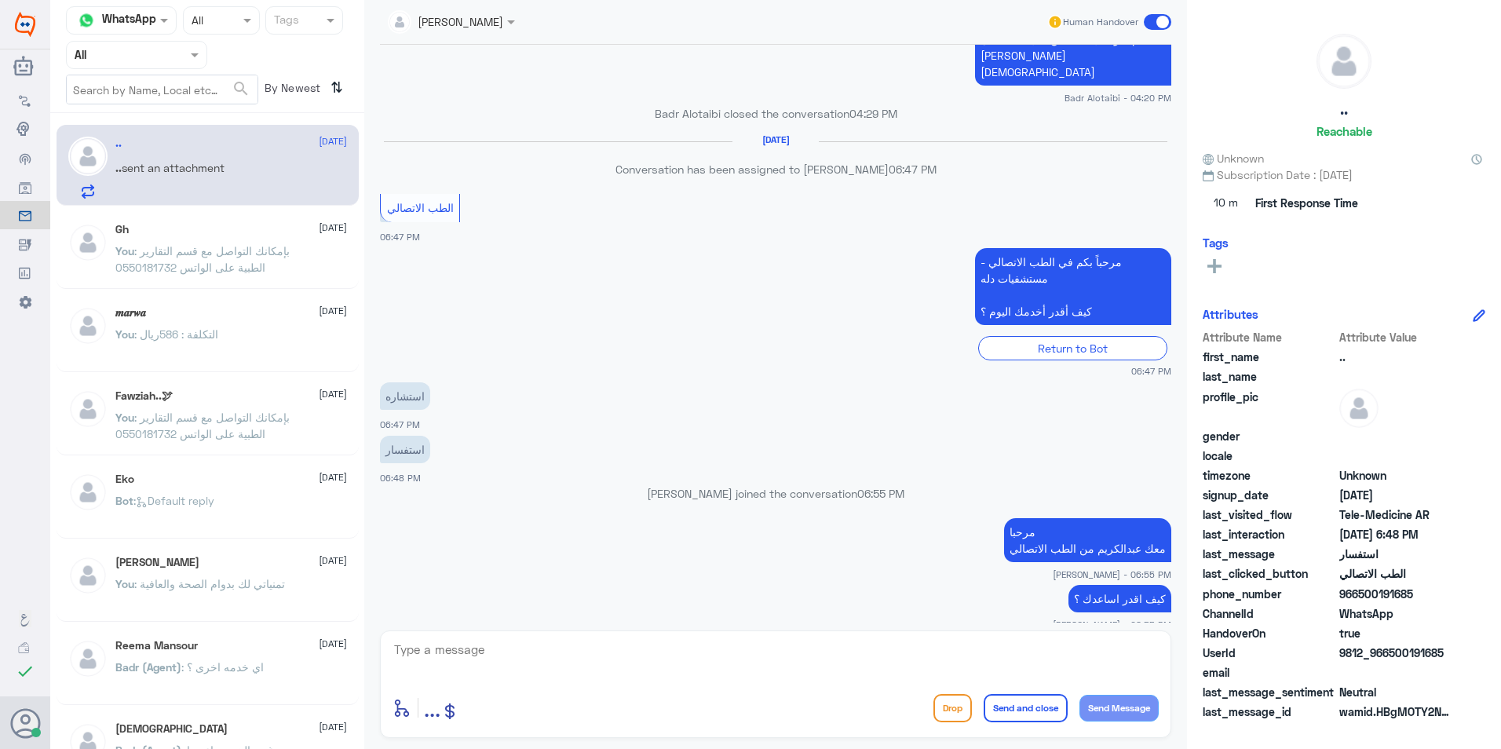
scroll to position [833, 0]
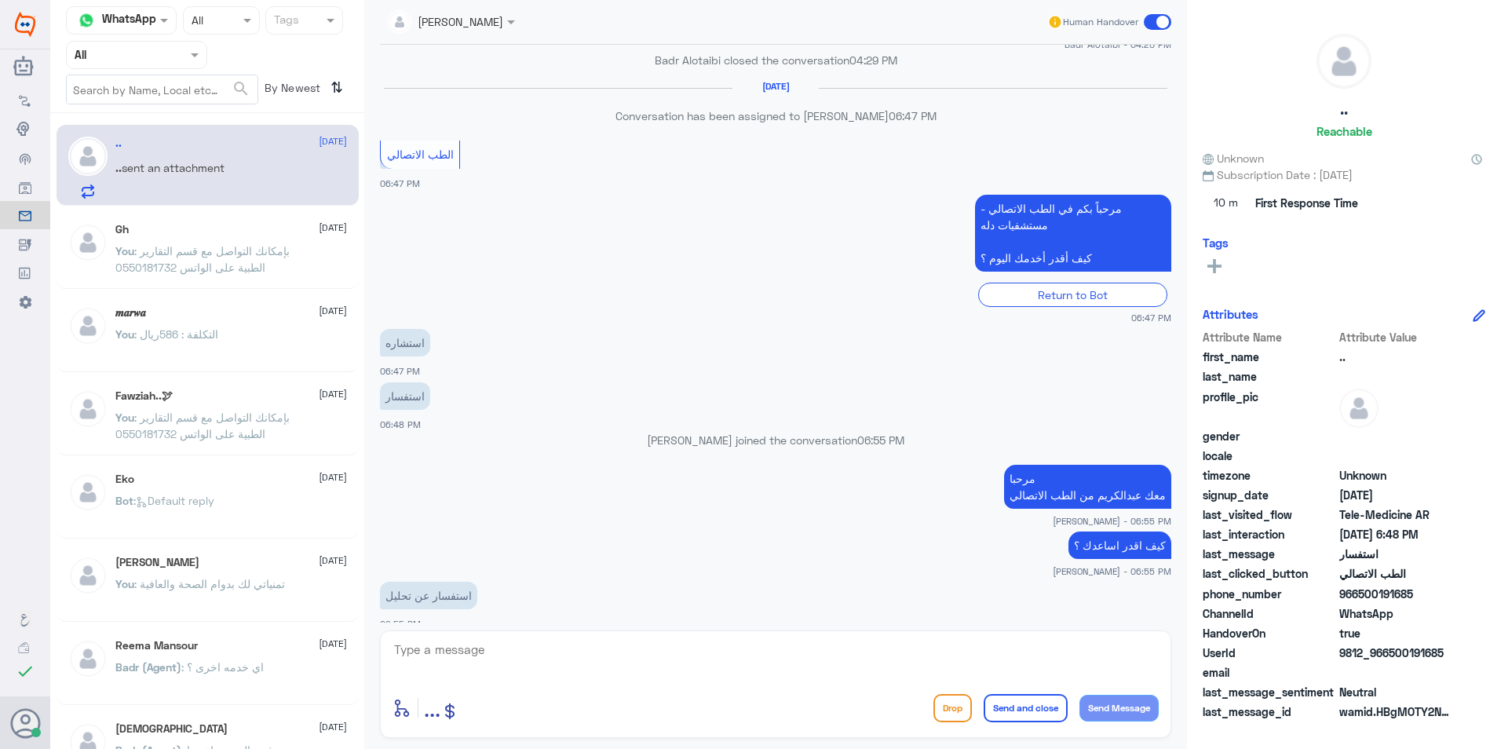
copy span "500191685"
click at [689, 646] on textarea at bounding box center [776, 658] width 766 height 38
type textarea "بإمكانك الدخول للاستشارة الفورية عن طريق التطبيق ليتمكن الطبيب من قراءة نتائج ا…"
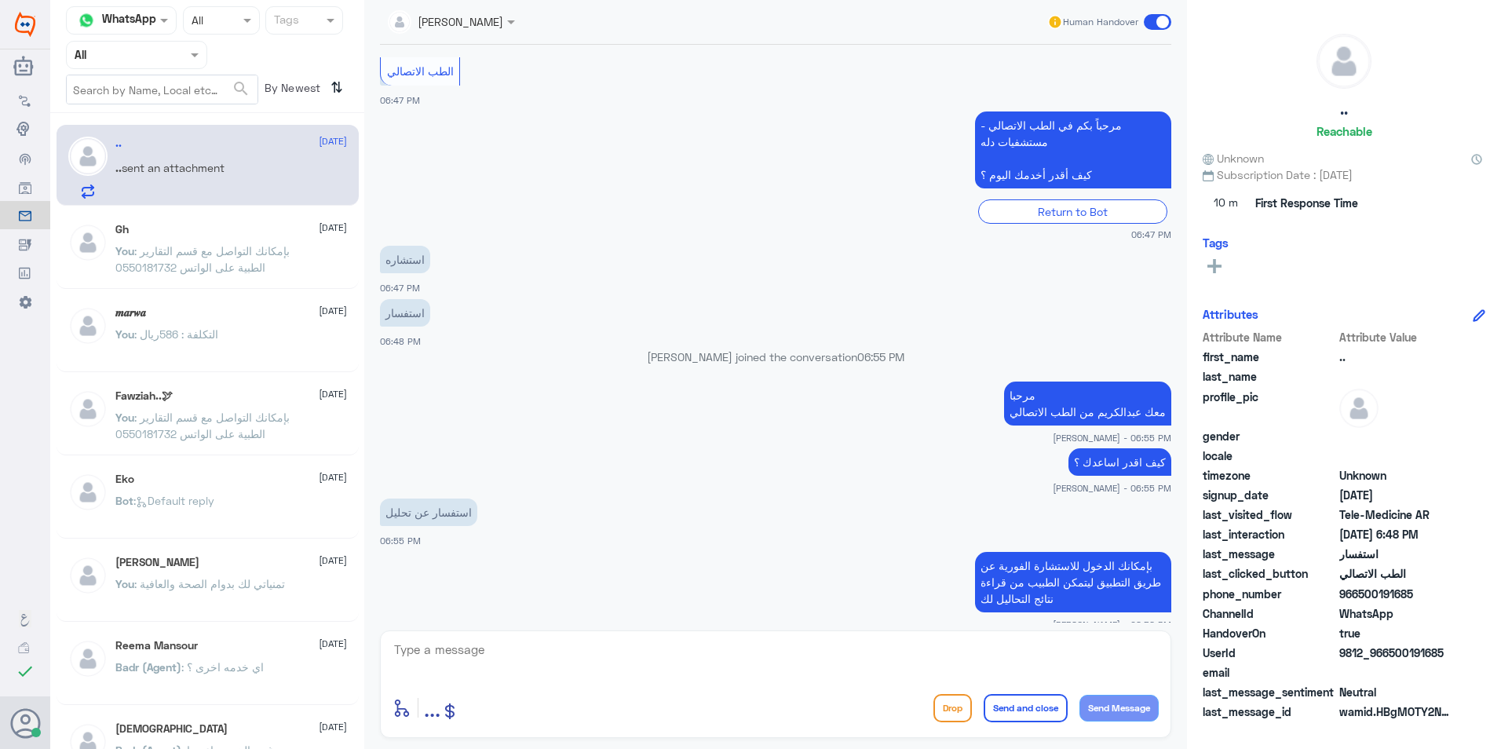
scroll to position [970, 0]
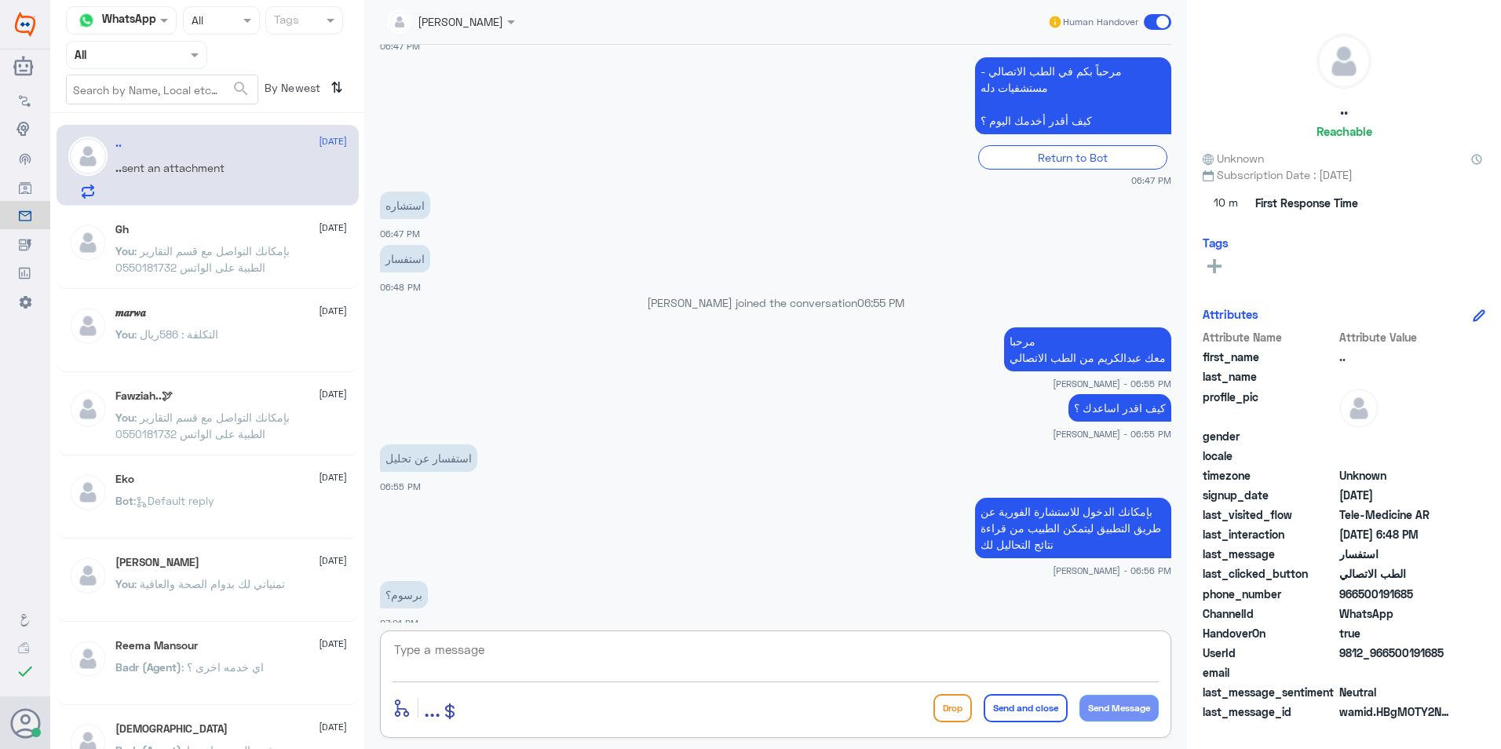
click at [747, 659] on textarea at bounding box center [776, 658] width 766 height 38
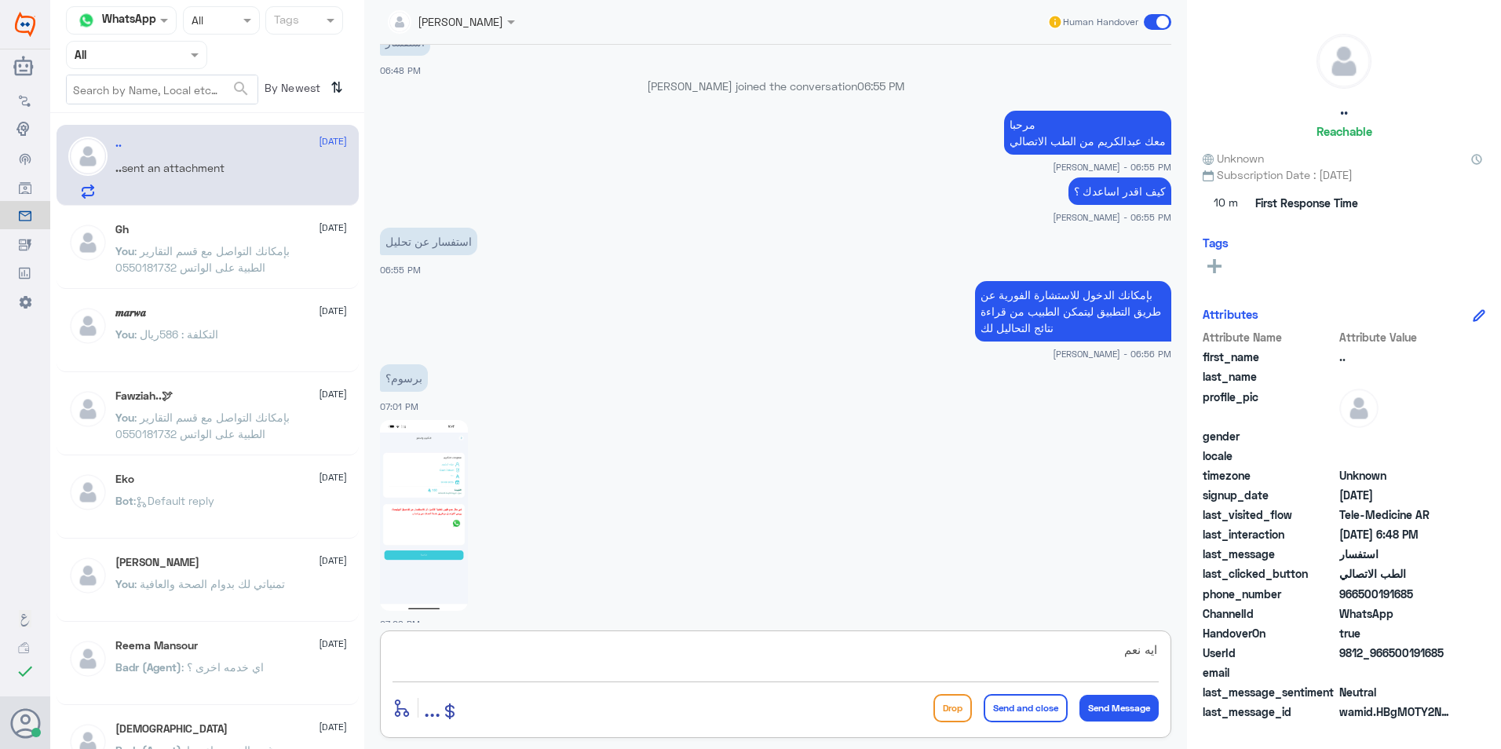
type textarea "ايه نعم"
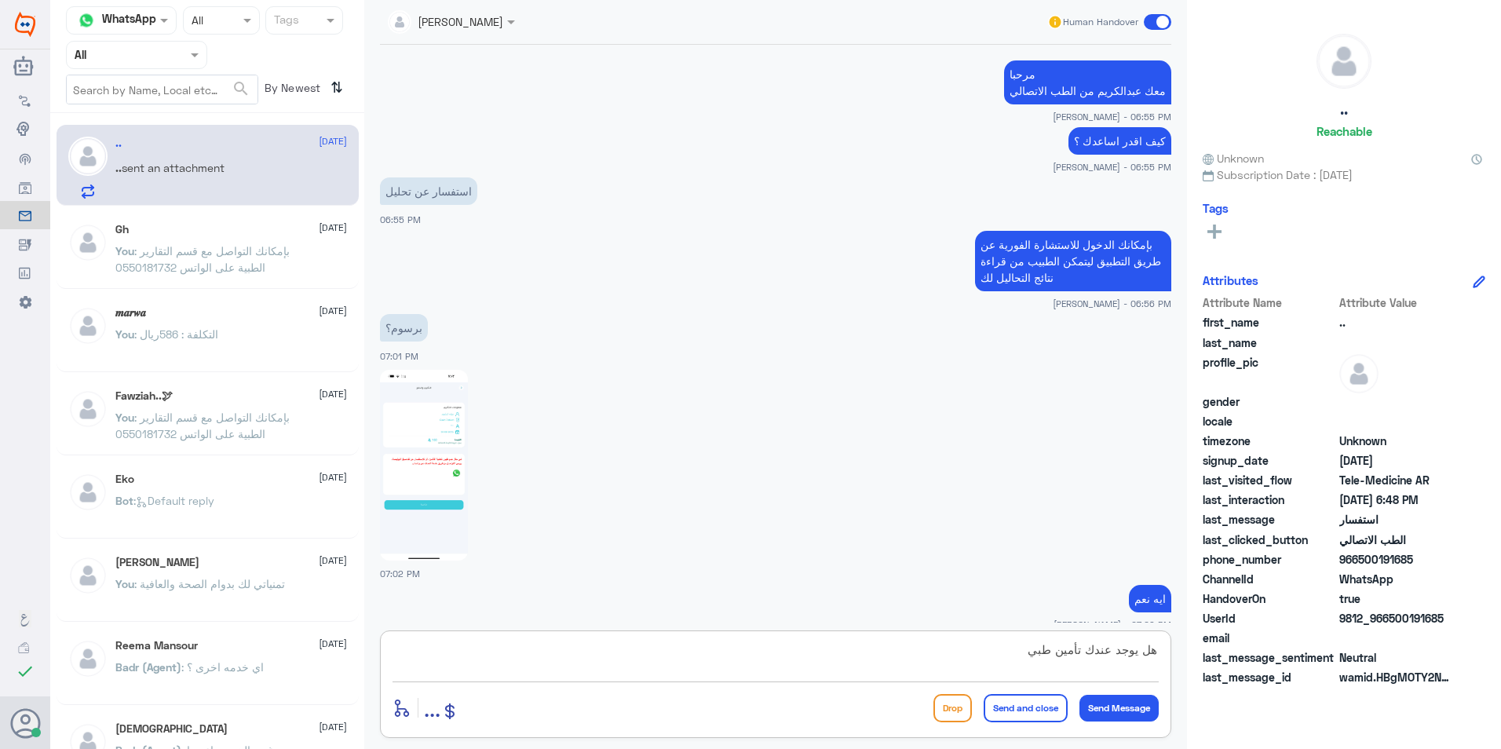
type textarea "هل يوجد عندك تأمين طبي ؟"
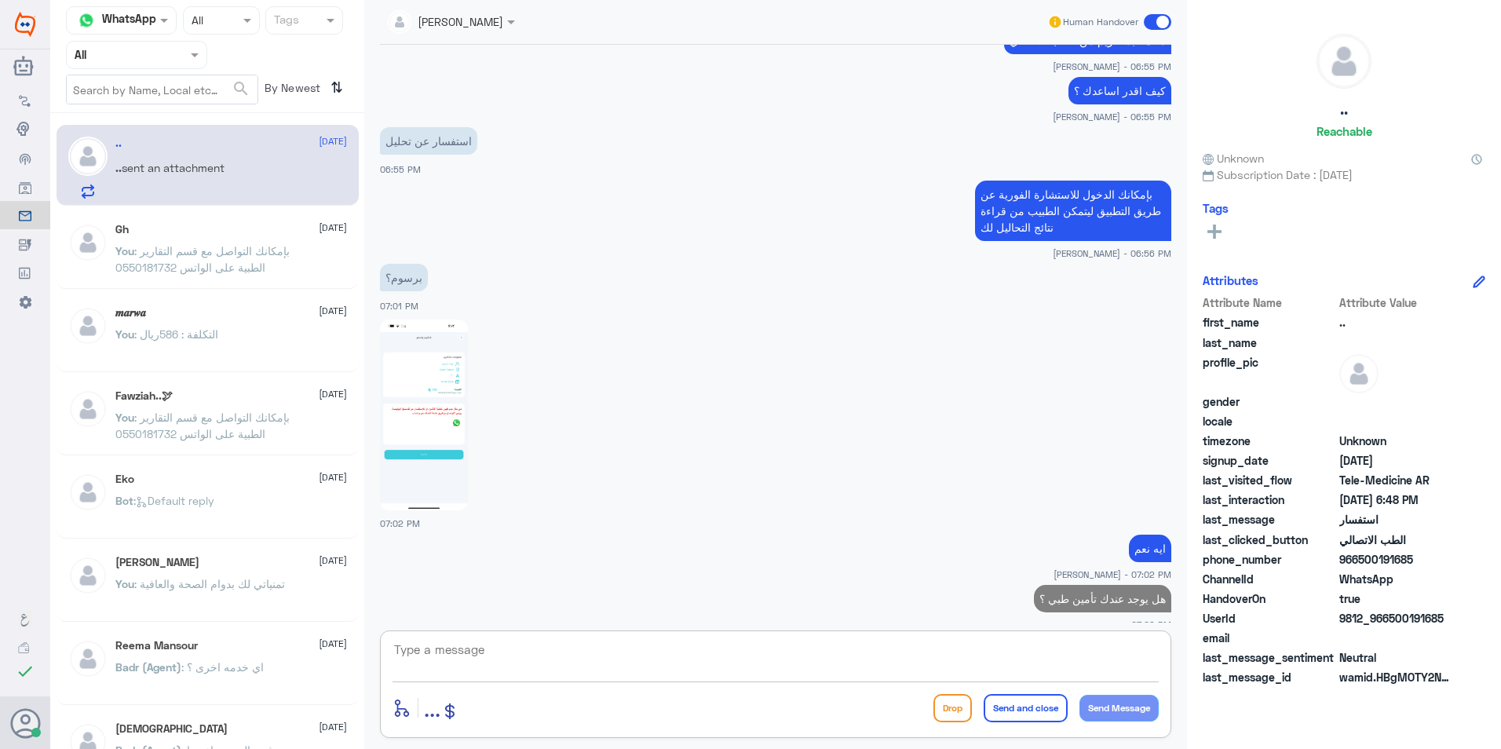
click at [455, 367] on img at bounding box center [424, 414] width 88 height 191
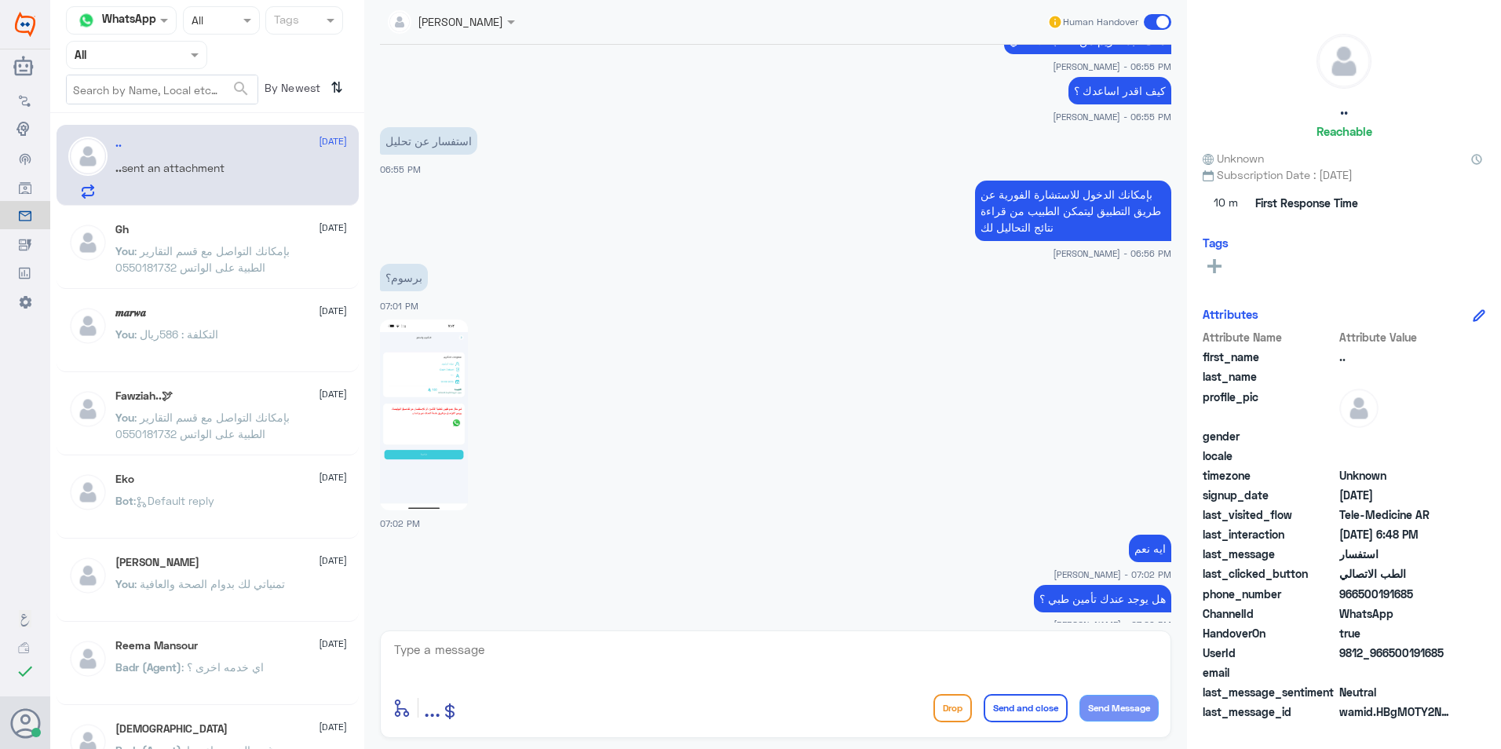
scroll to position [1342, 0]
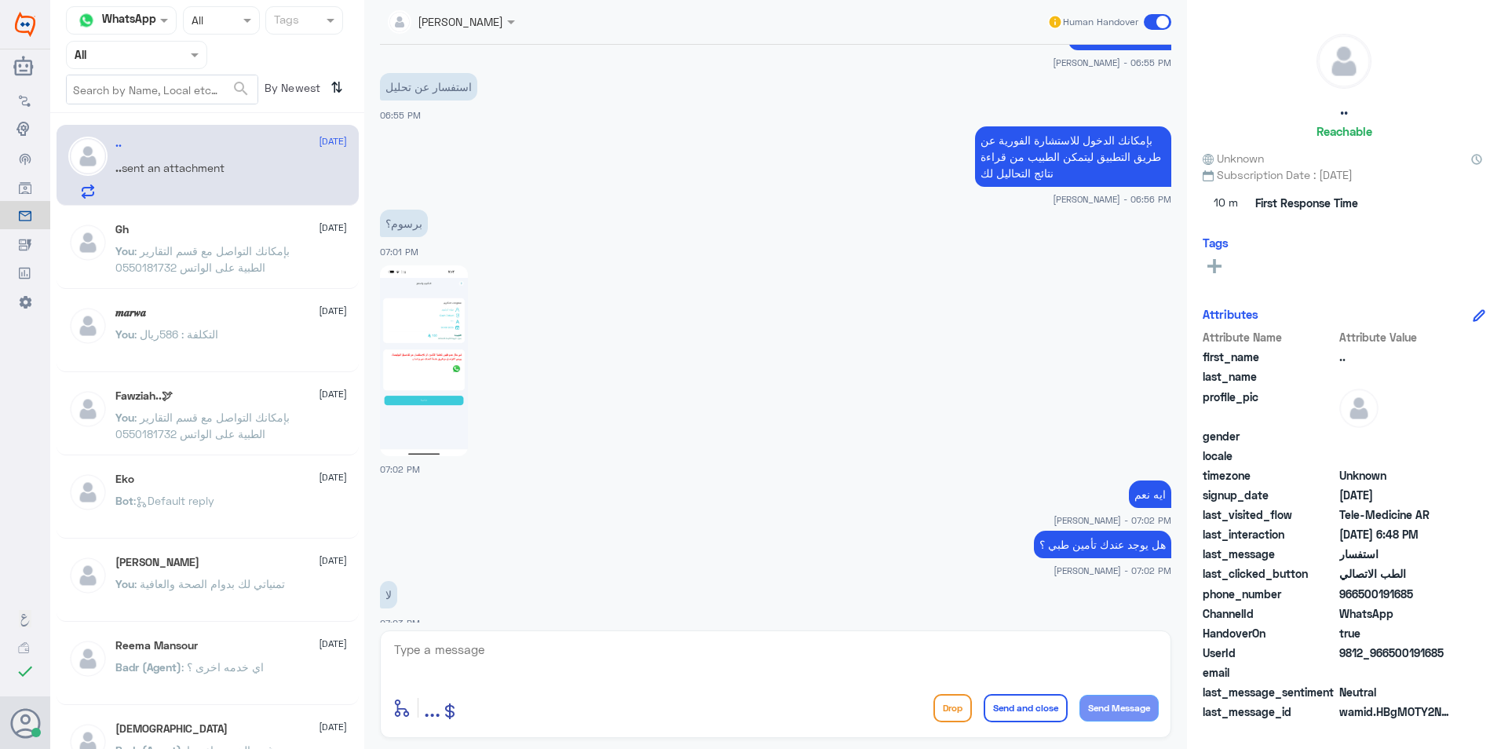
click at [717, 648] on textarea at bounding box center [776, 658] width 766 height 38
type textarea "انتي سويتي تحليل وتحتاجين النتيجة ؟"
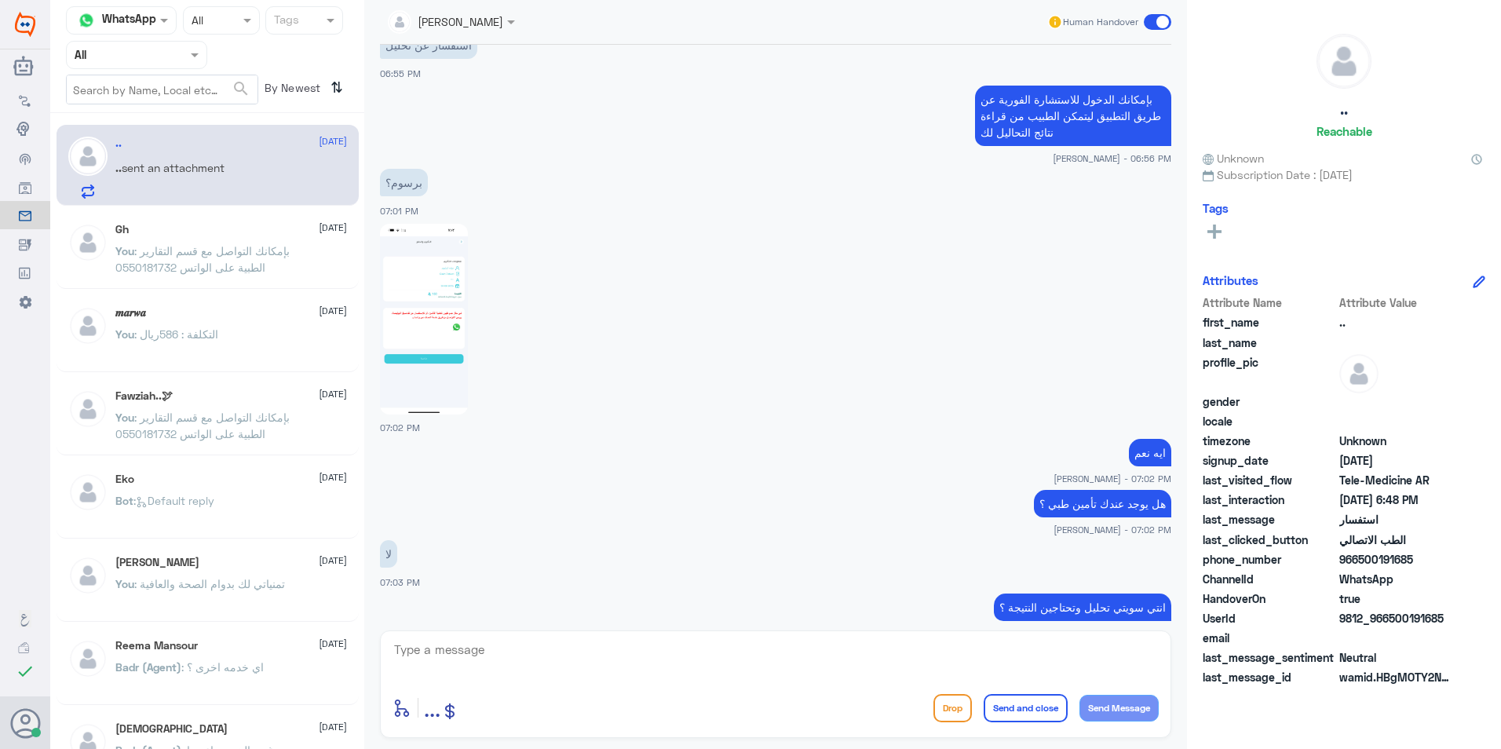
scroll to position [3040, 0]
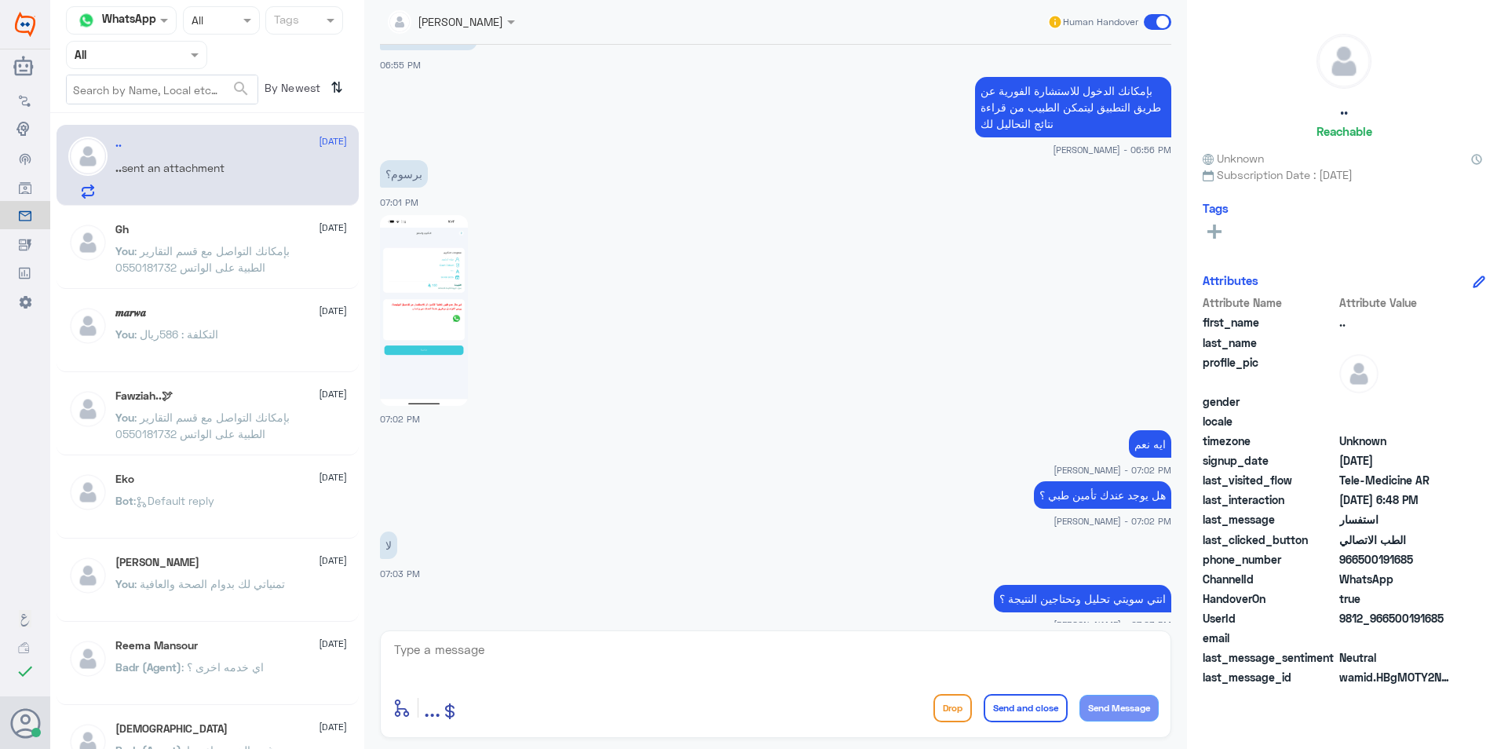
click at [879, 660] on textarea at bounding box center [776, 658] width 766 height 38
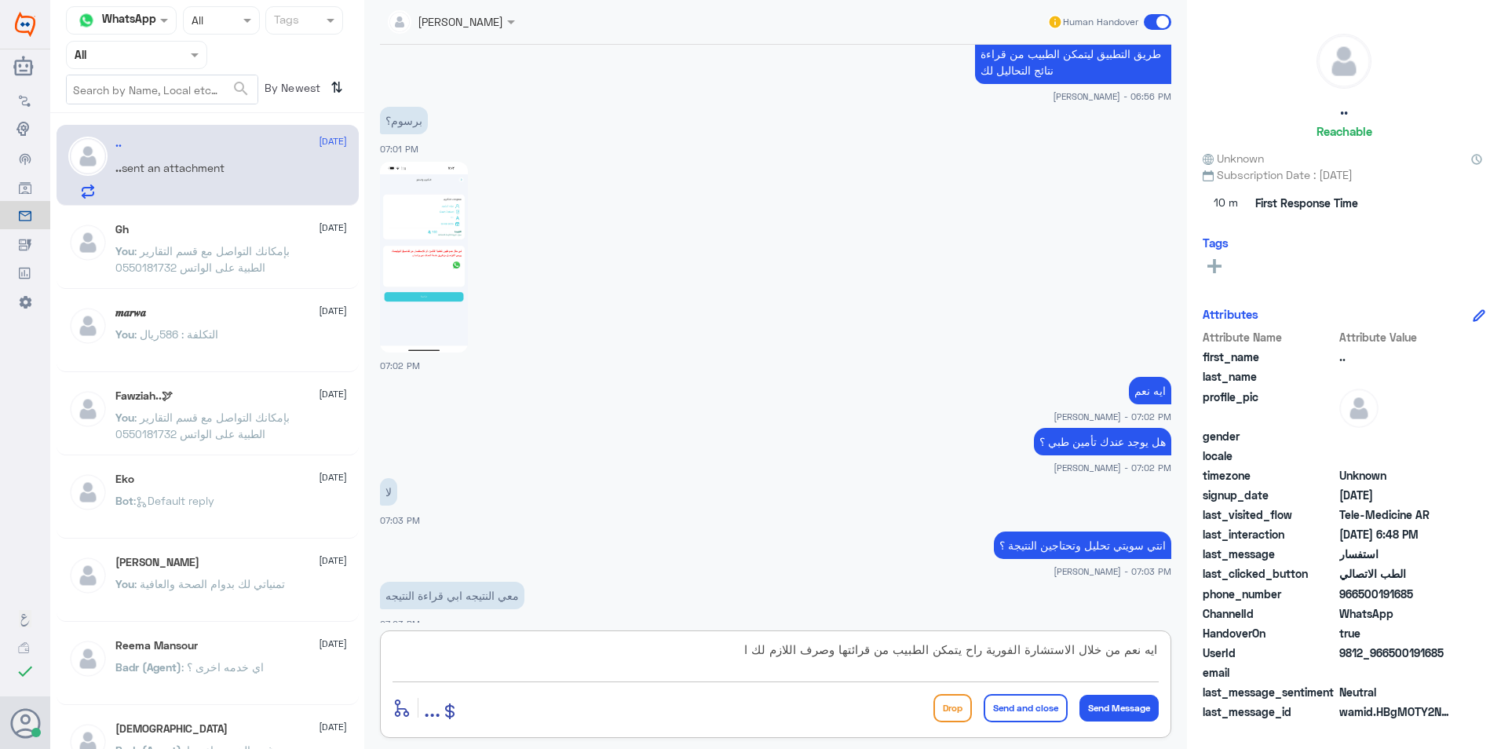
type textarea "ايه نعم من خلال الاستشارة الفورية راح يتمكن الطبيب من قرائتها وصرف اللازم لك"
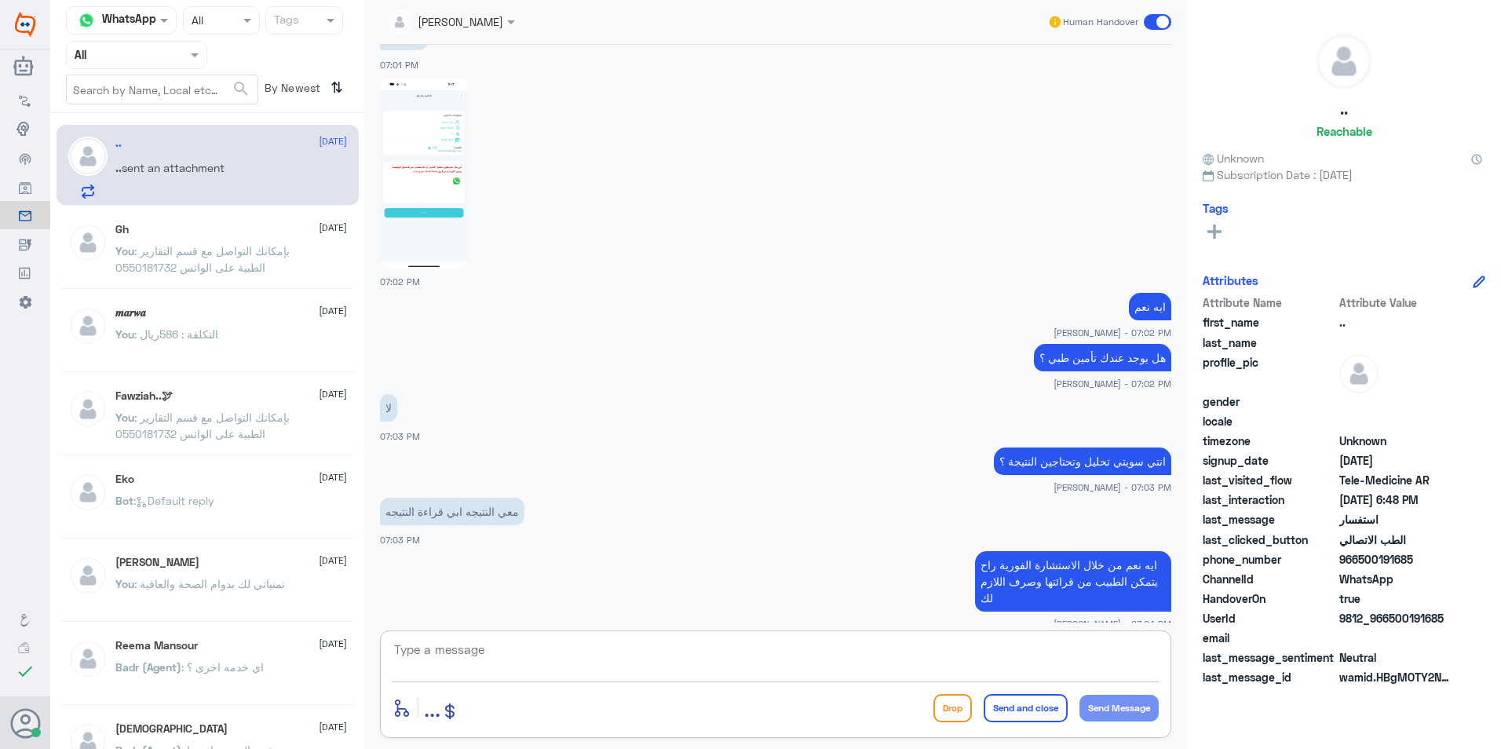
scroll to position [3347, 0]
